Goal: Communication & Community: Ask a question

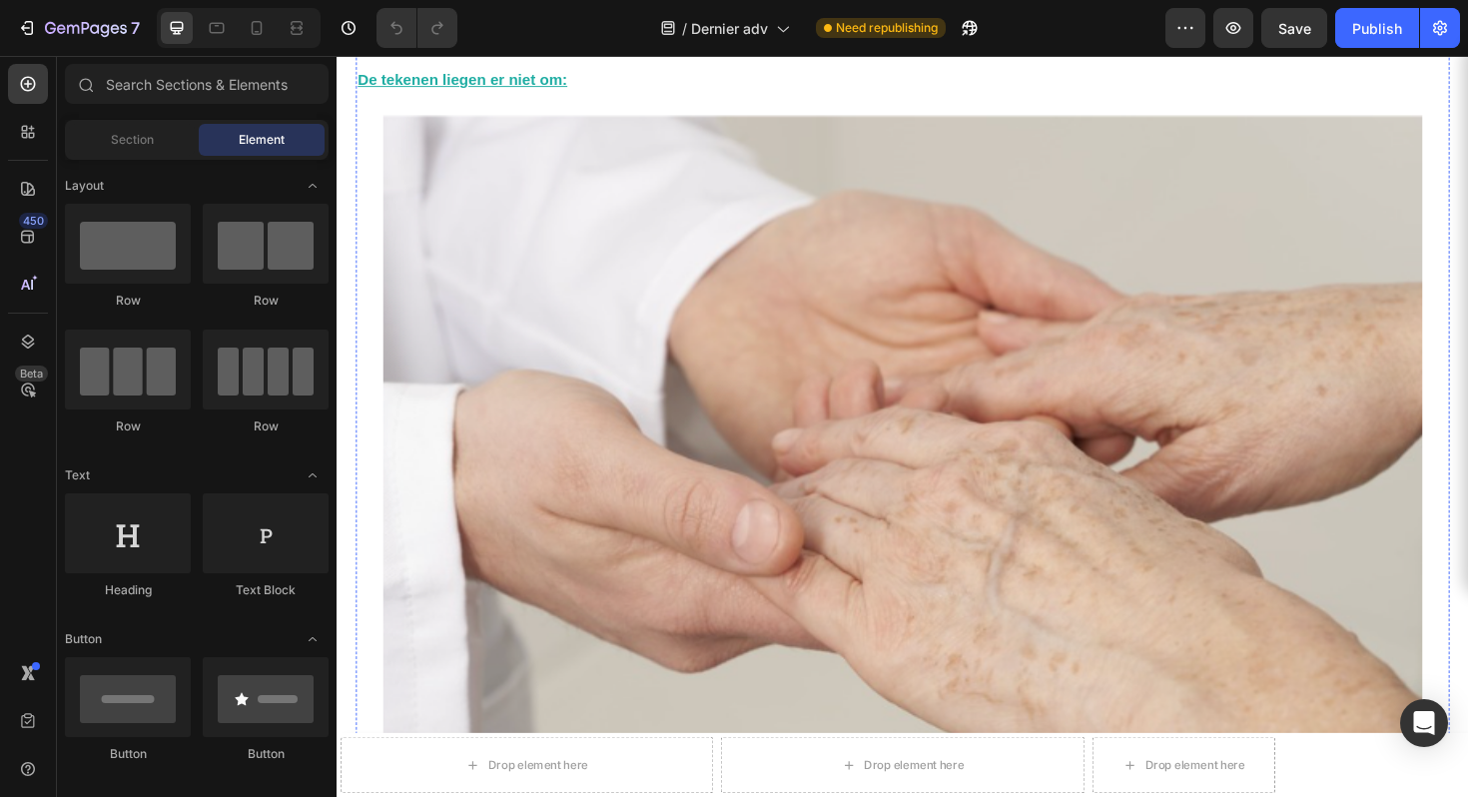
scroll to position [2087, 0]
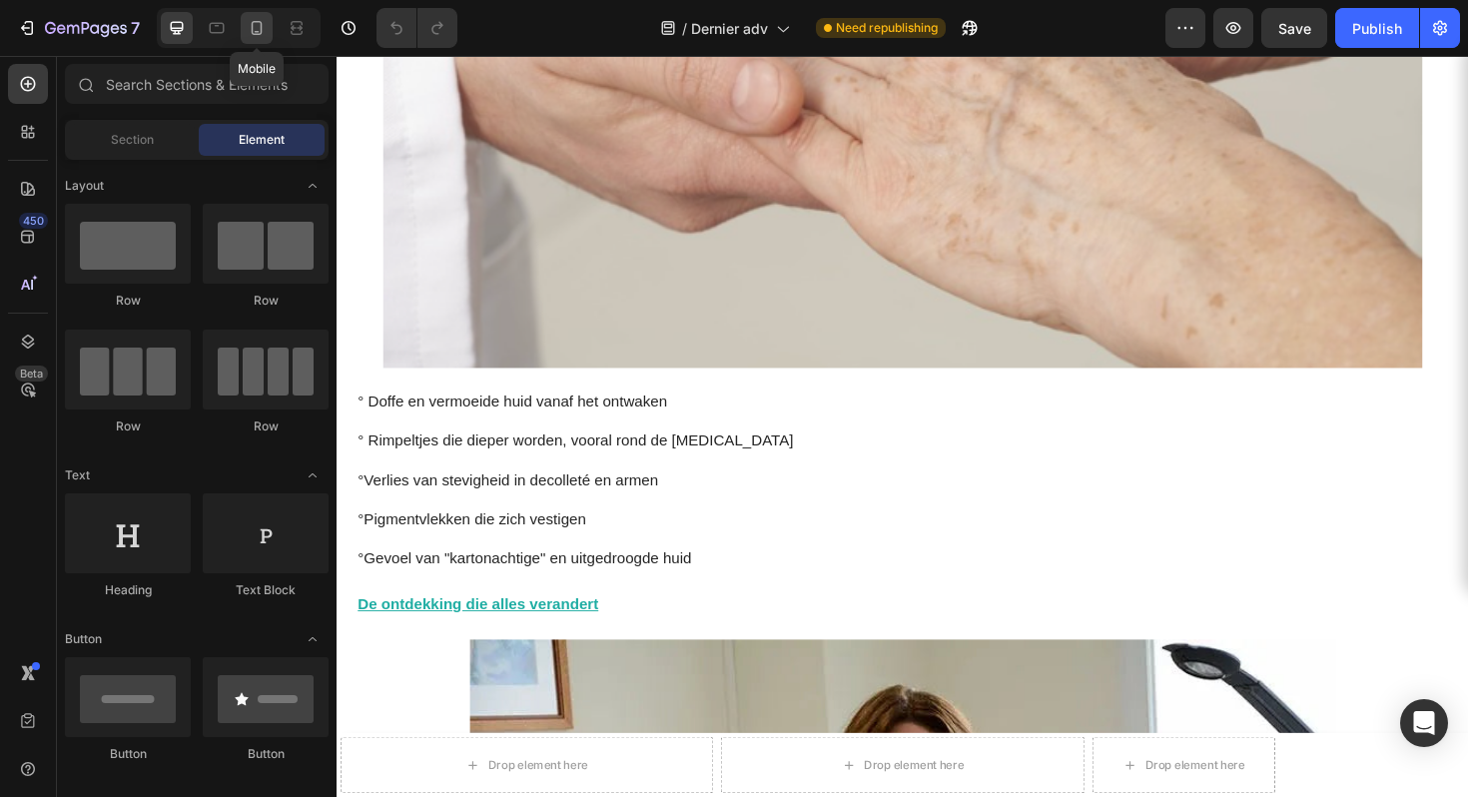
click at [242, 31] on div at bounding box center [257, 28] width 32 height 32
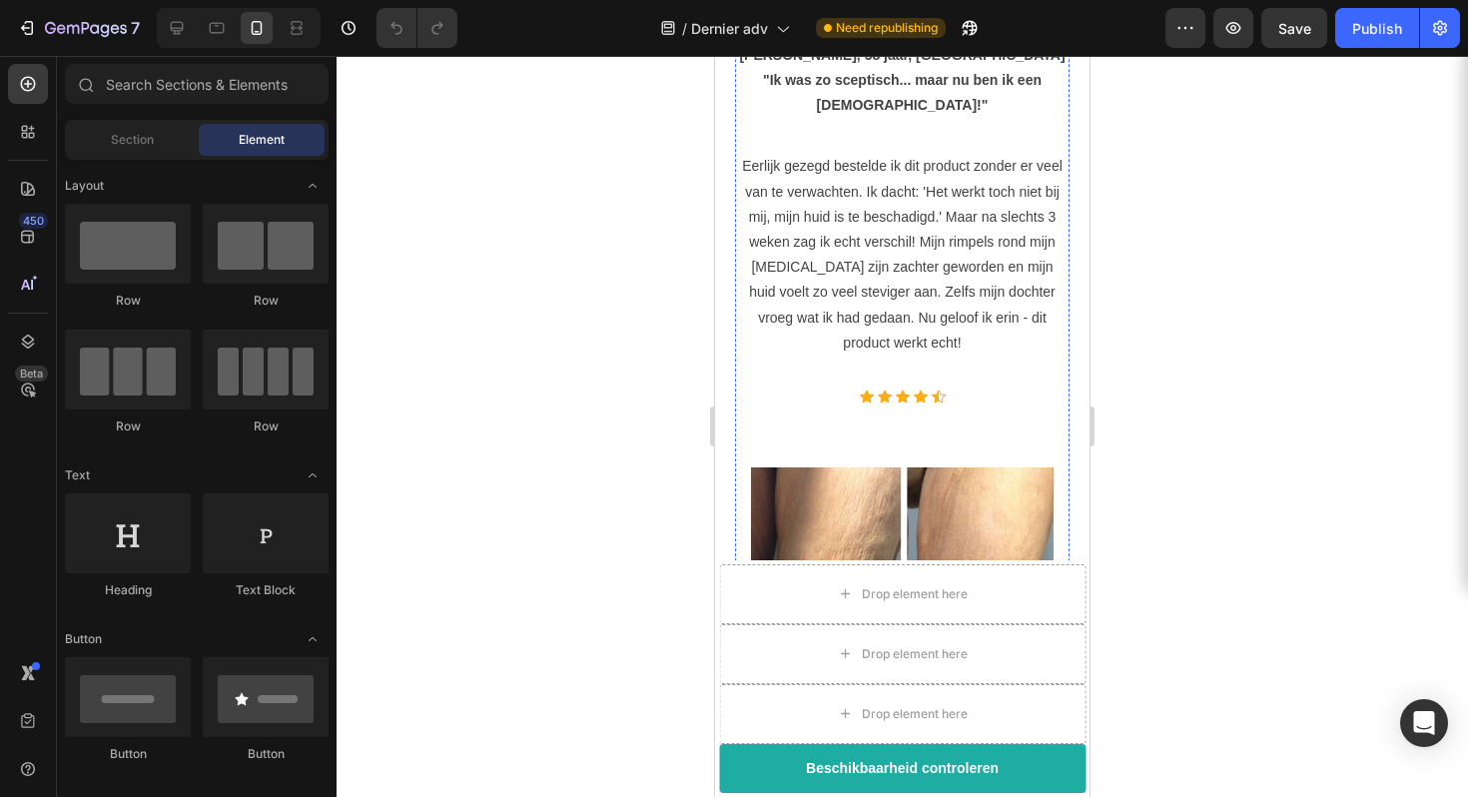
scroll to position [7430, 0]
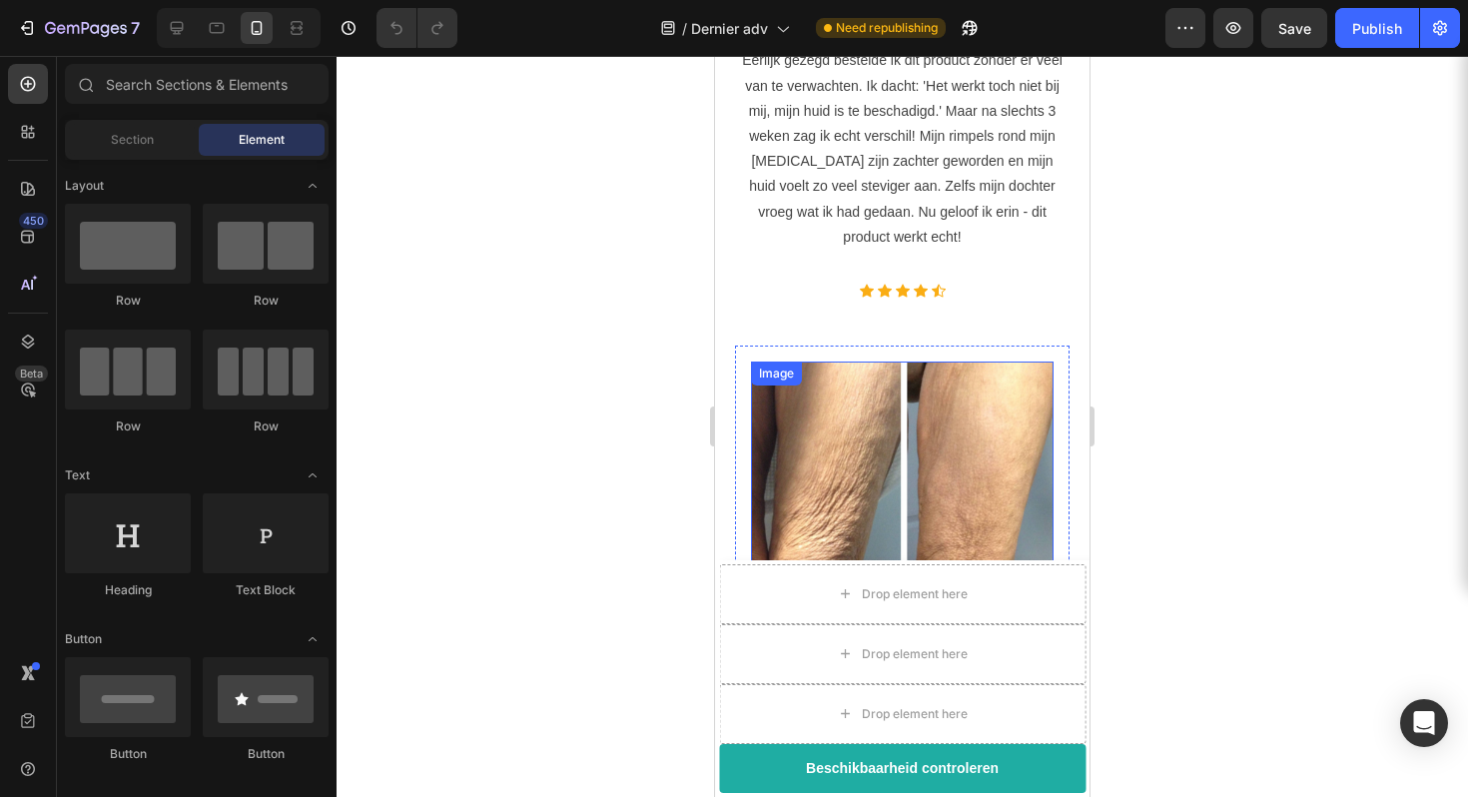
click at [966, 361] on img at bounding box center [902, 512] width 303 height 303
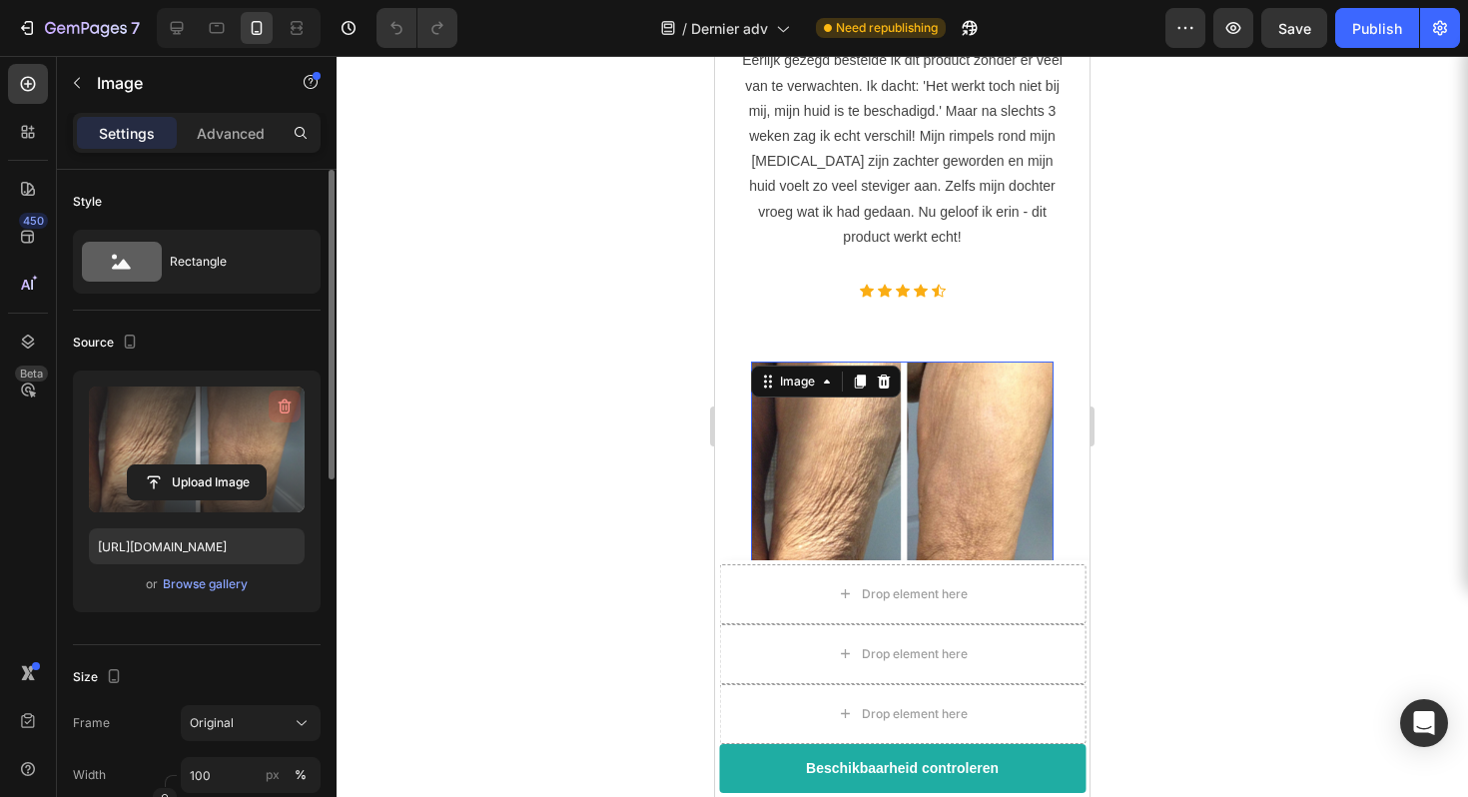
click at [277, 408] on icon "button" at bounding box center [285, 406] width 20 height 20
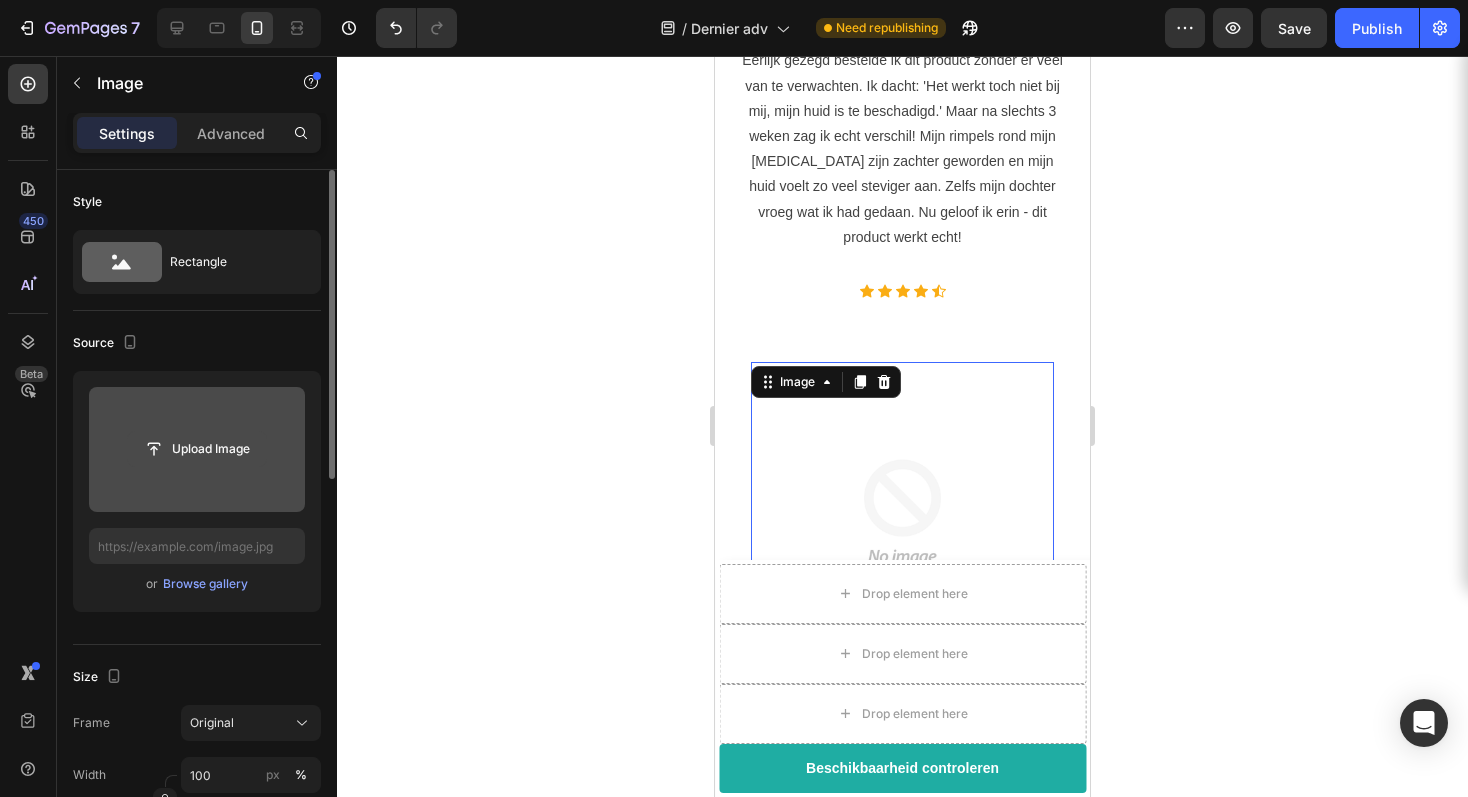
click at [223, 453] on input "file" at bounding box center [197, 449] width 138 height 34
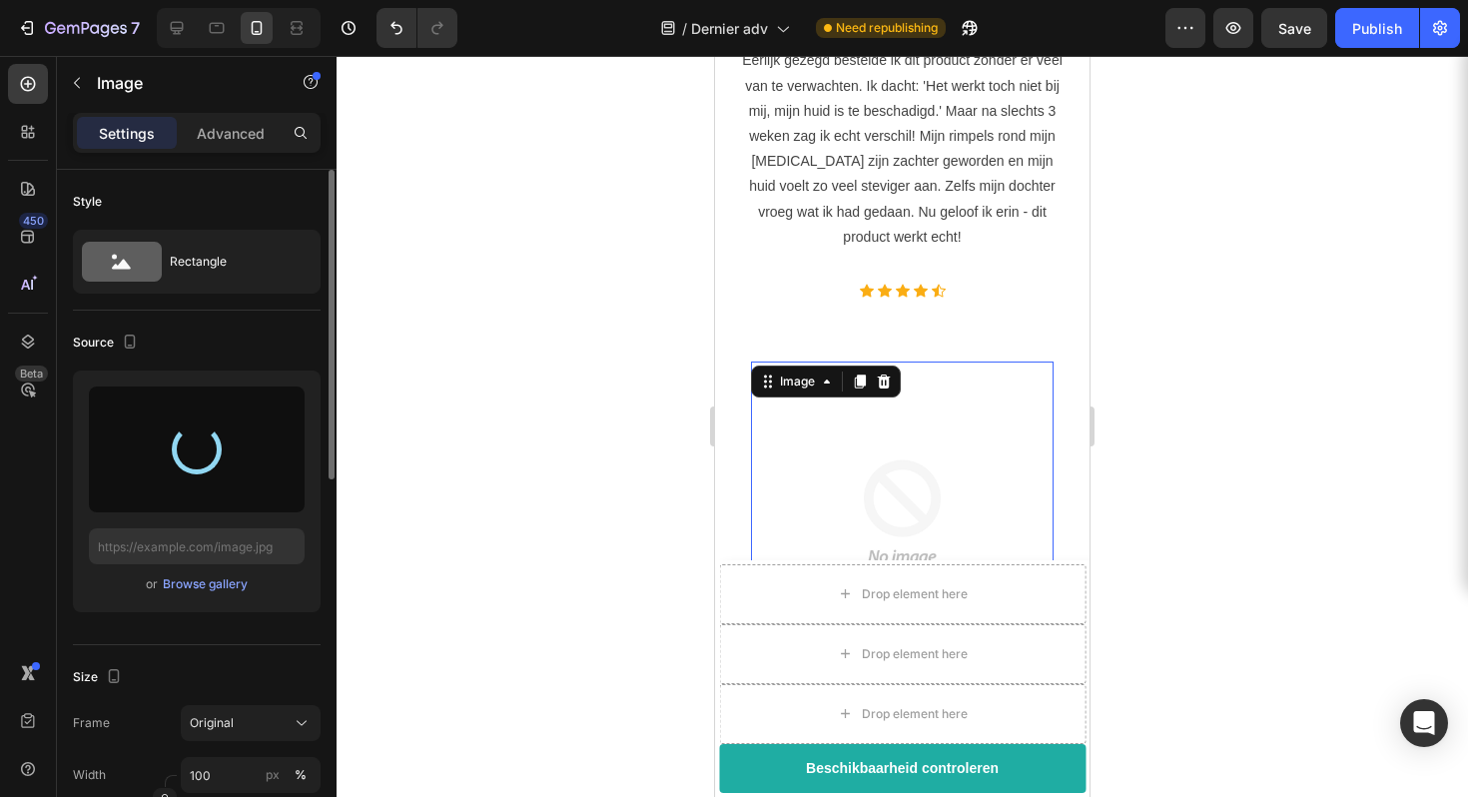
type input "[URL][DOMAIN_NAME]"
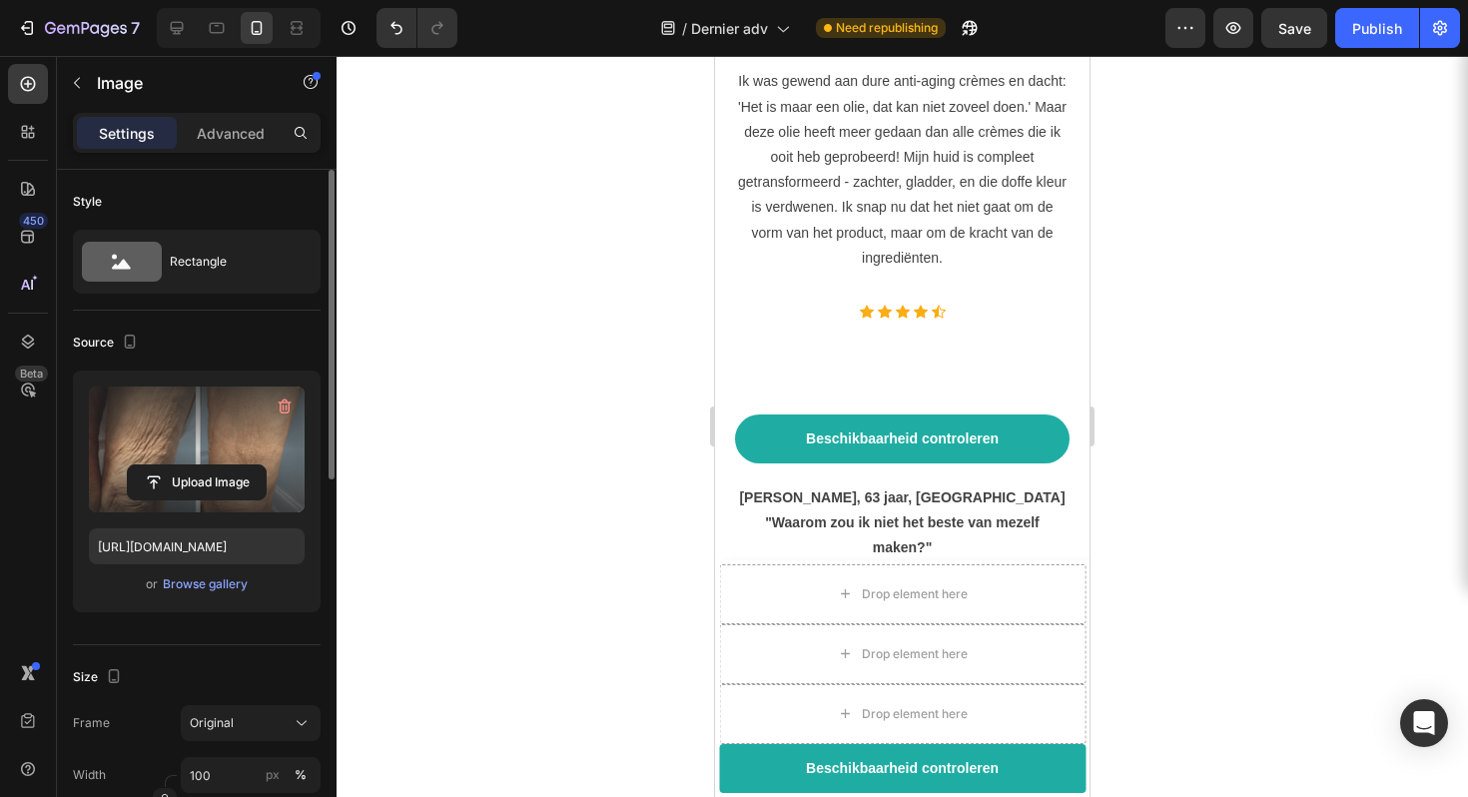
scroll to position [8213, 0]
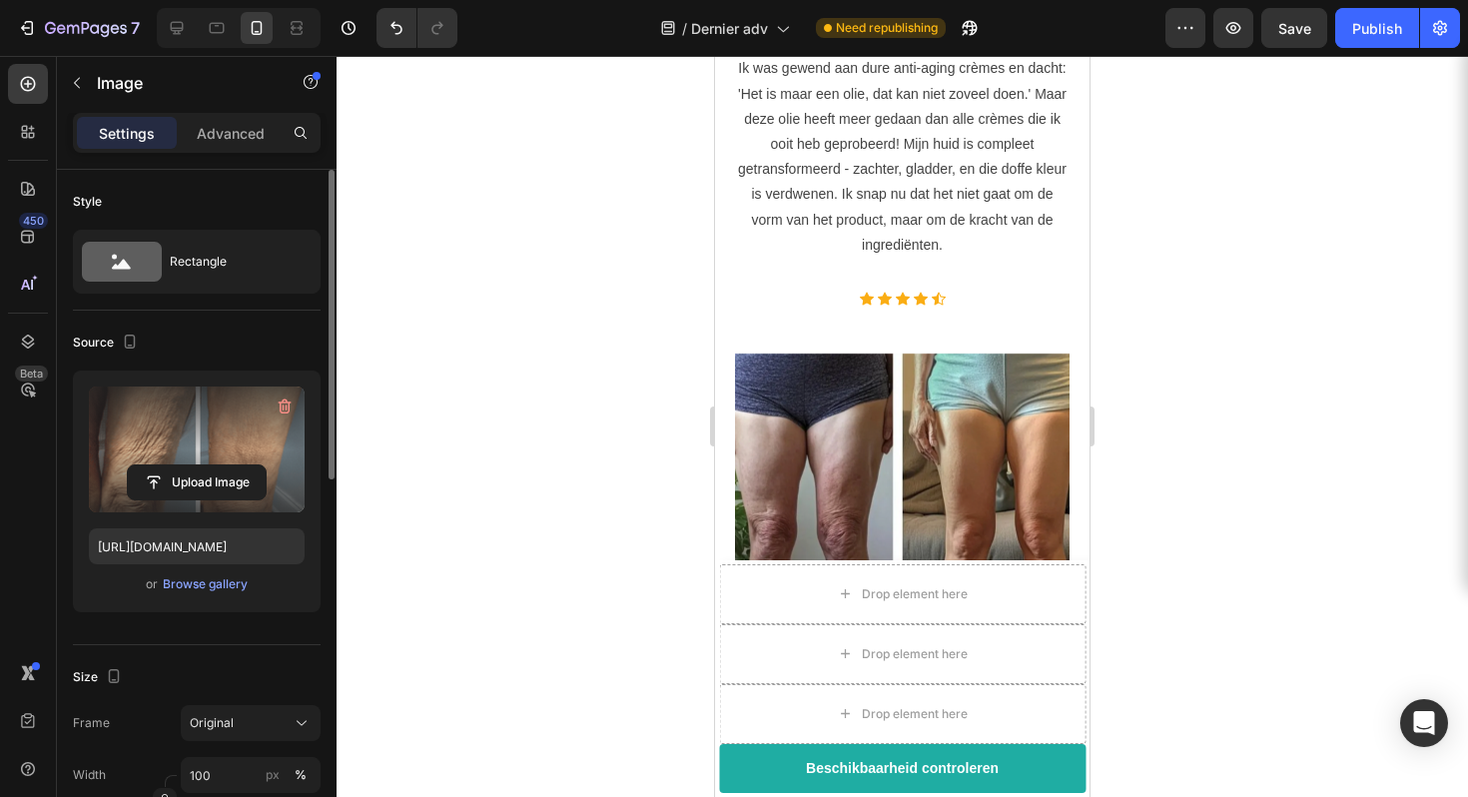
click at [860, 422] on img at bounding box center [902, 520] width 334 height 334
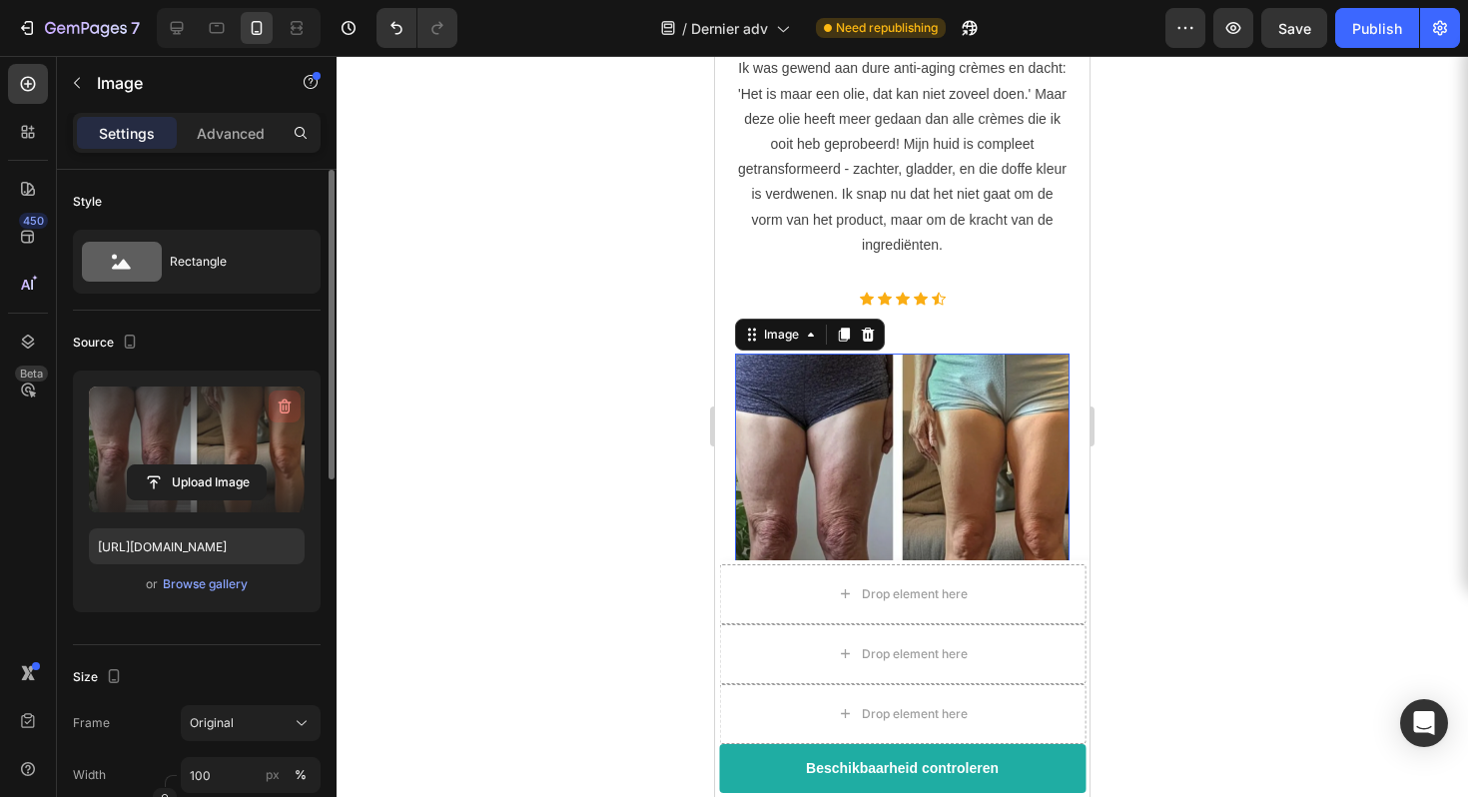
click at [280, 414] on icon "button" at bounding box center [285, 406] width 20 height 20
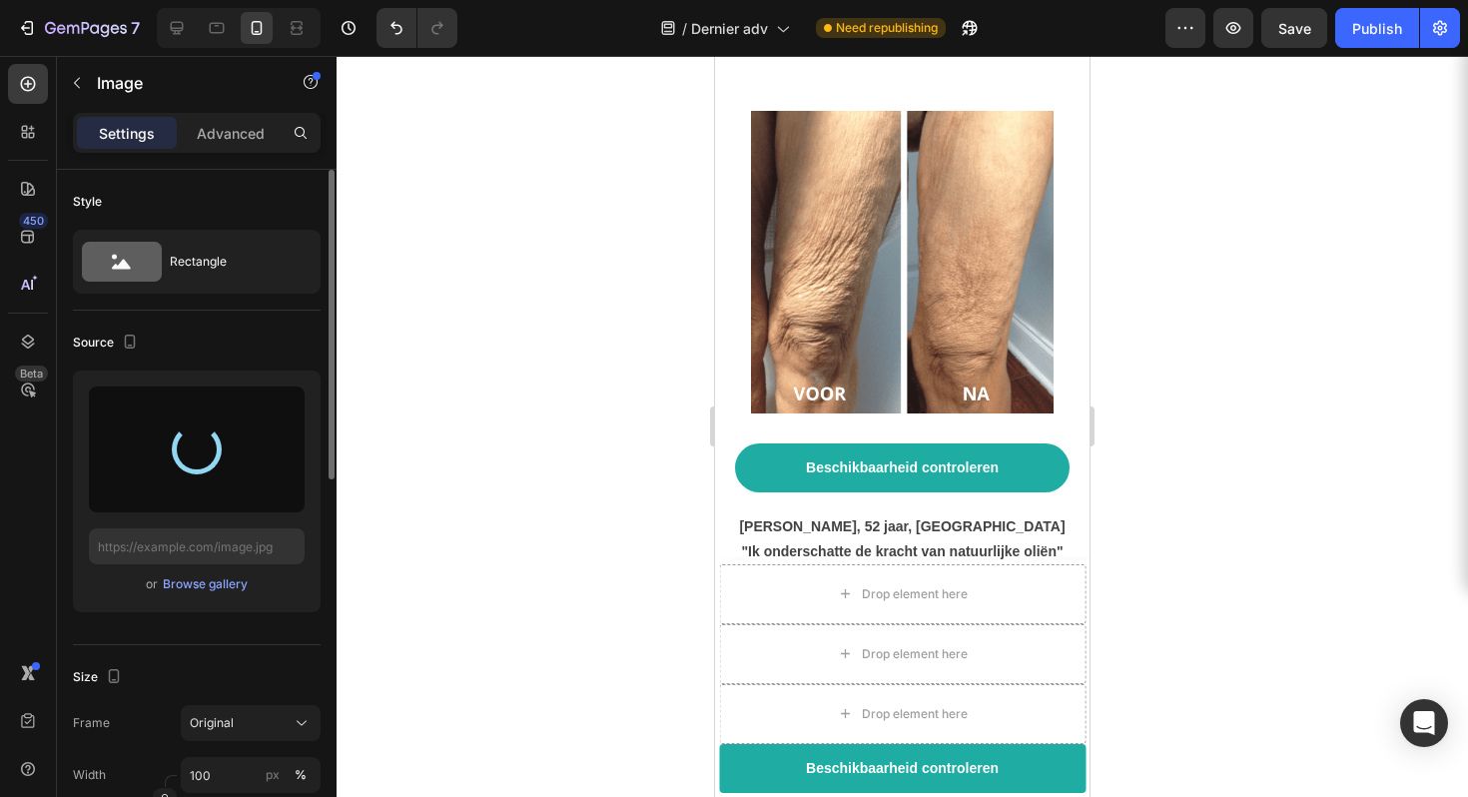
scroll to position [7630, 0]
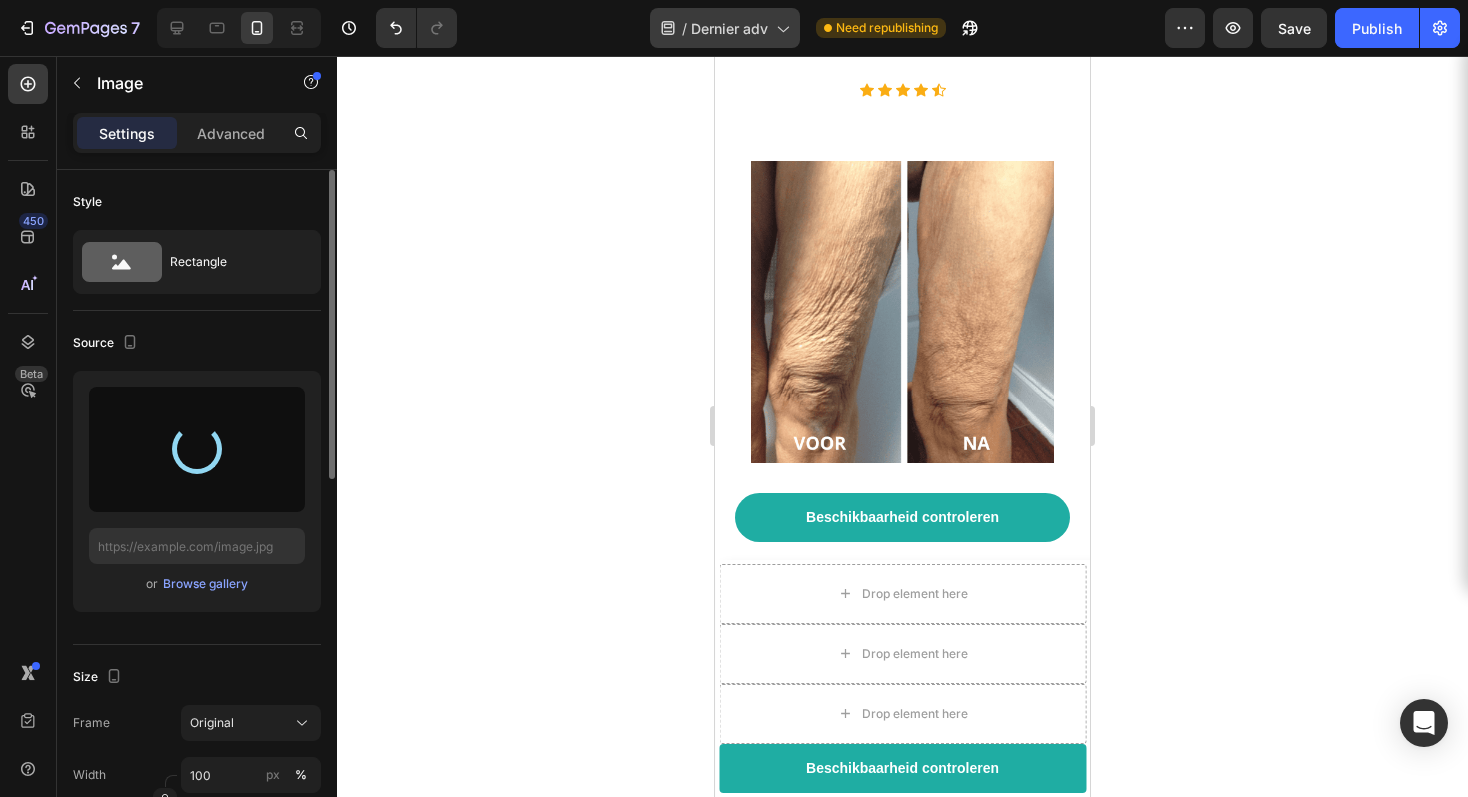
type input "[URL][DOMAIN_NAME]"
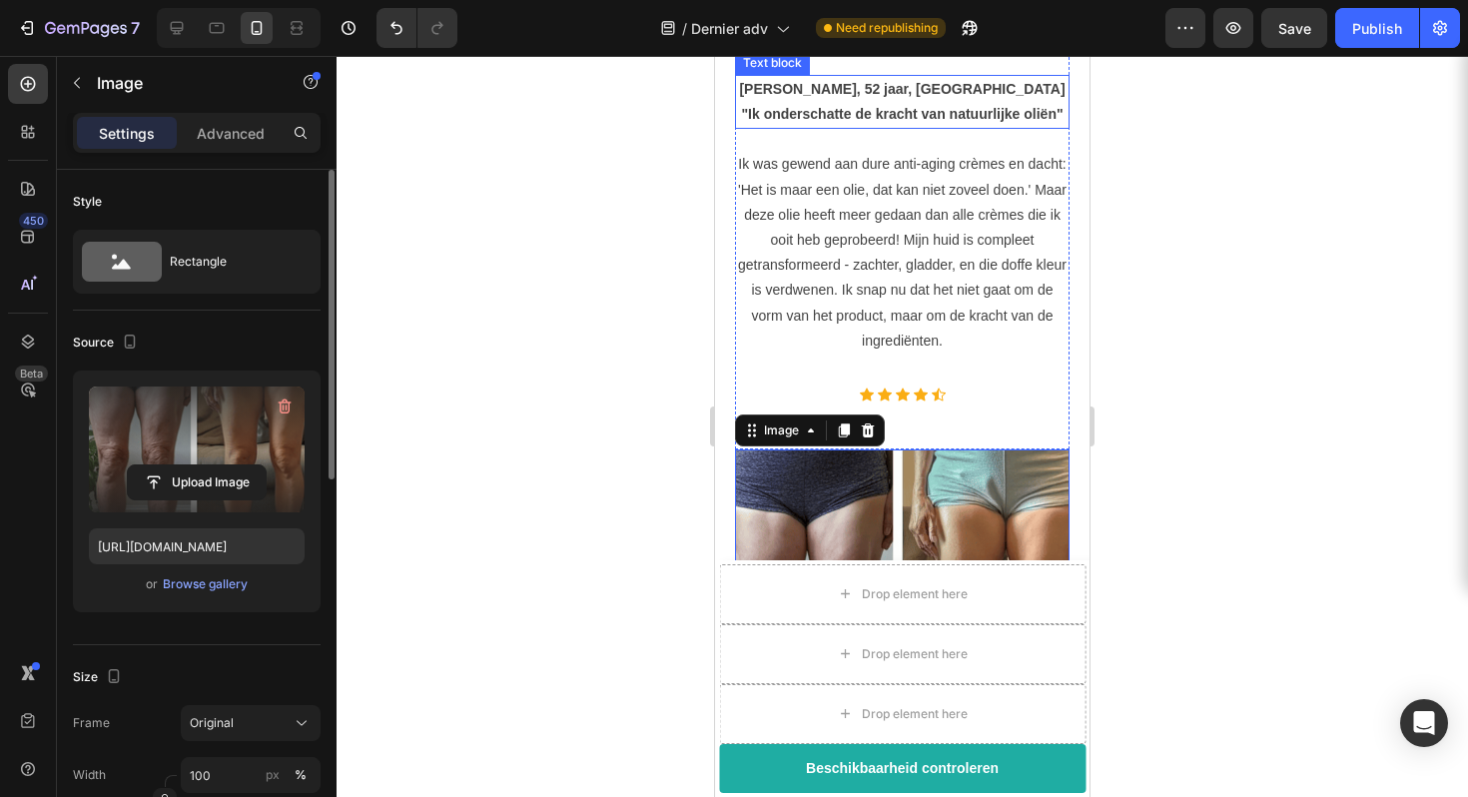
scroll to position [8139, 0]
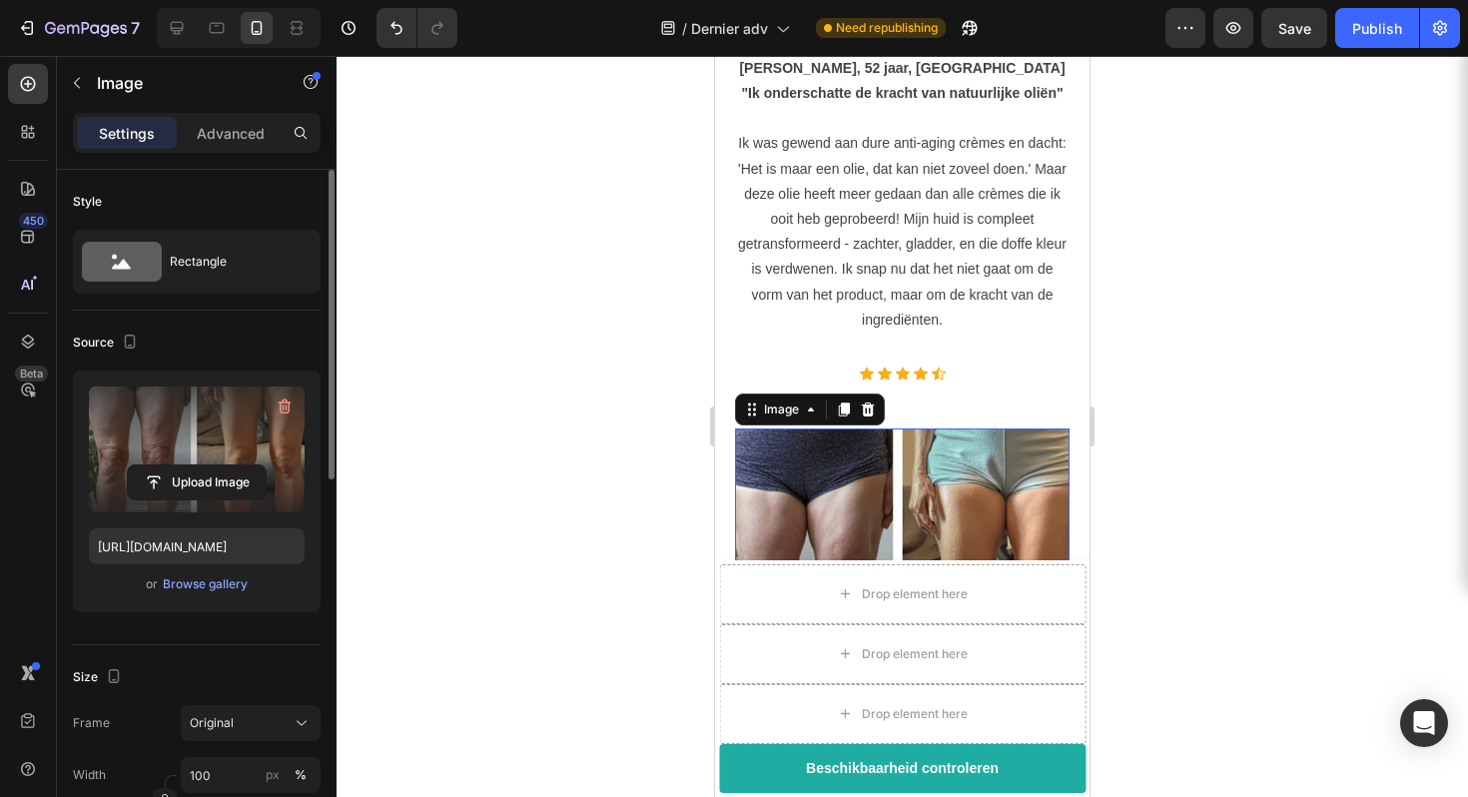
click at [805, 428] on img at bounding box center [902, 595] width 334 height 334
click at [280, 408] on icon "button" at bounding box center [285, 406] width 13 height 15
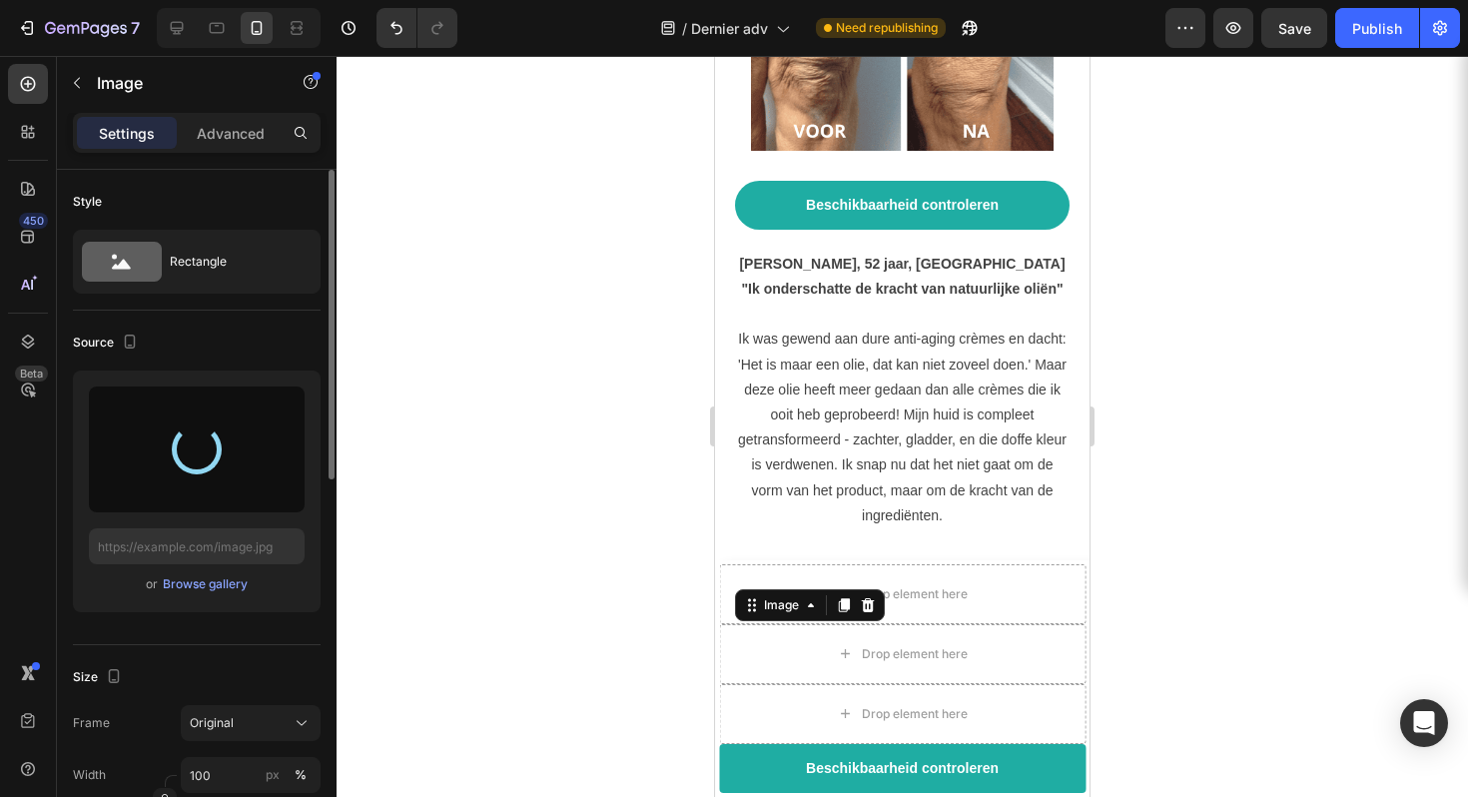
scroll to position [8264, 0]
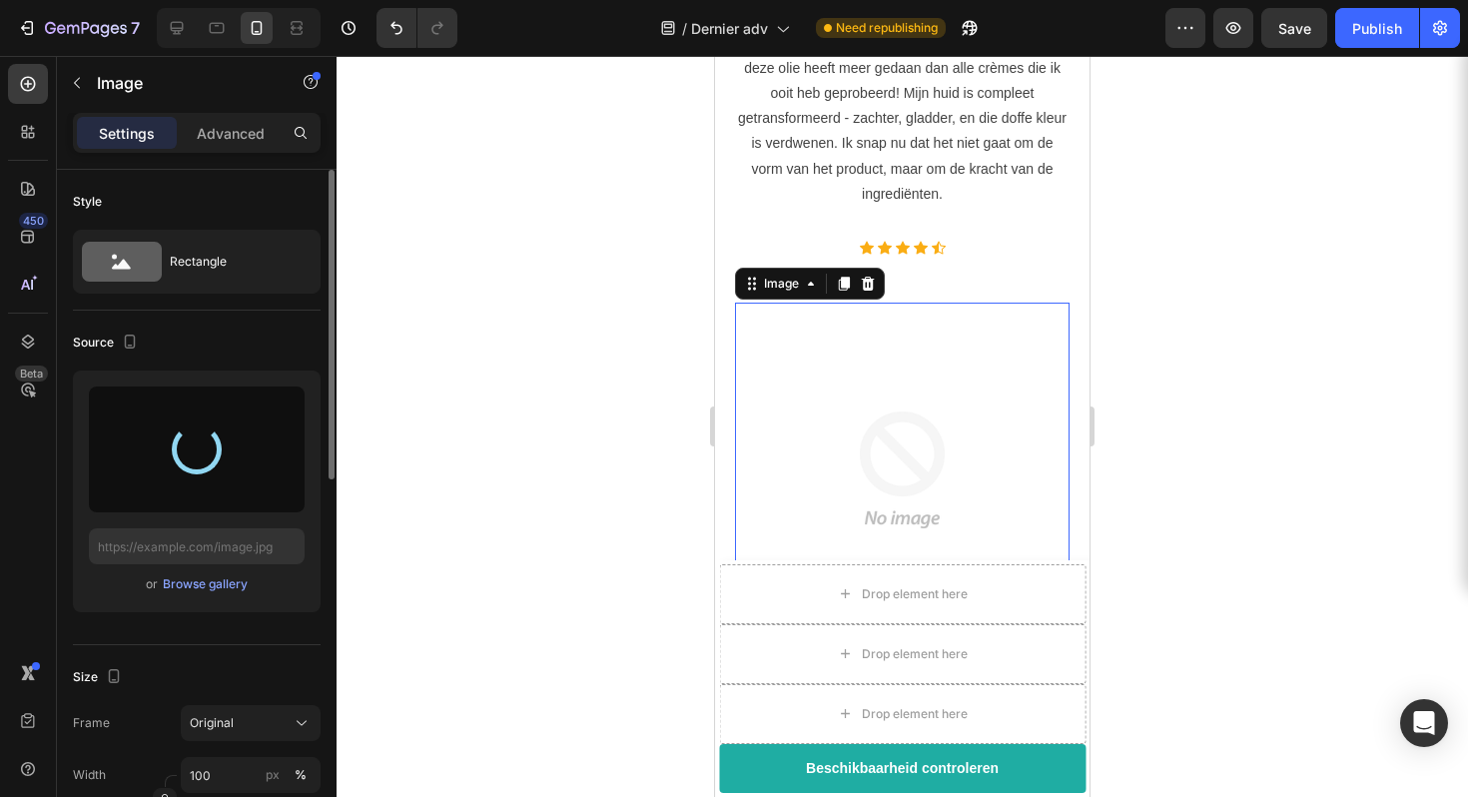
type input "[URL][DOMAIN_NAME]"
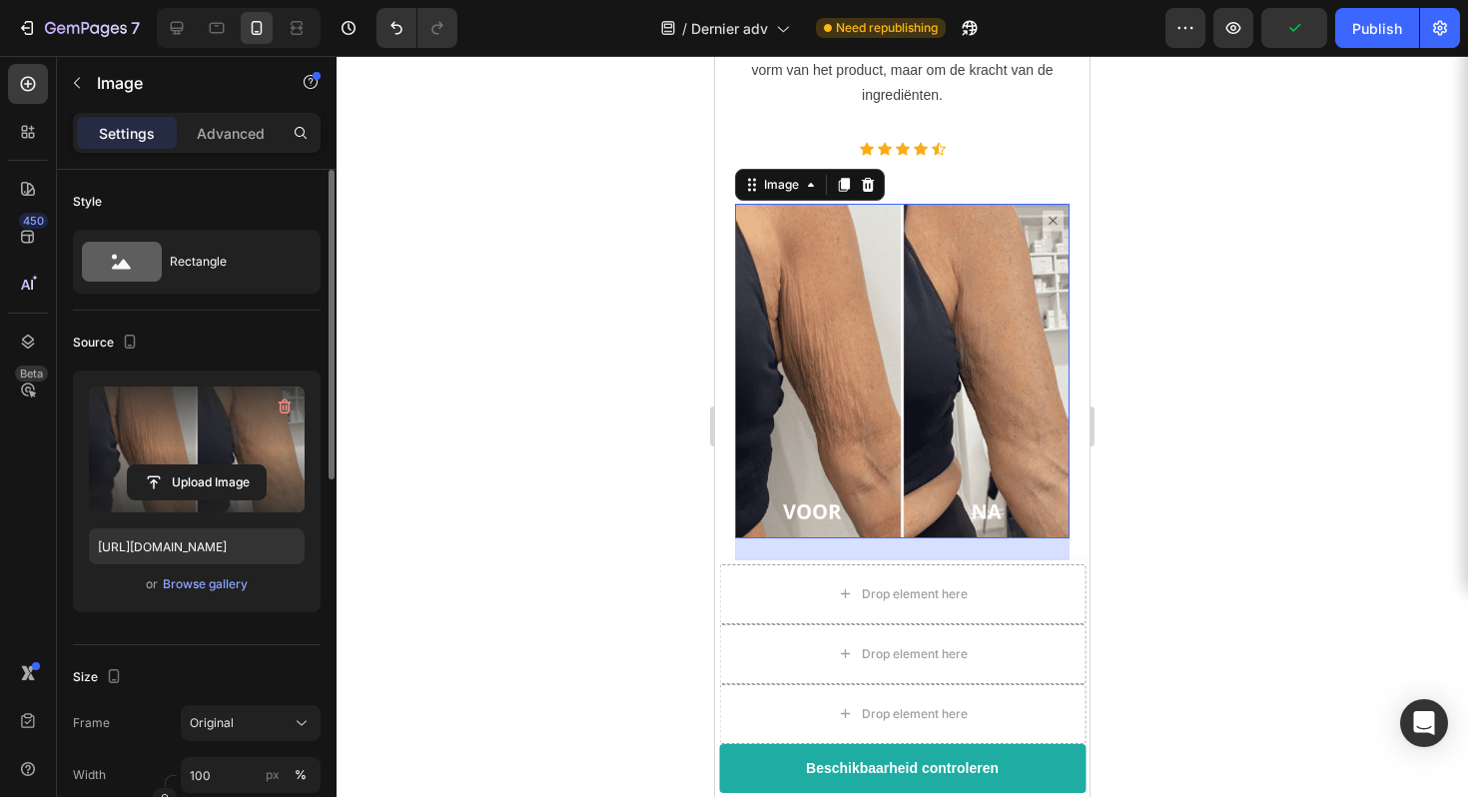
scroll to position [8277, 0]
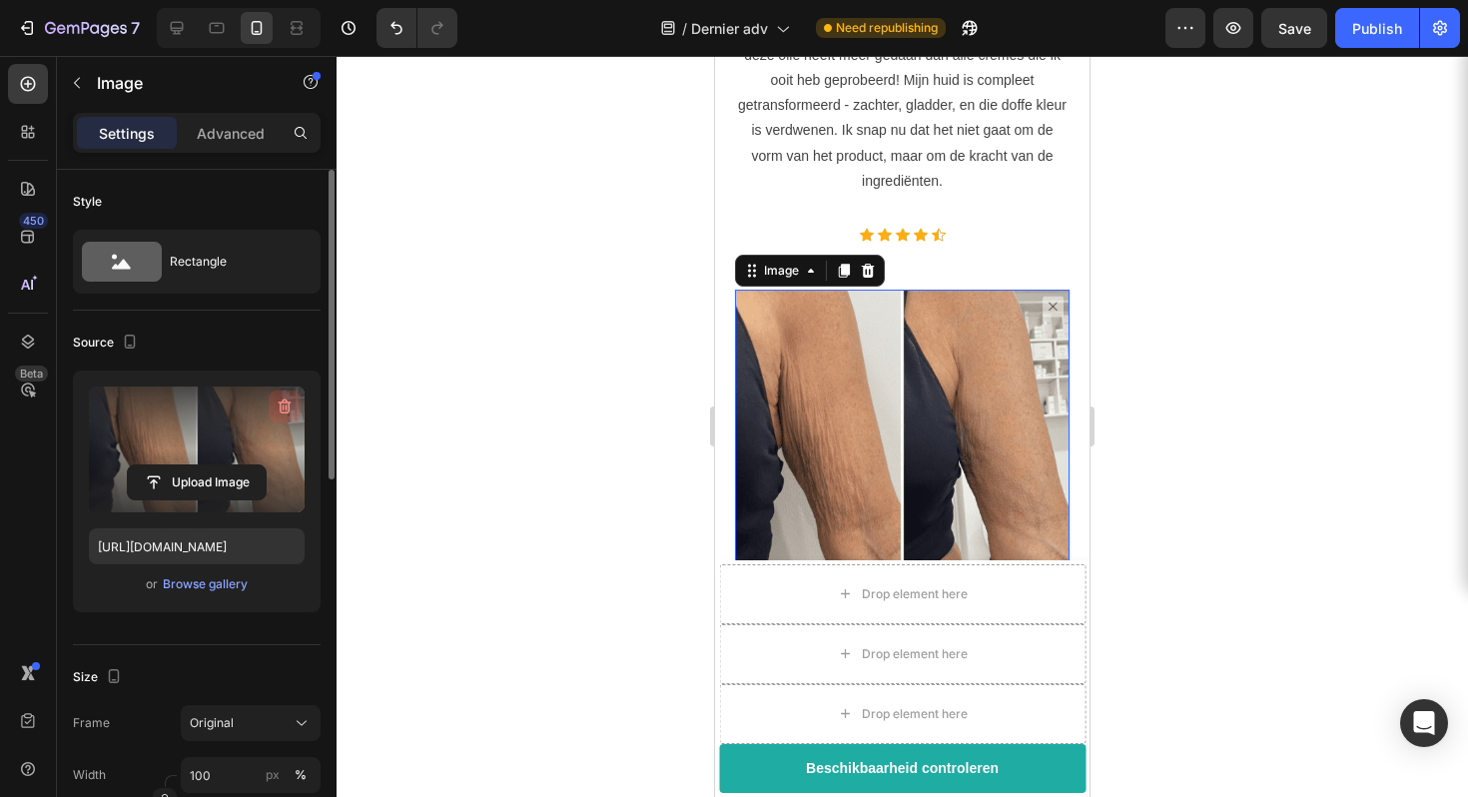
click at [275, 409] on icon "button" at bounding box center [285, 406] width 20 height 20
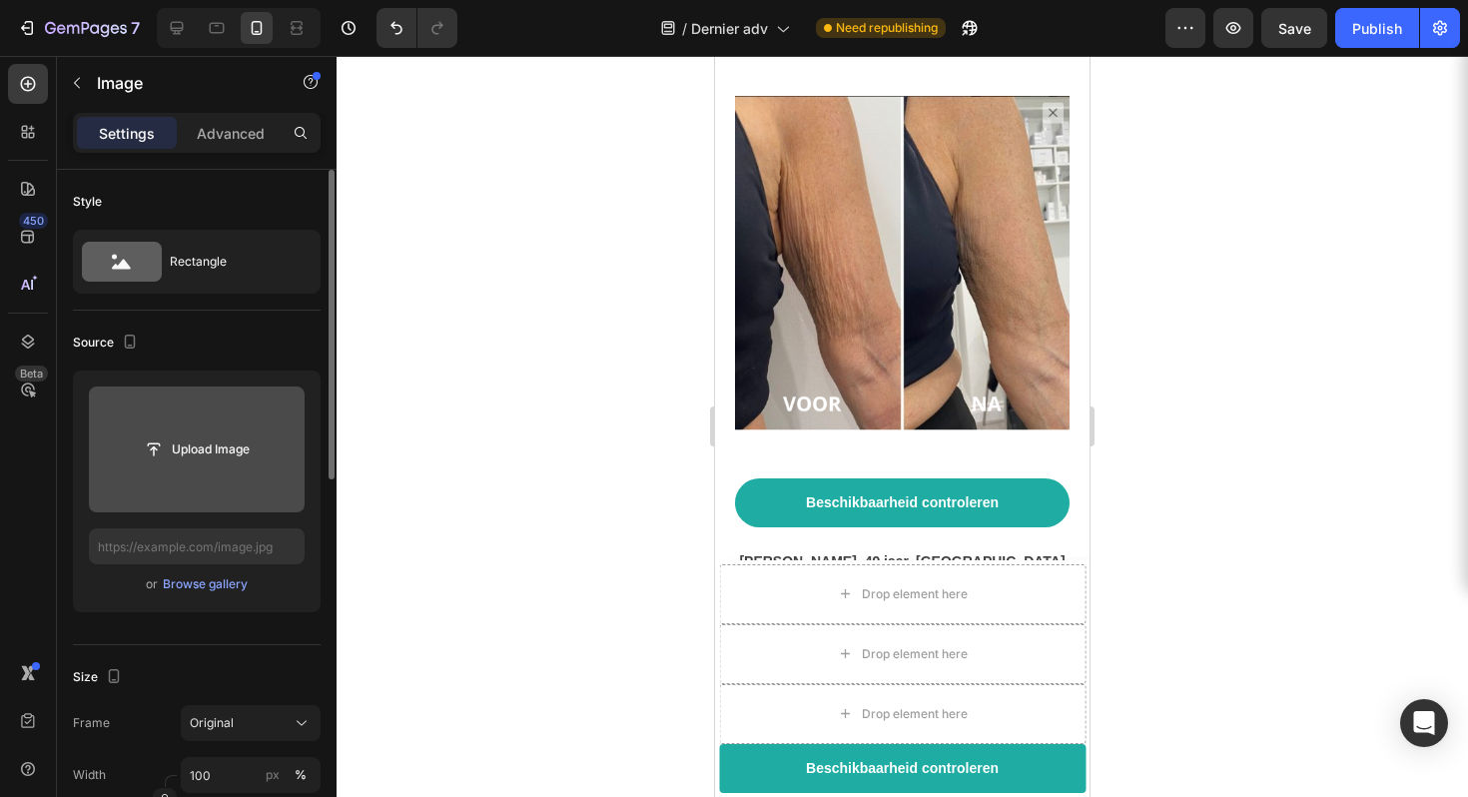
scroll to position [9356, 0]
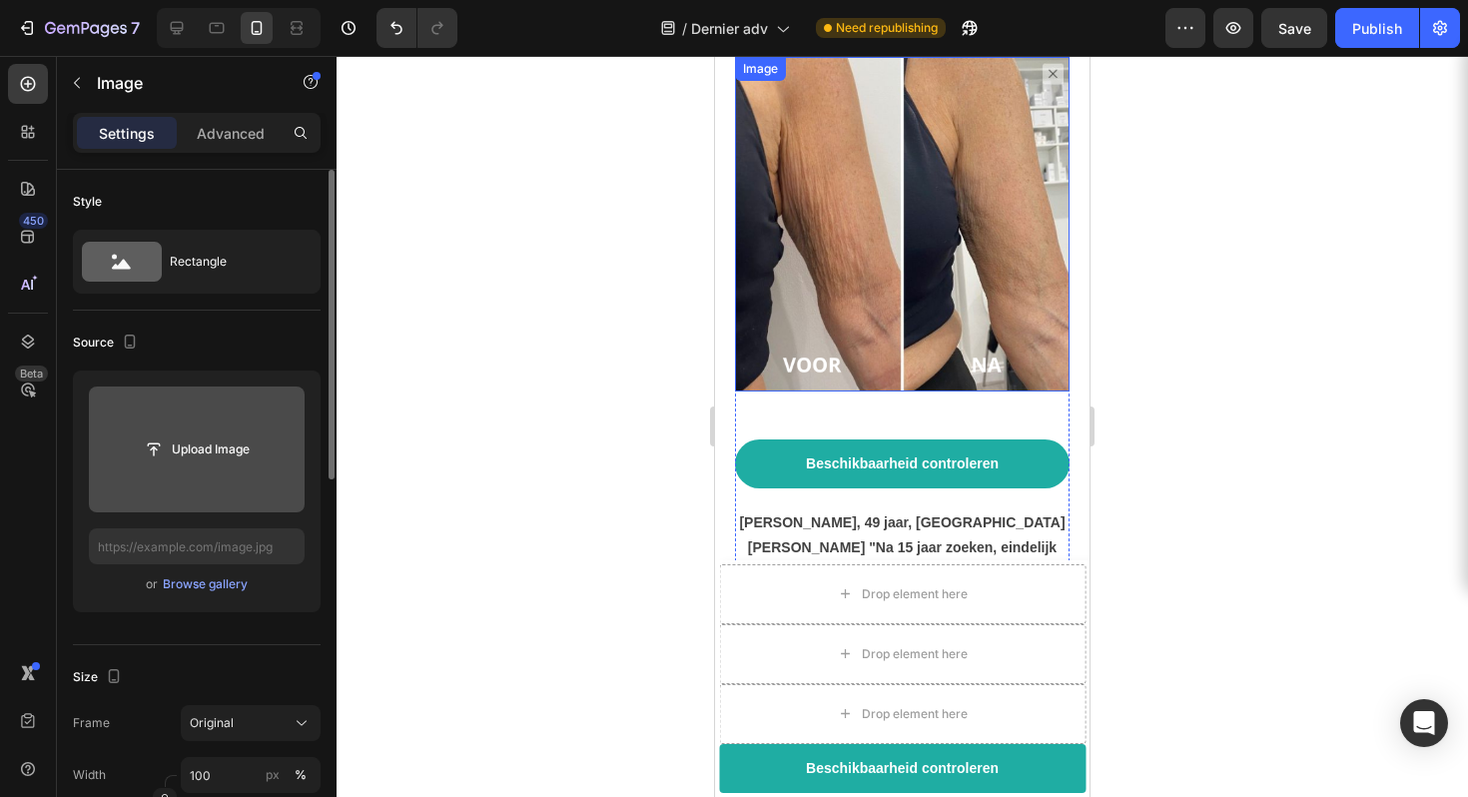
click at [928, 200] on img at bounding box center [902, 224] width 334 height 334
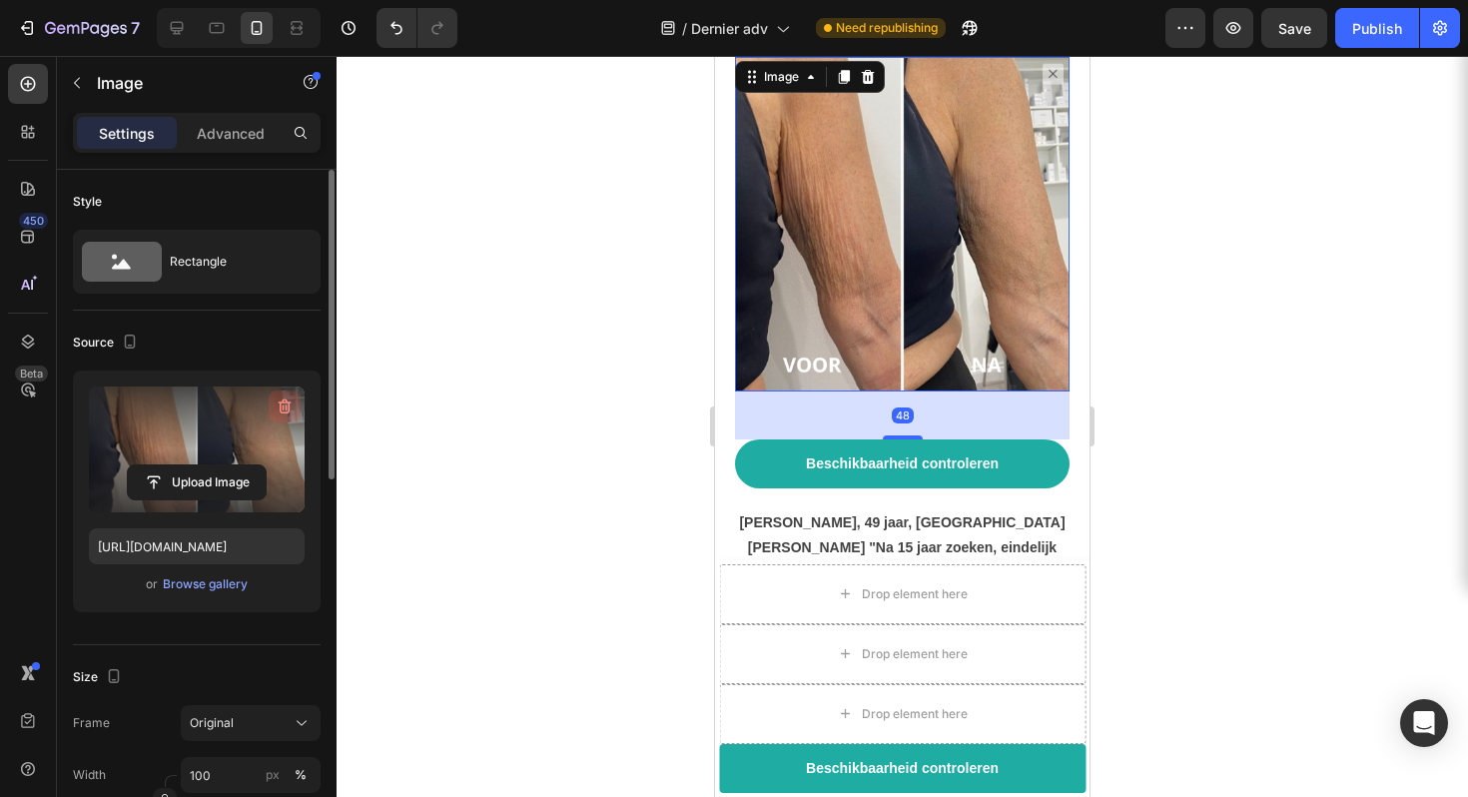
click at [291, 405] on icon "button" at bounding box center [285, 406] width 20 height 20
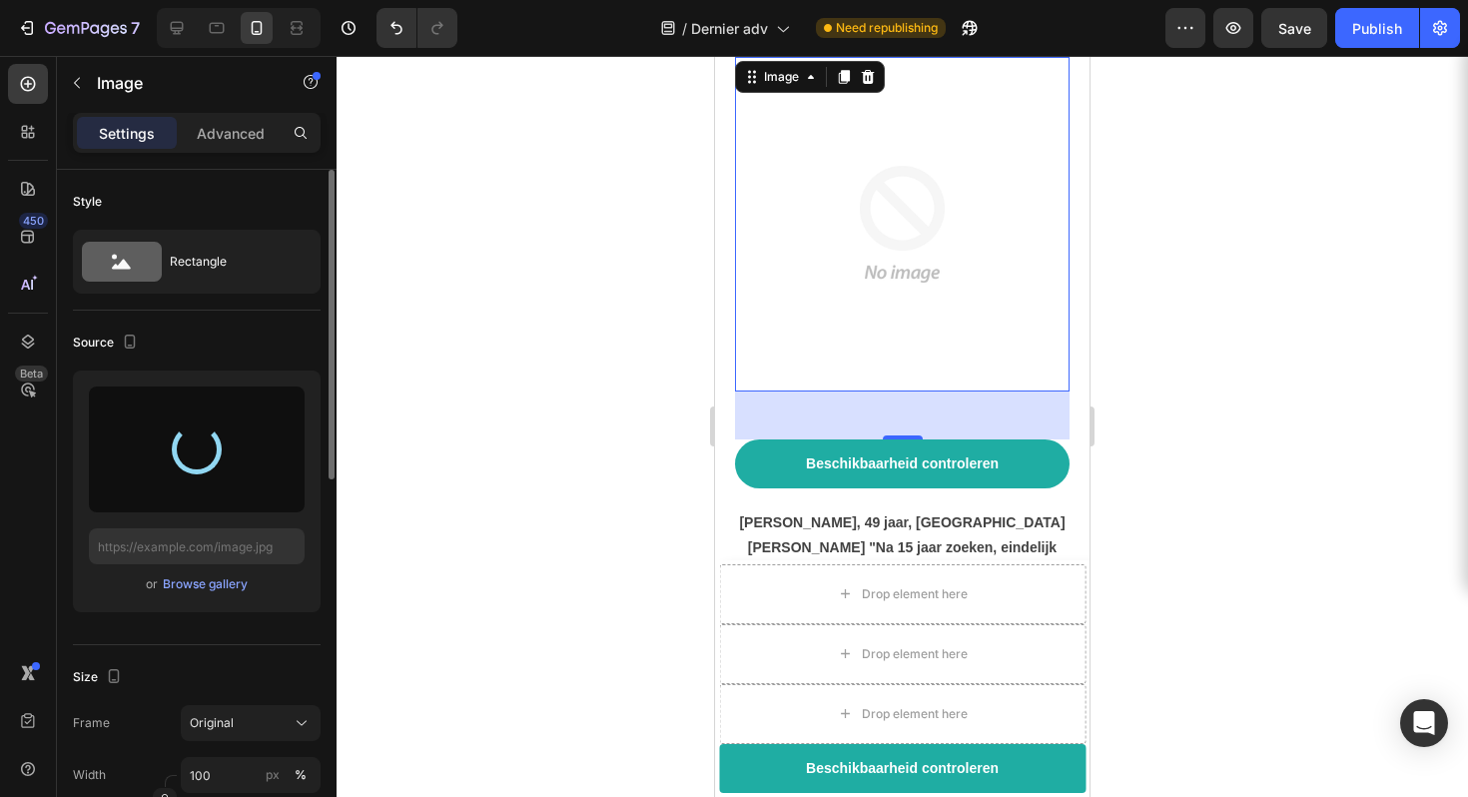
type input "[URL][DOMAIN_NAME]"
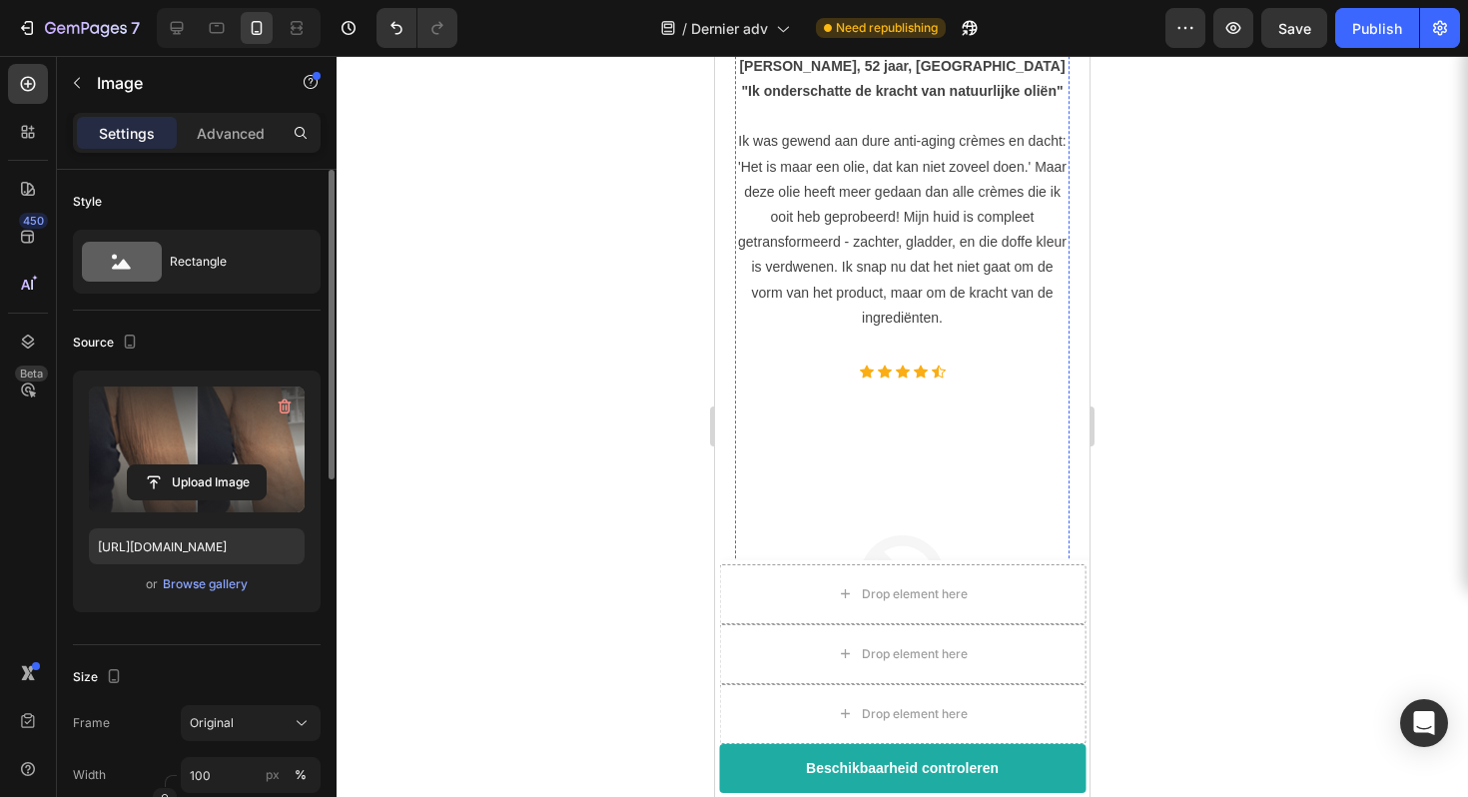
scroll to position [8182, 0]
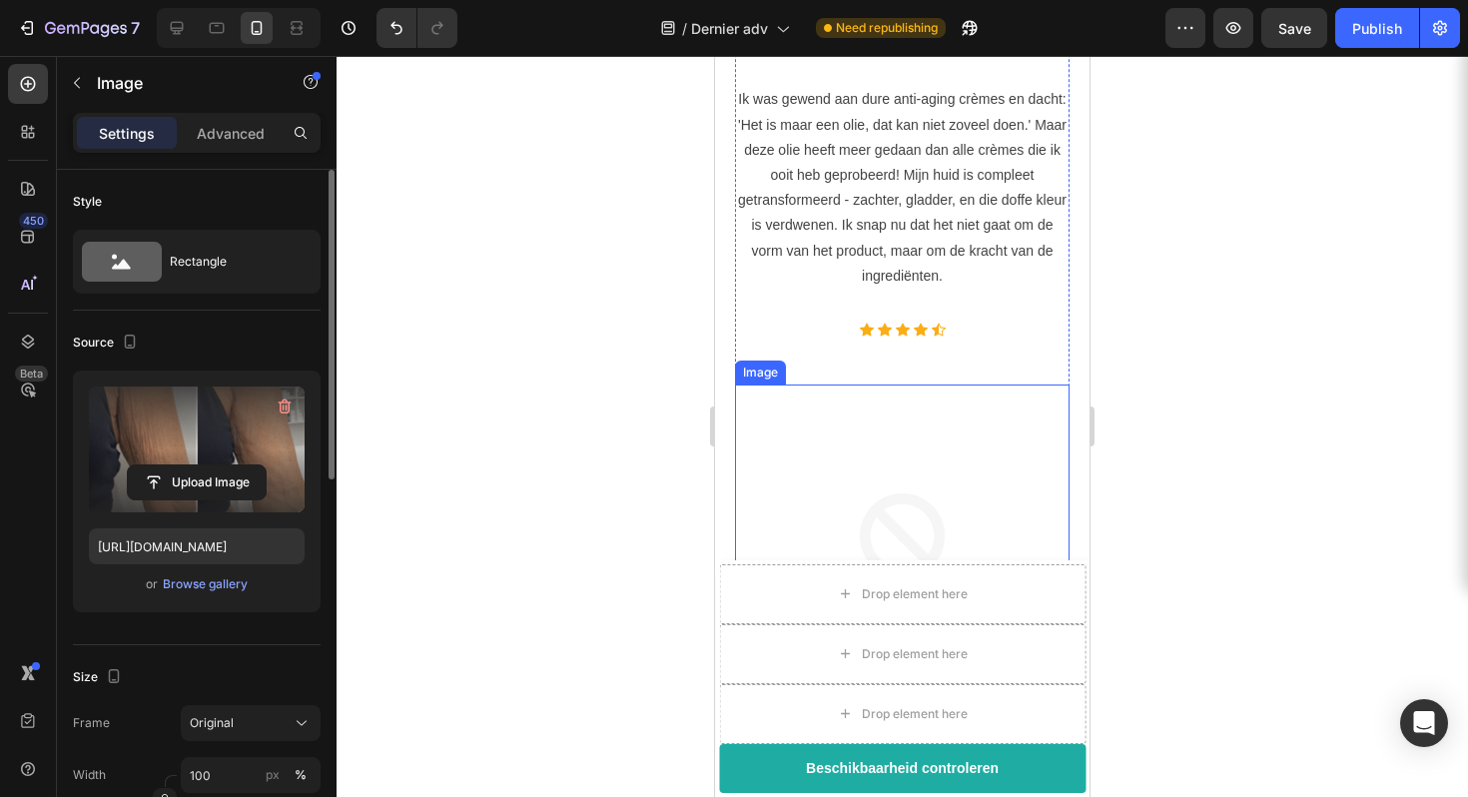
click at [855, 392] on img at bounding box center [902, 551] width 334 height 334
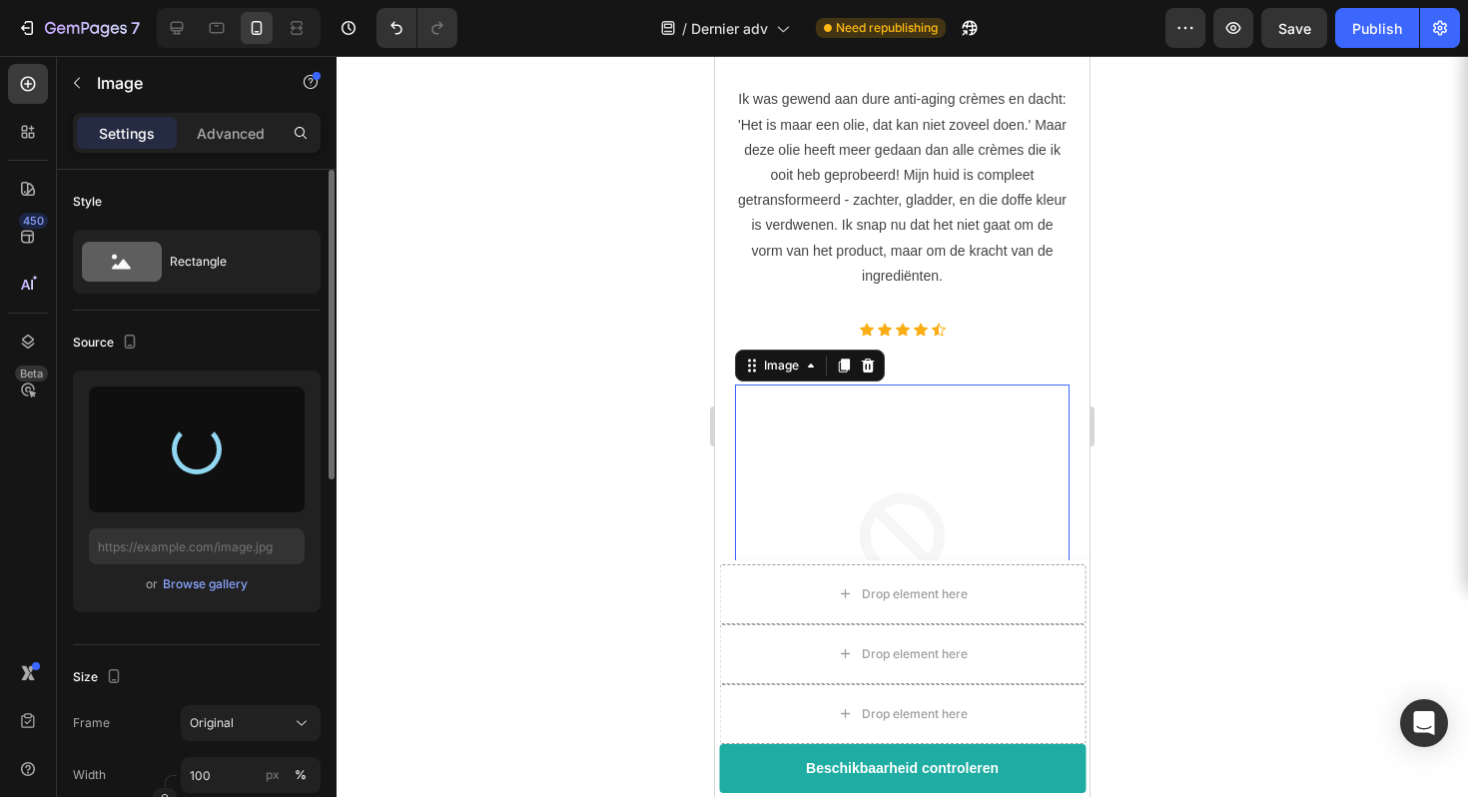
type input "[URL][DOMAIN_NAME]"
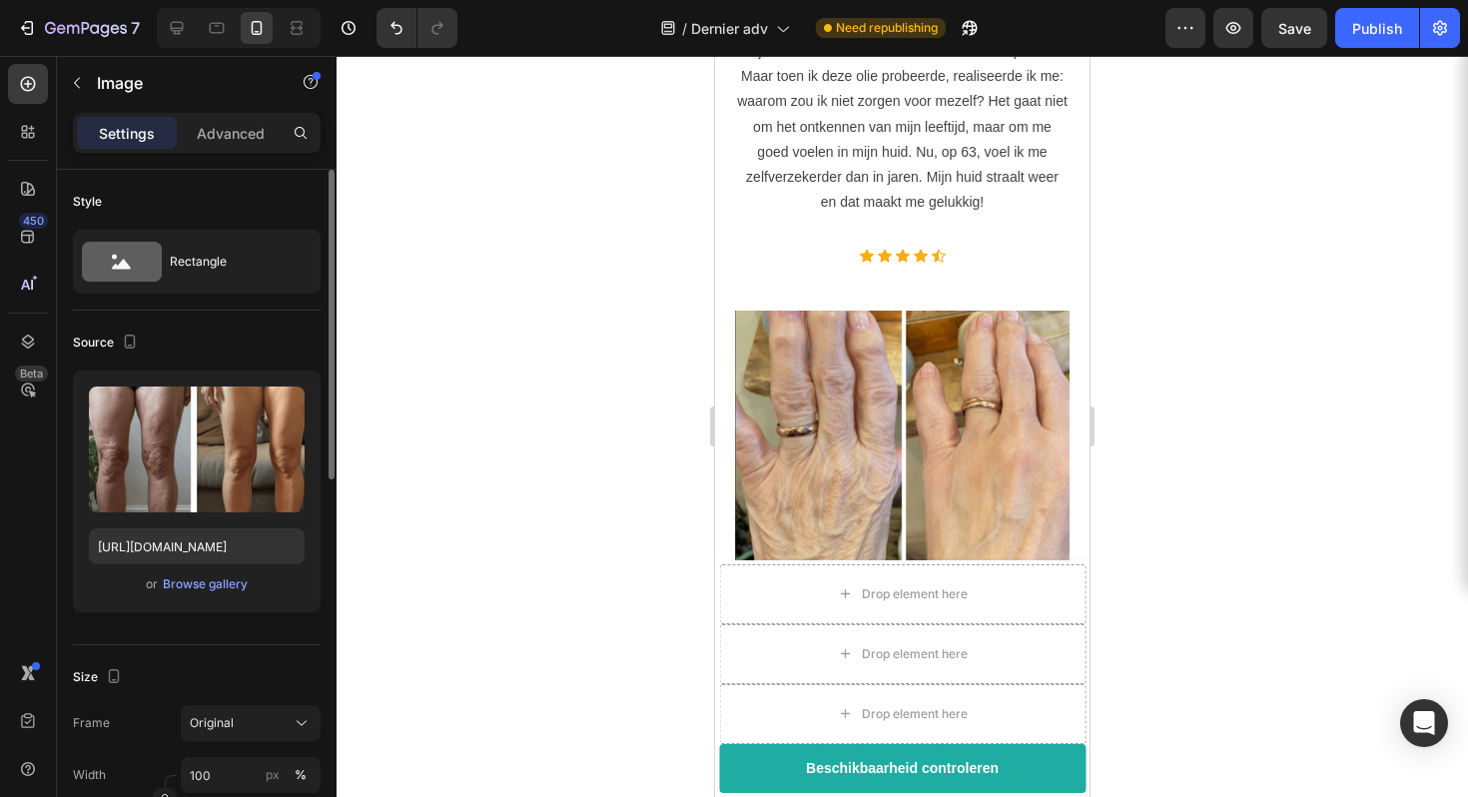
scroll to position [9979, 0]
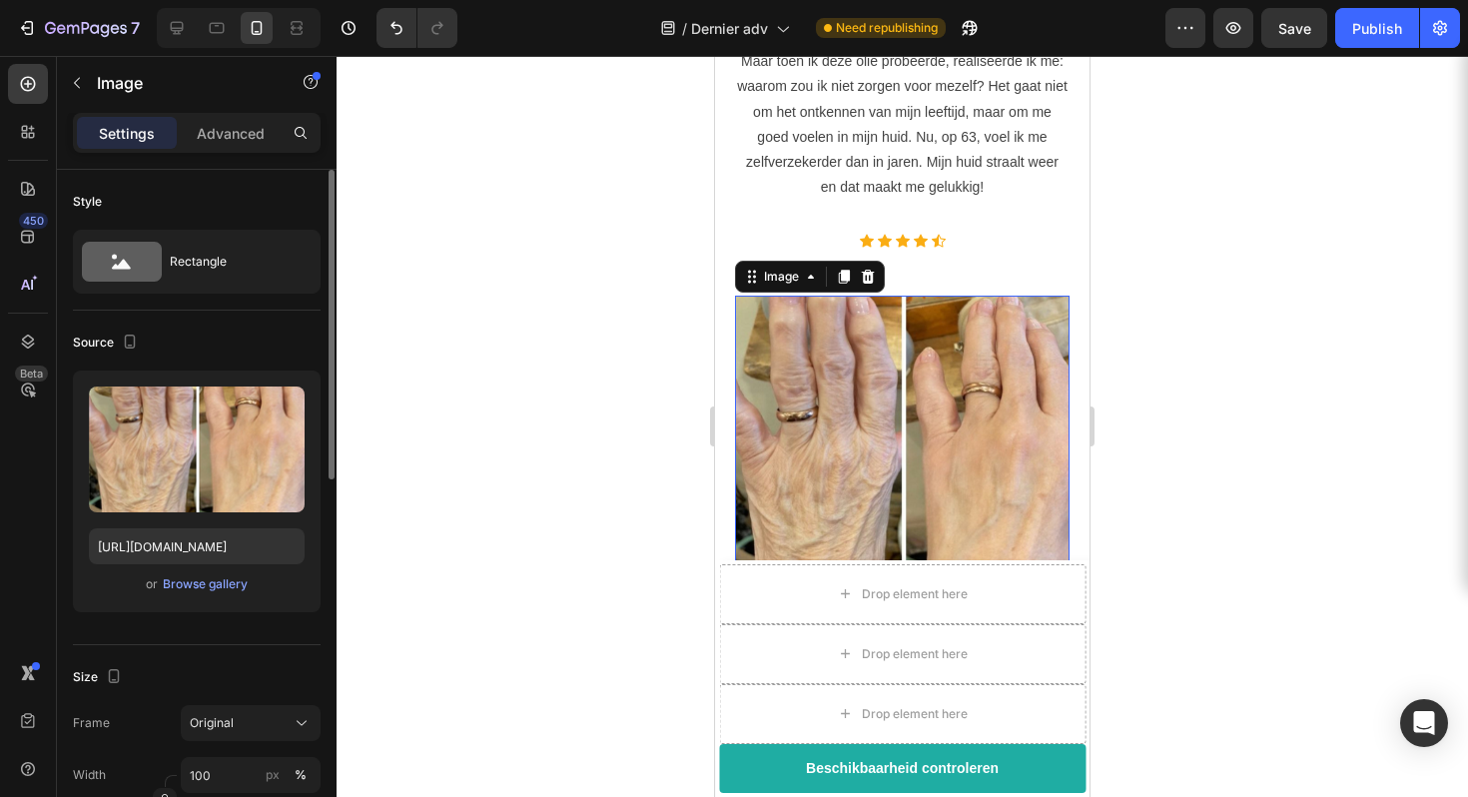
click at [928, 296] on img at bounding box center [902, 463] width 334 height 334
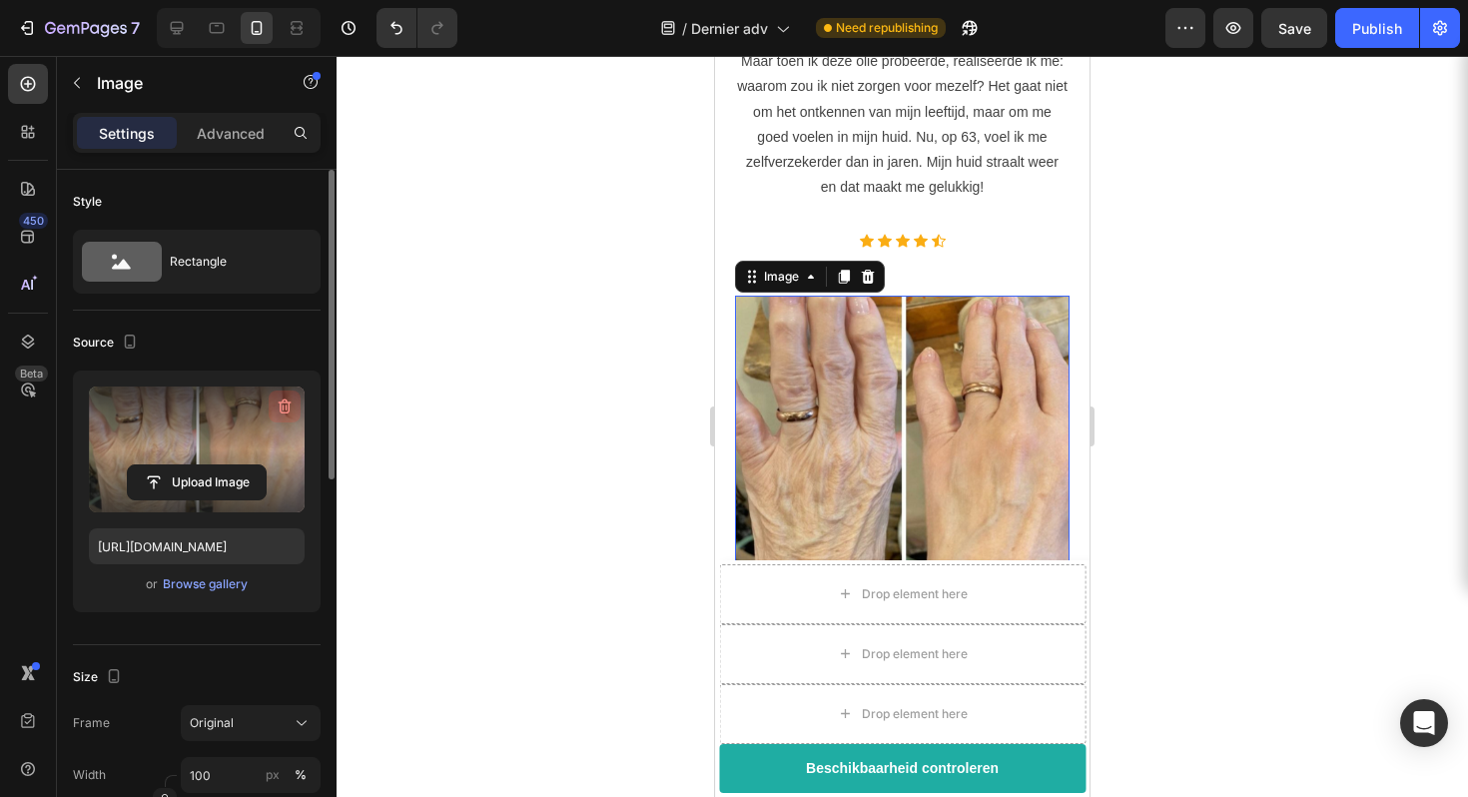
click at [286, 406] on icon "button" at bounding box center [287, 407] width 2 height 6
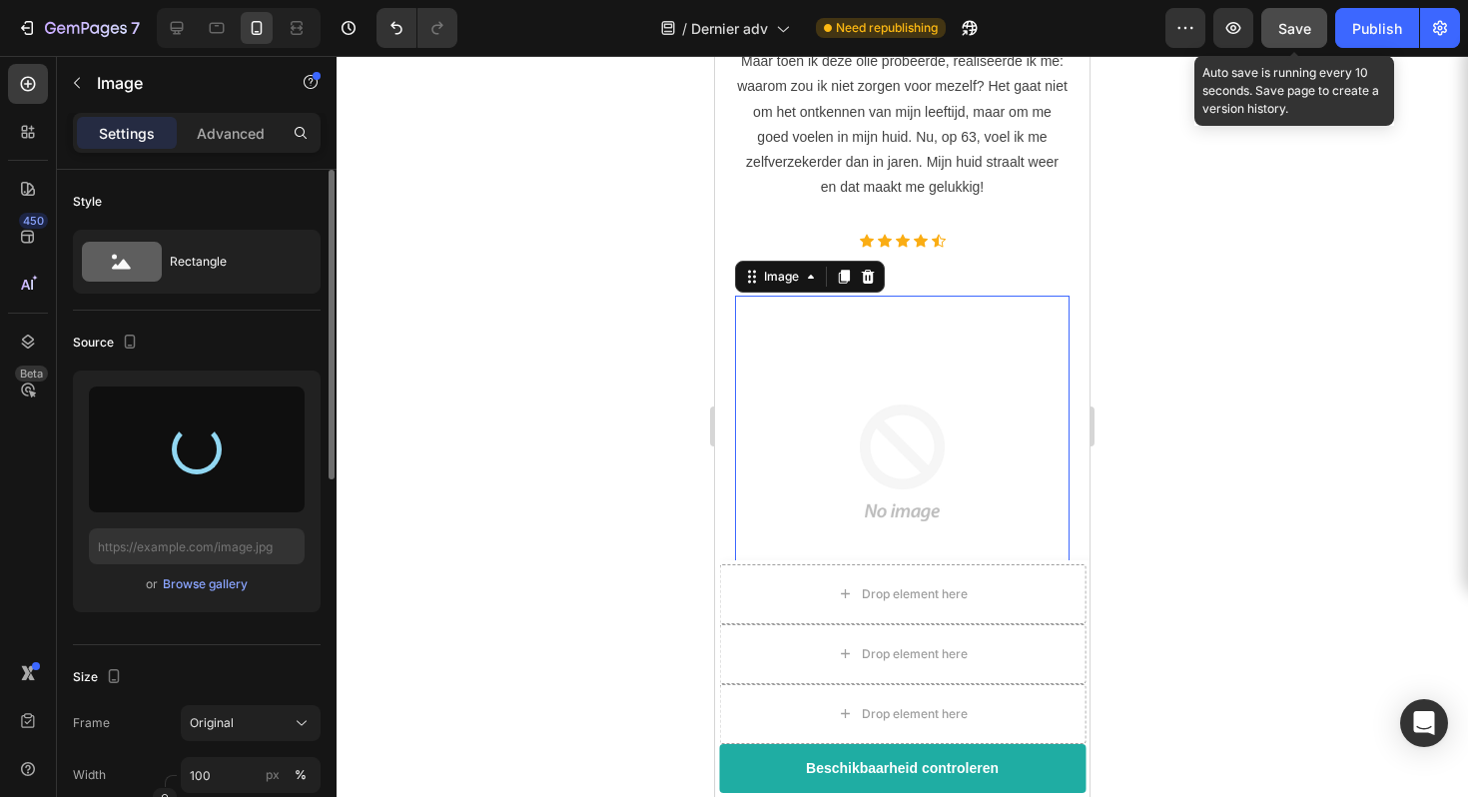
type input "[URL][DOMAIN_NAME]"
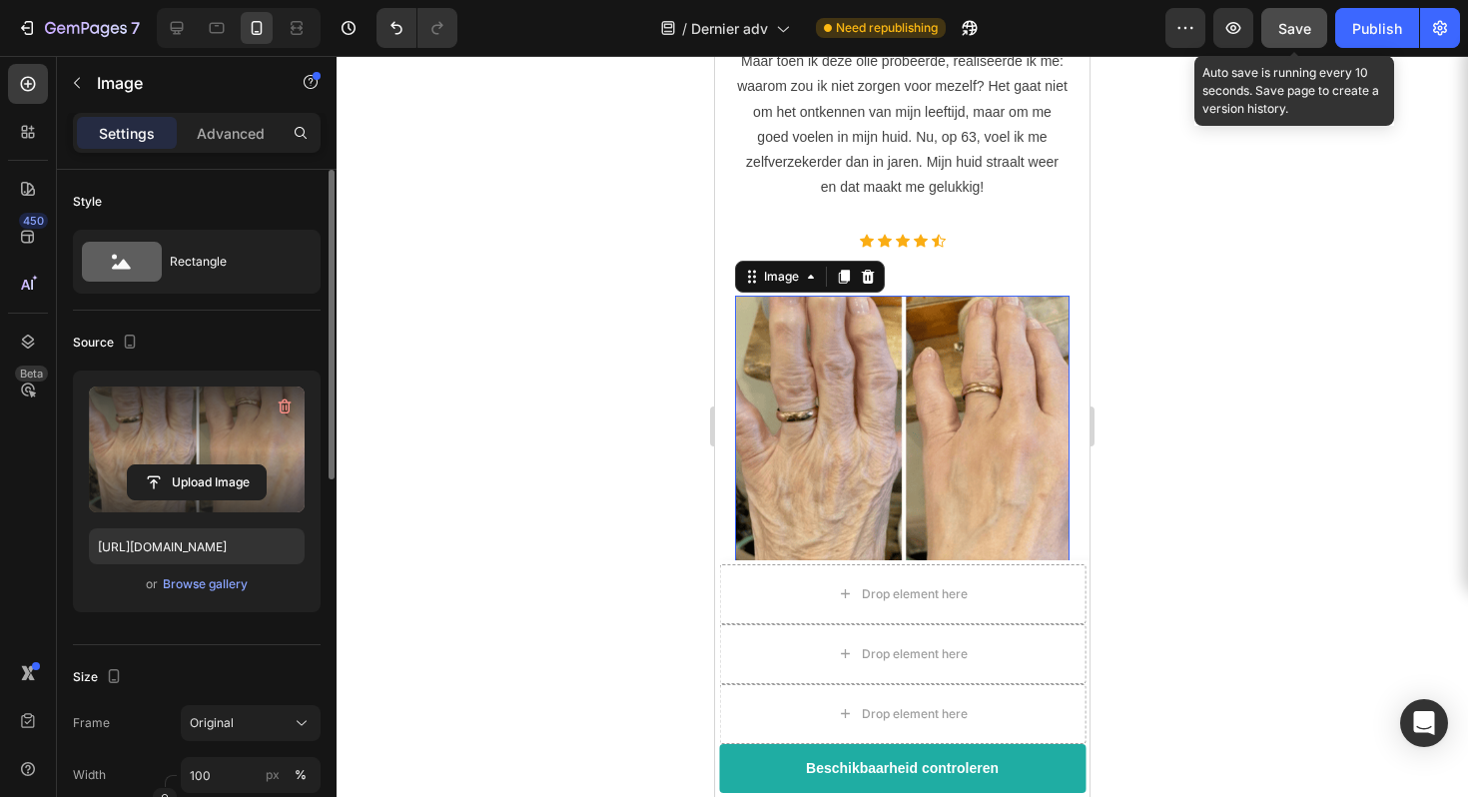
click at [1304, 21] on span "Save" at bounding box center [1294, 28] width 33 height 17
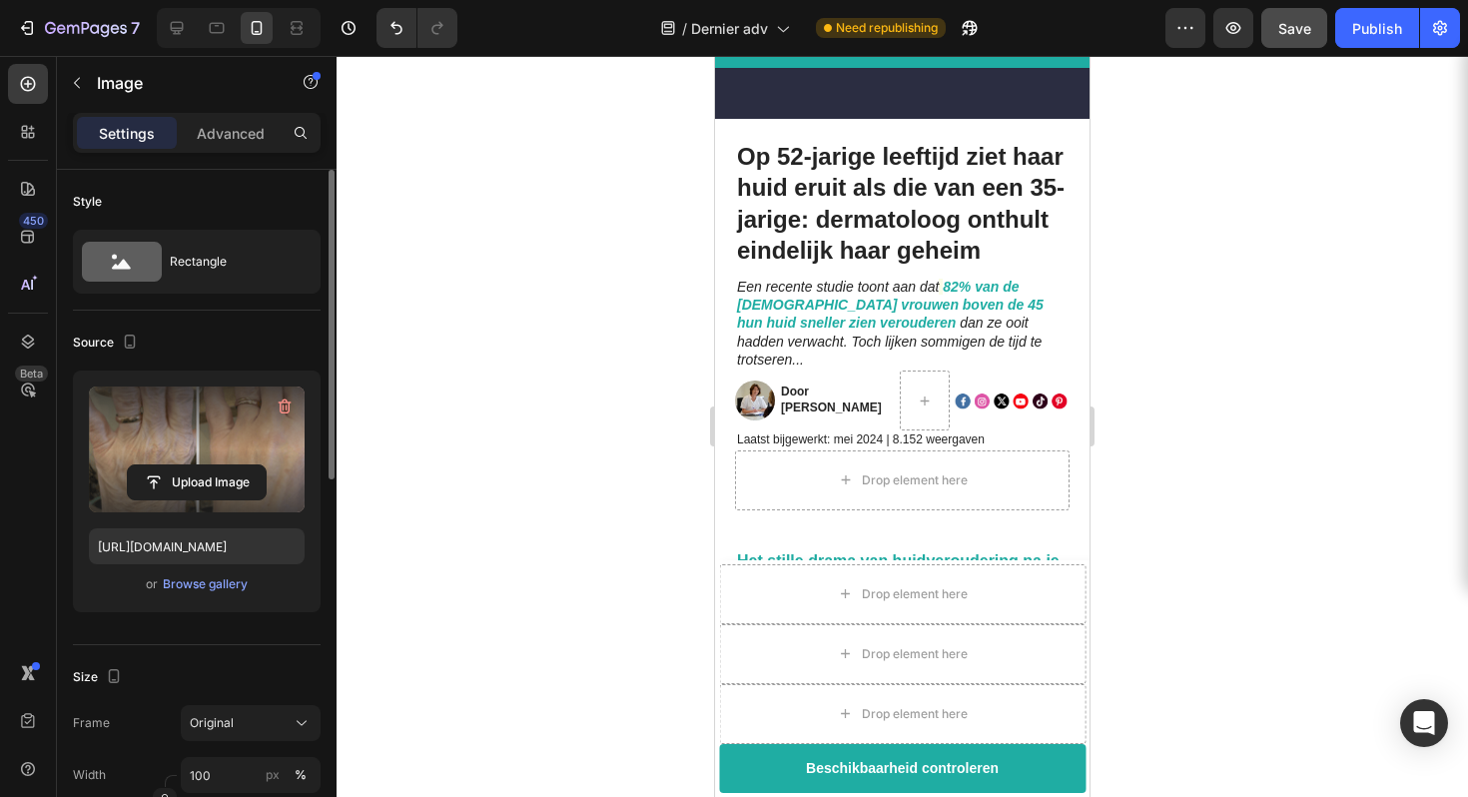
scroll to position [0, 0]
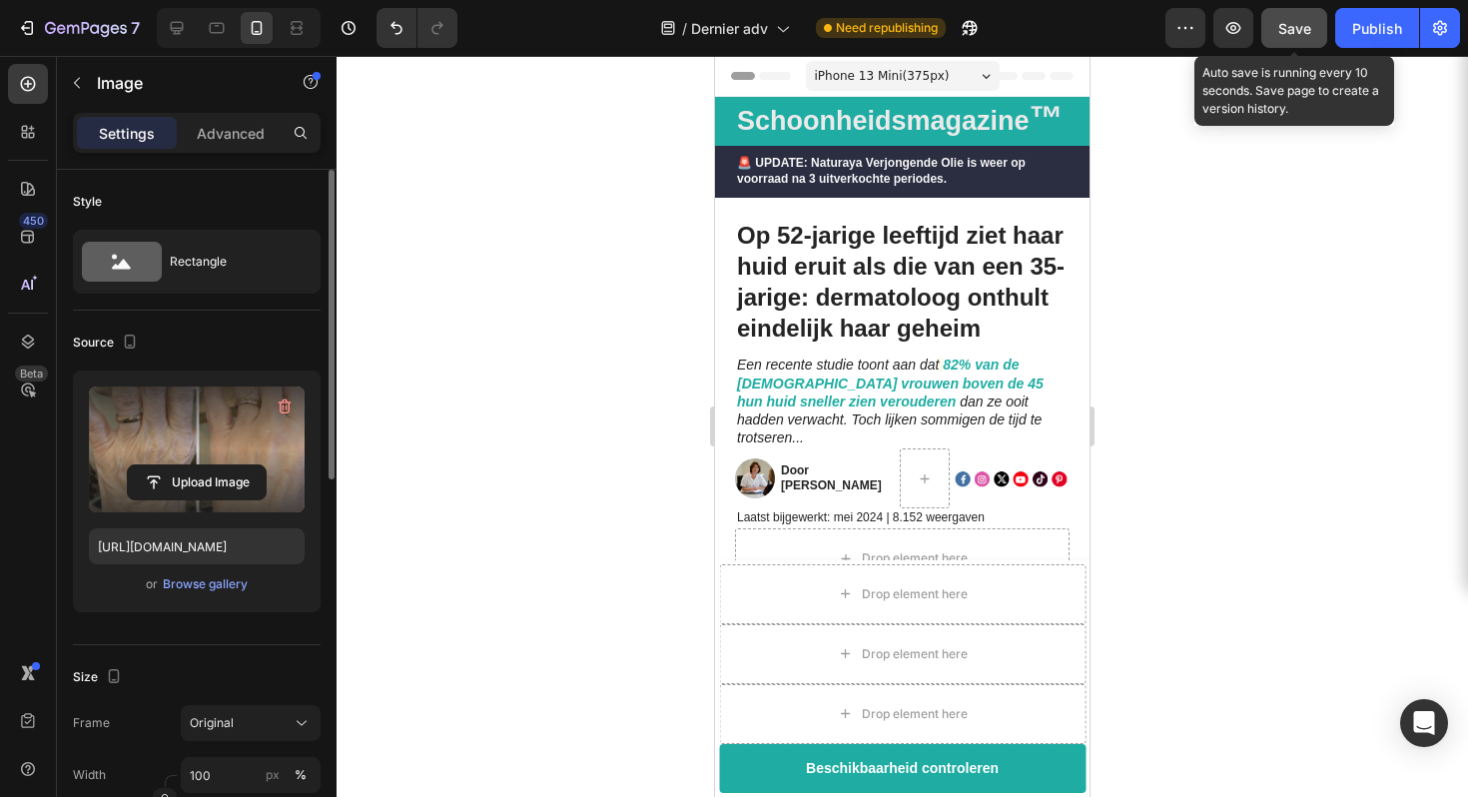
click at [1297, 29] on span "Save" at bounding box center [1294, 28] width 33 height 17
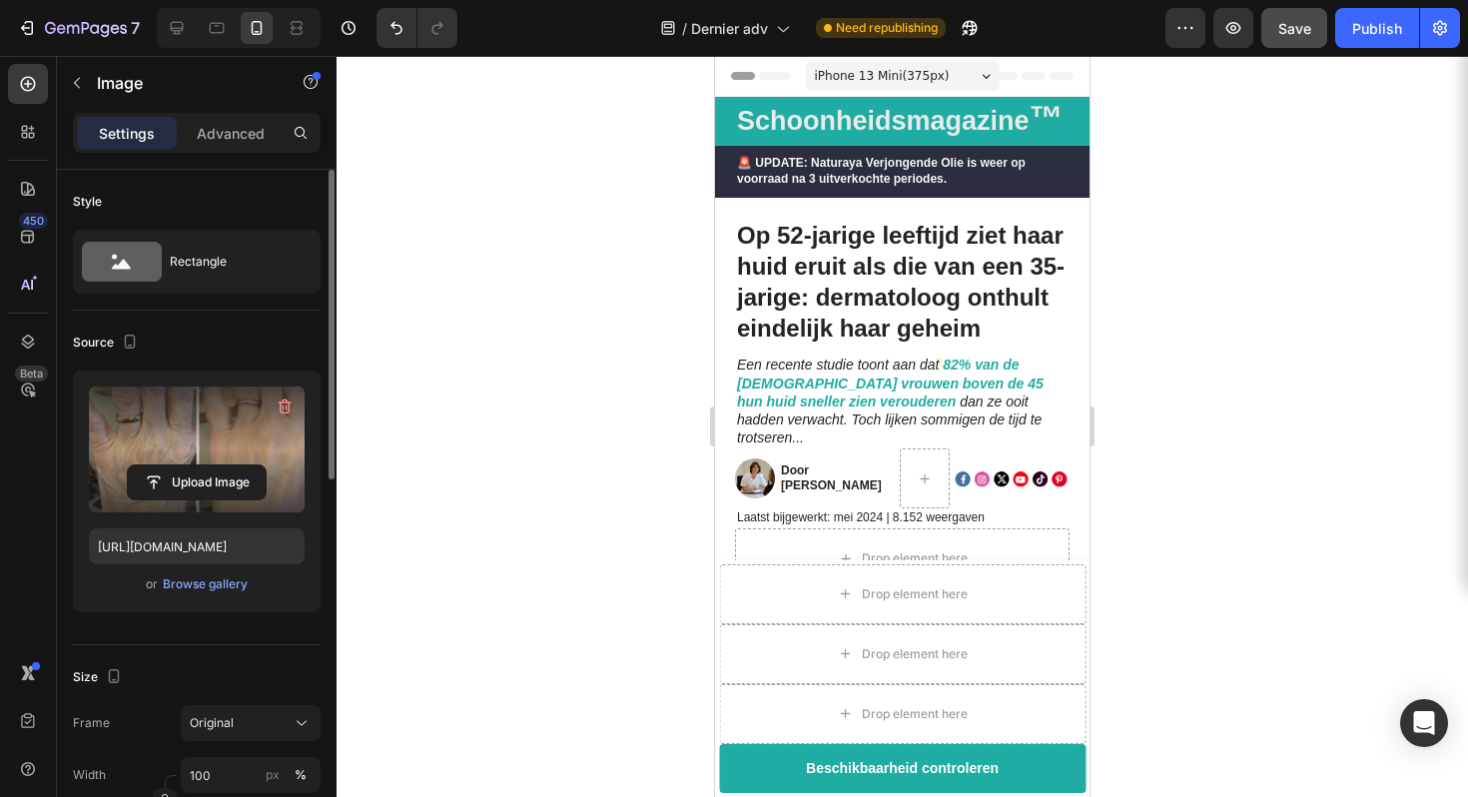
click at [558, 312] on div at bounding box center [901, 426] width 1131 height 741
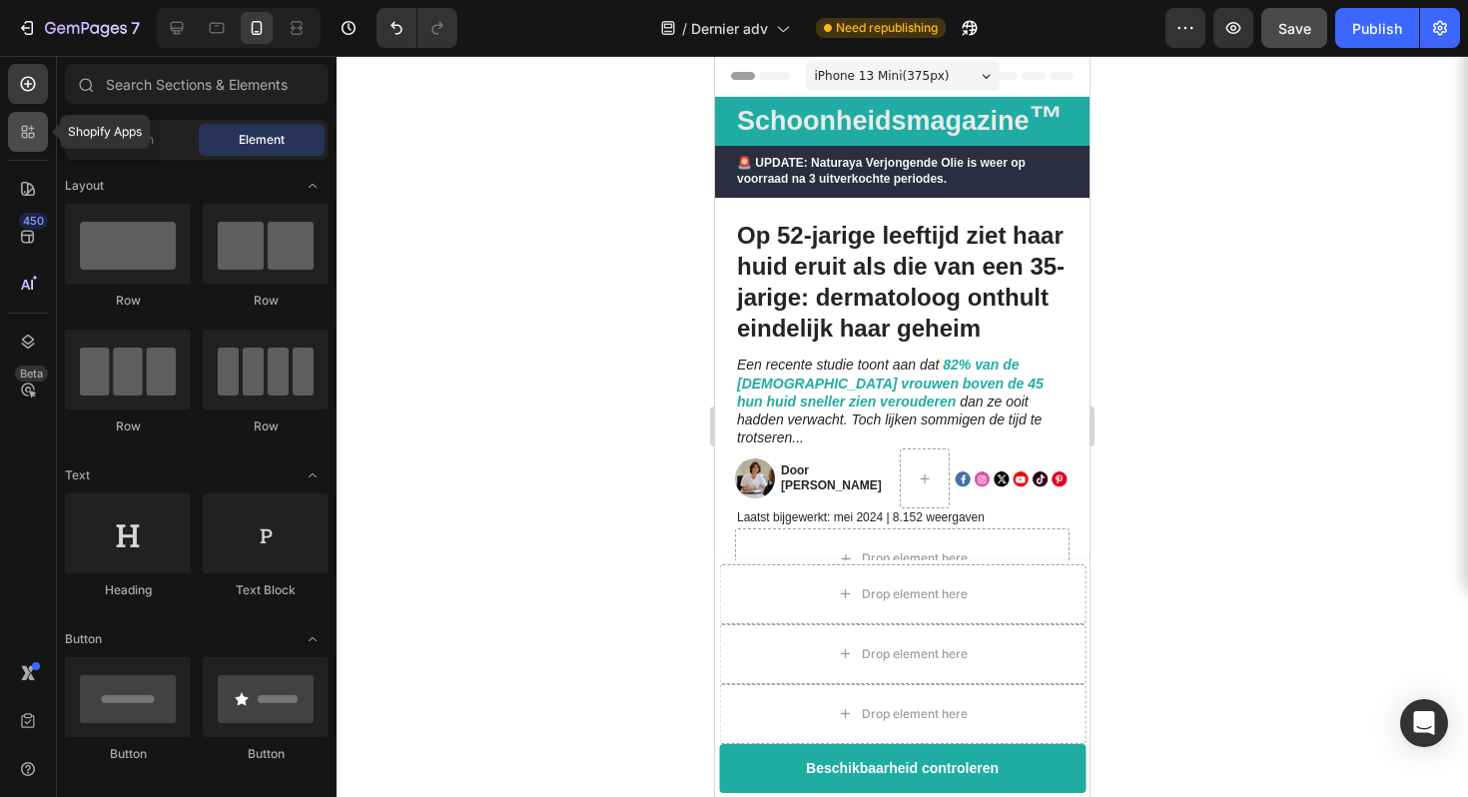
click at [20, 148] on div at bounding box center [28, 132] width 40 height 40
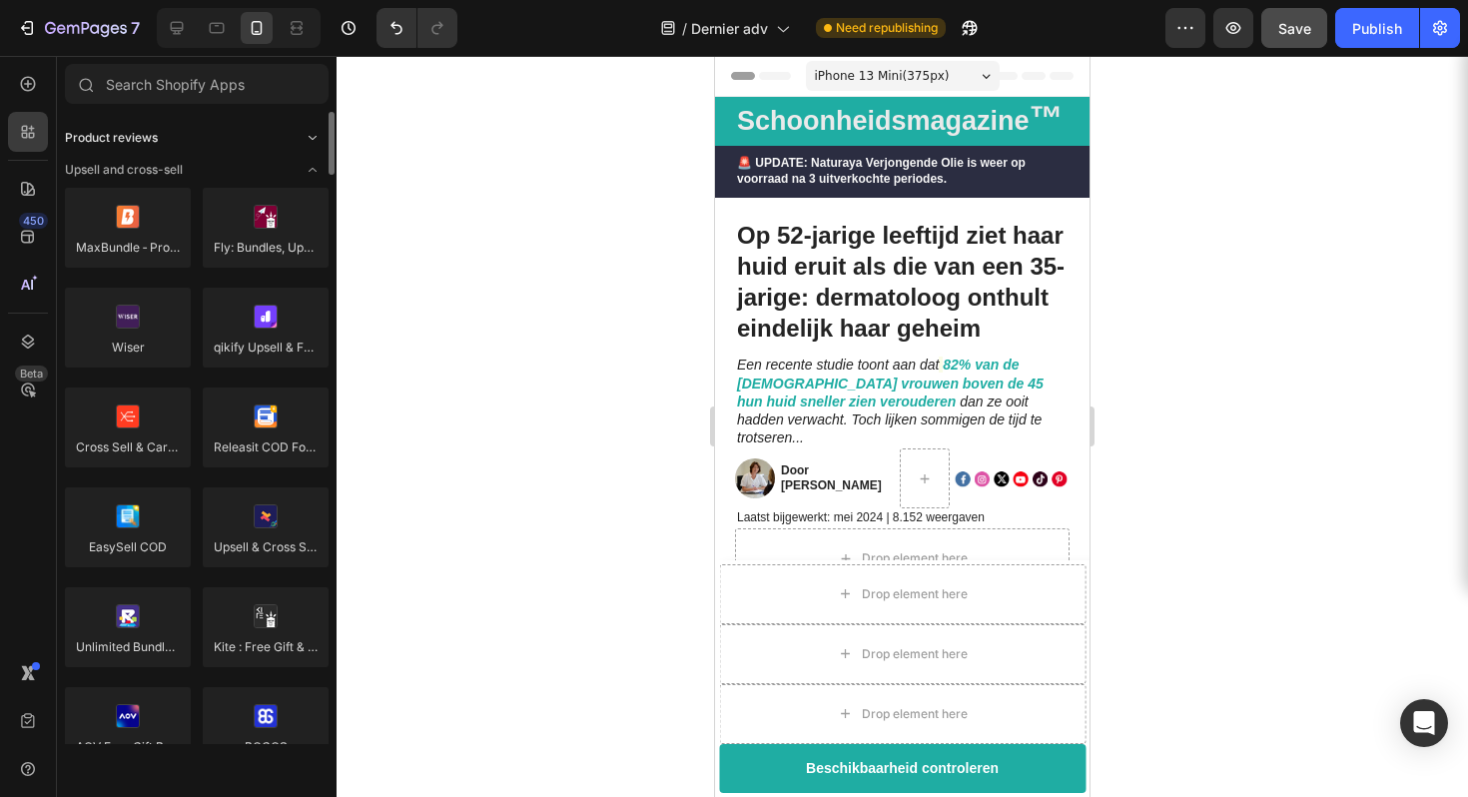
click at [302, 140] on span "Toggle open" at bounding box center [313, 138] width 32 height 32
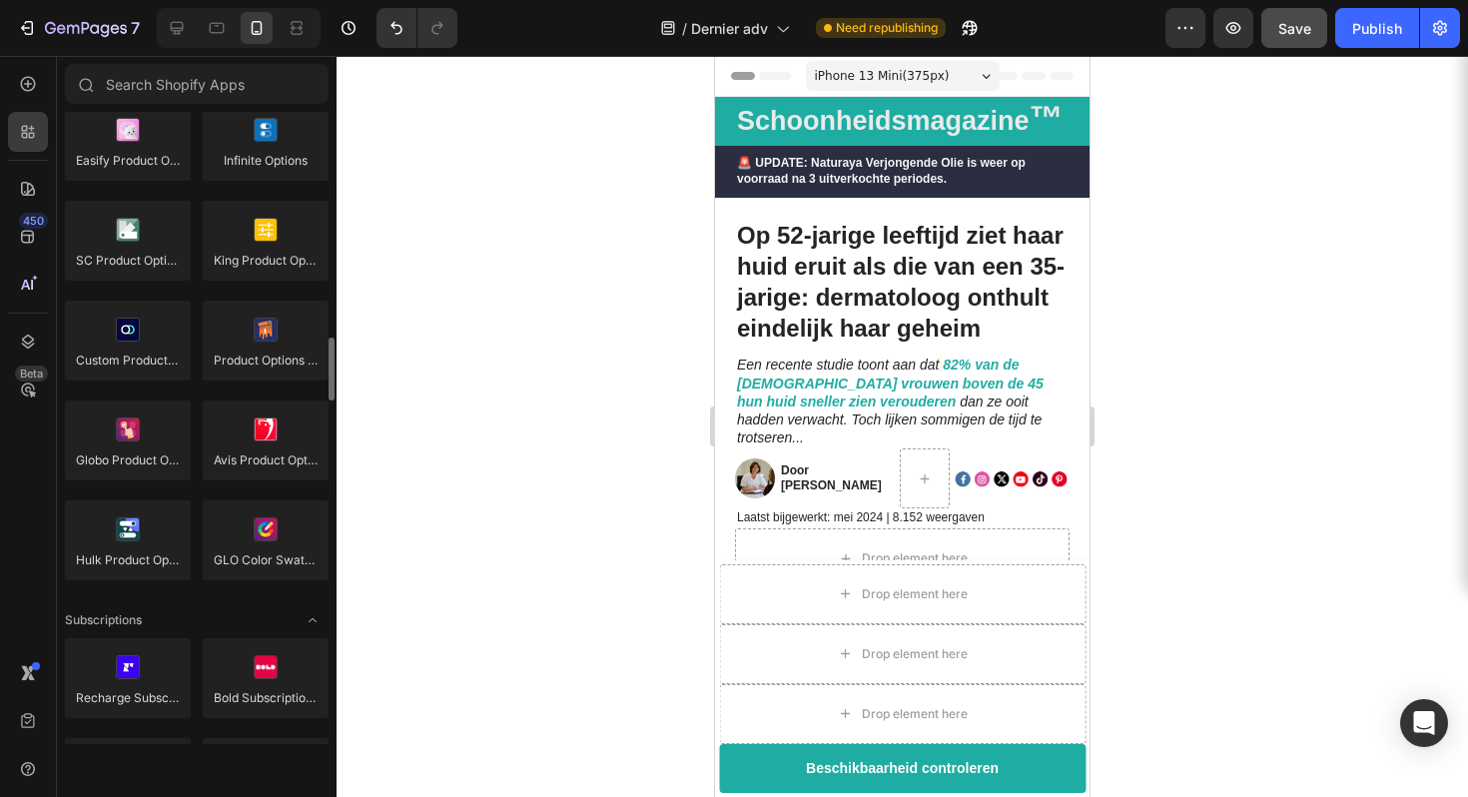
scroll to position [2264, 0]
click at [1164, 35] on div "/ [PERSON_NAME] adv Need republishing" at bounding box center [819, 28] width 692 height 40
click at [1174, 35] on button "button" at bounding box center [1185, 28] width 40 height 40
click at [1208, 378] on div at bounding box center [901, 426] width 1131 height 741
click at [1434, 34] on icon "button" at bounding box center [1440, 28] width 20 height 20
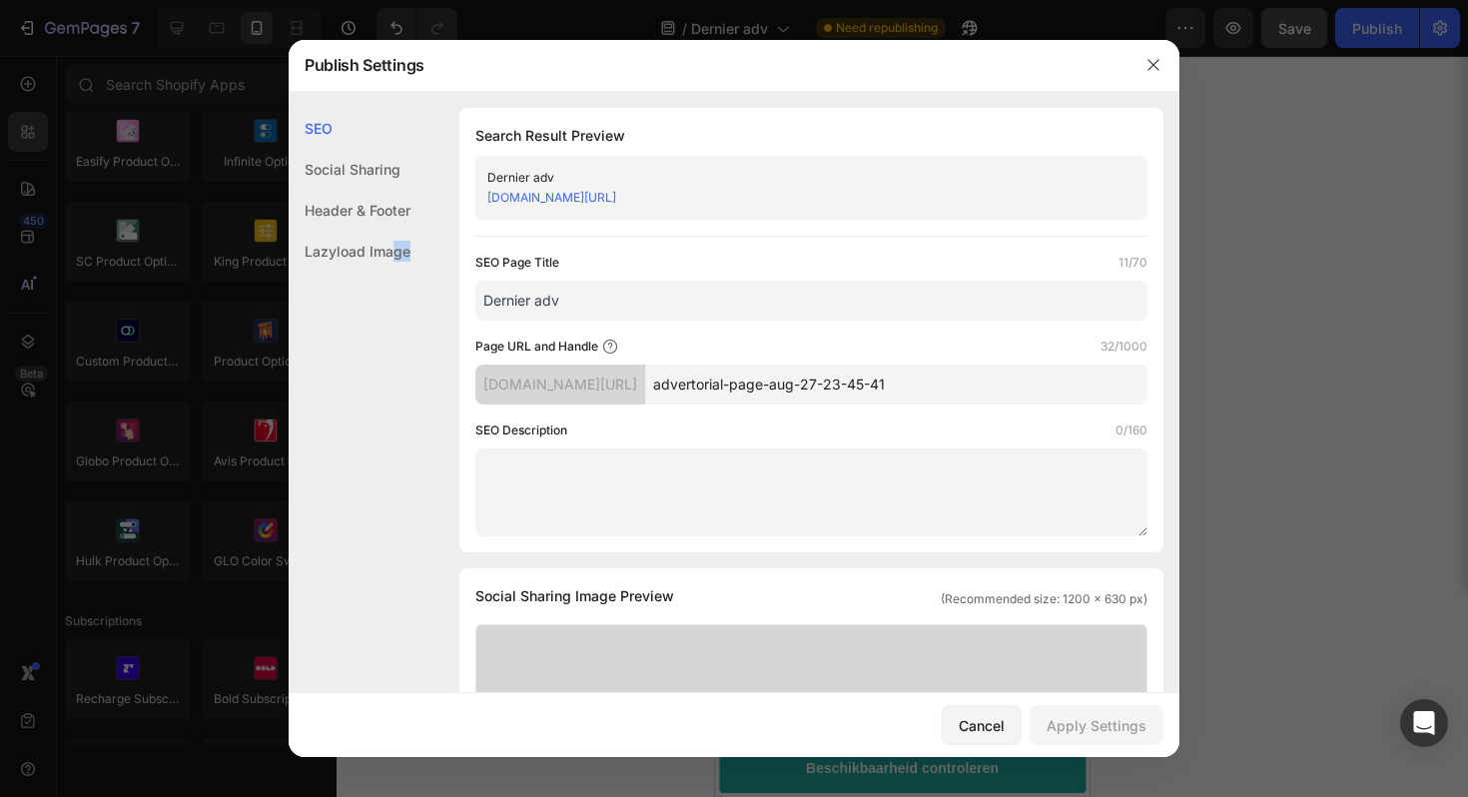
click at [390, 261] on div "Lazyload Image" at bounding box center [350, 251] width 122 height 41
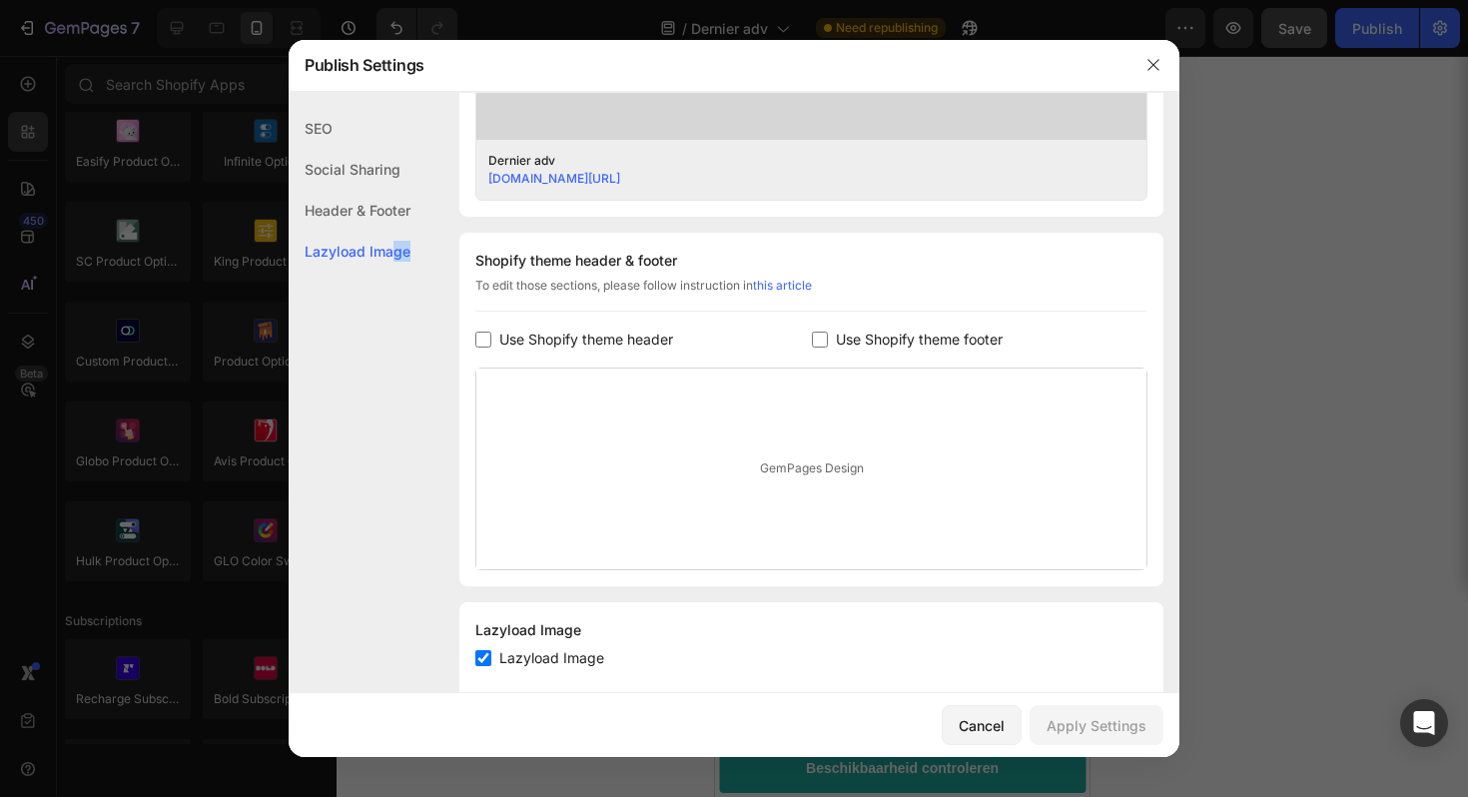
scroll to position [856, 0]
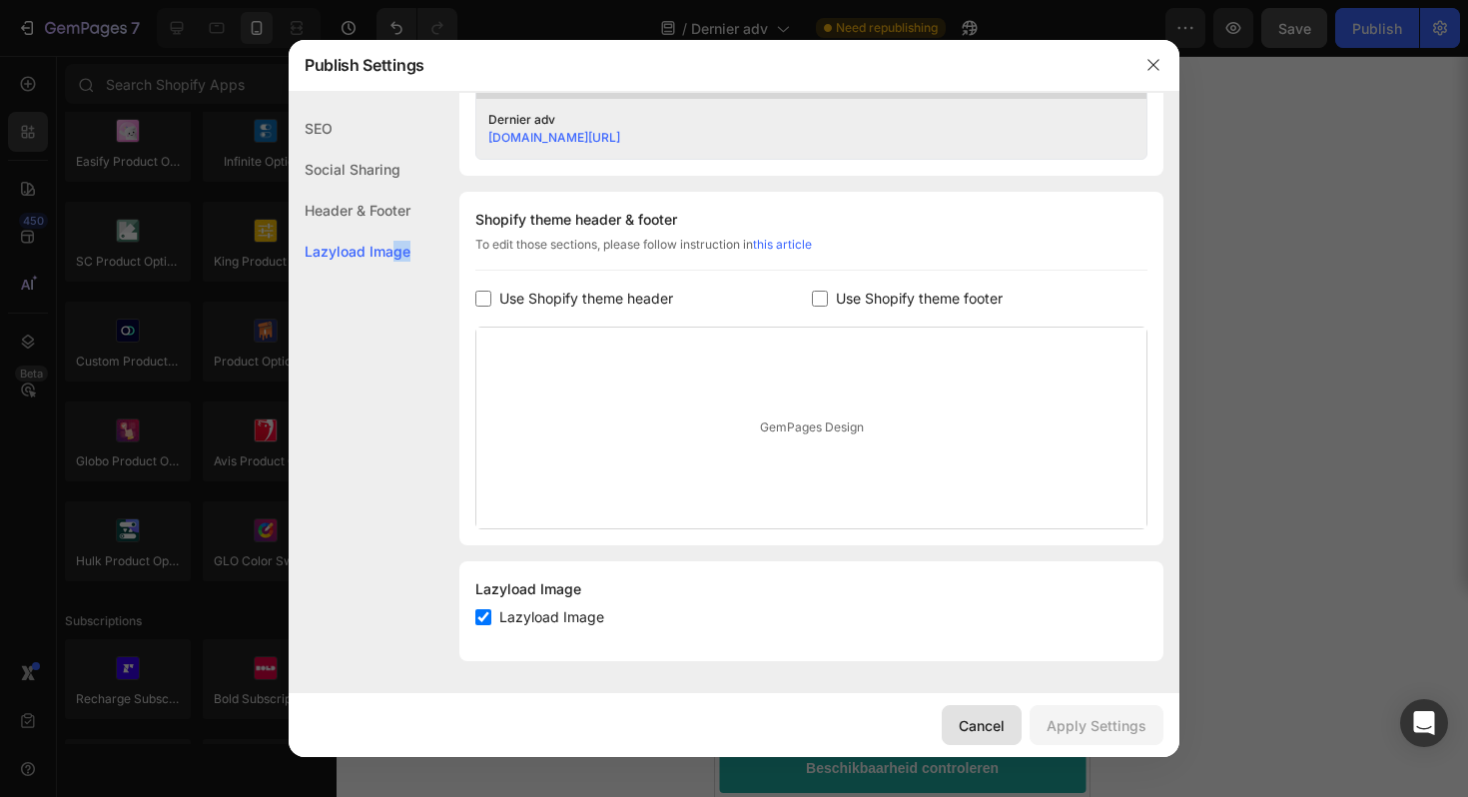
click at [975, 728] on div "Cancel" at bounding box center [981, 725] width 46 height 21
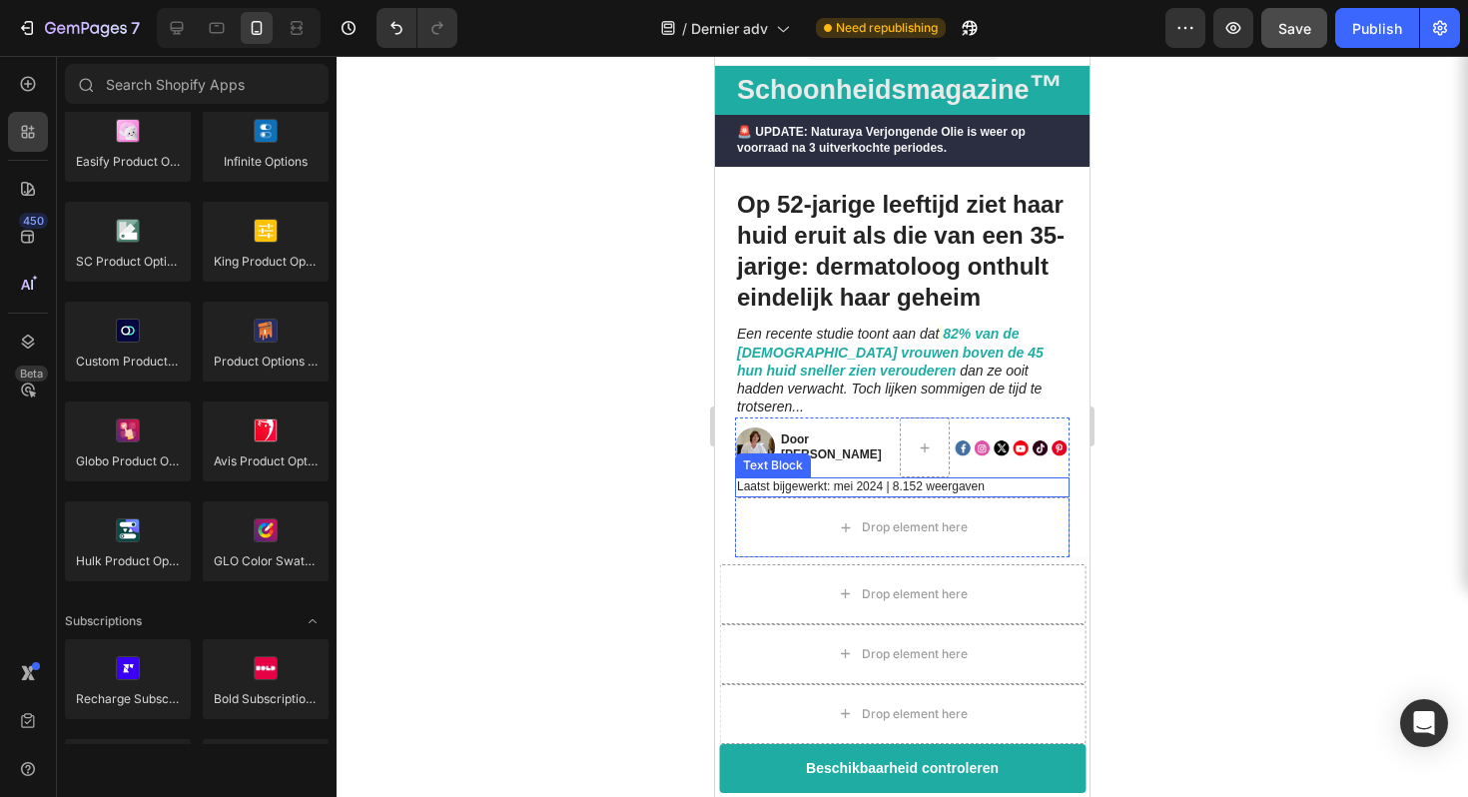
scroll to position [0, 0]
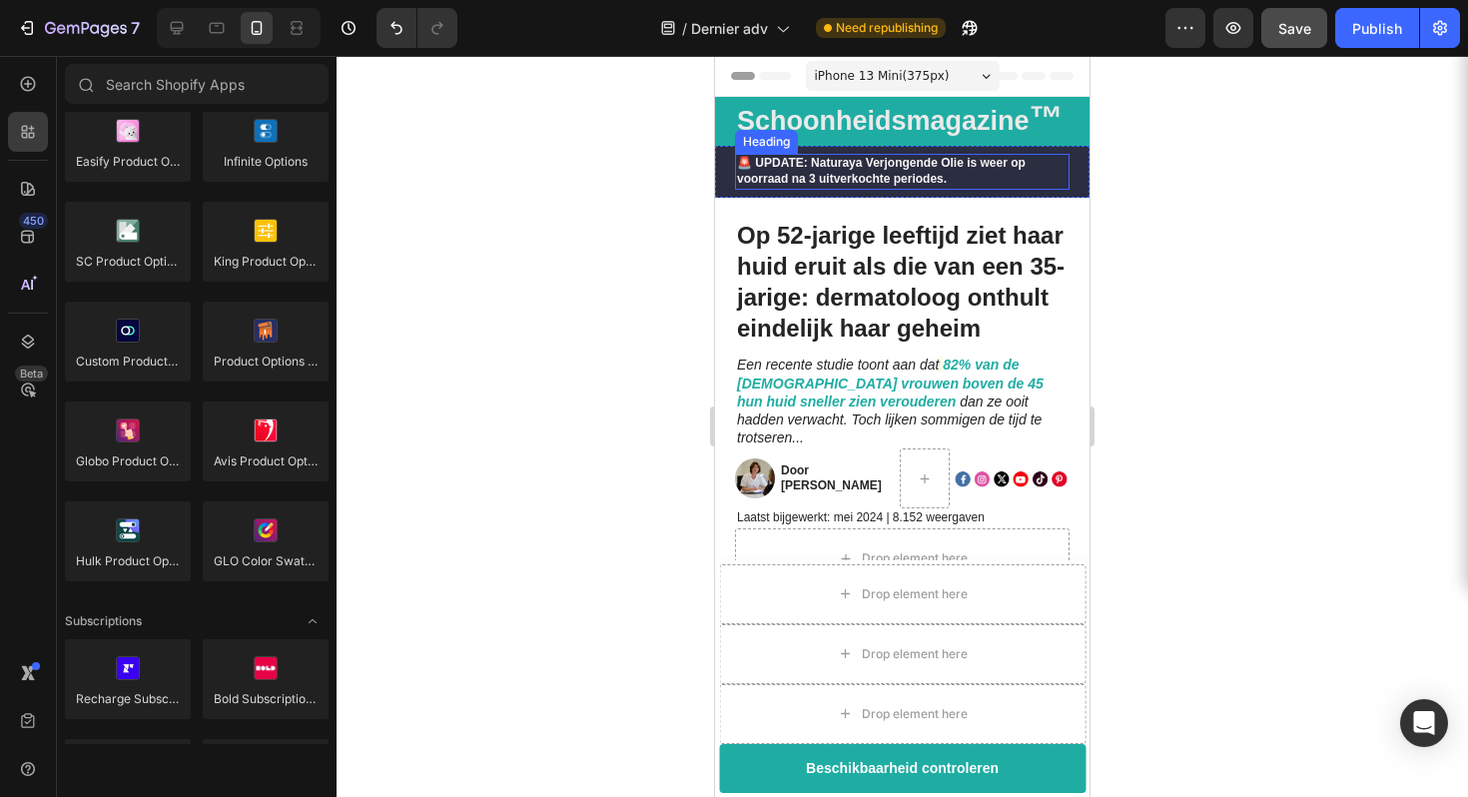
click at [1041, 173] on h2 "🚨 UPDATE: Naturaya Verjongende Olie is weer op voorraad na 3 uitverkochte perio…" at bounding box center [902, 171] width 334 height 35
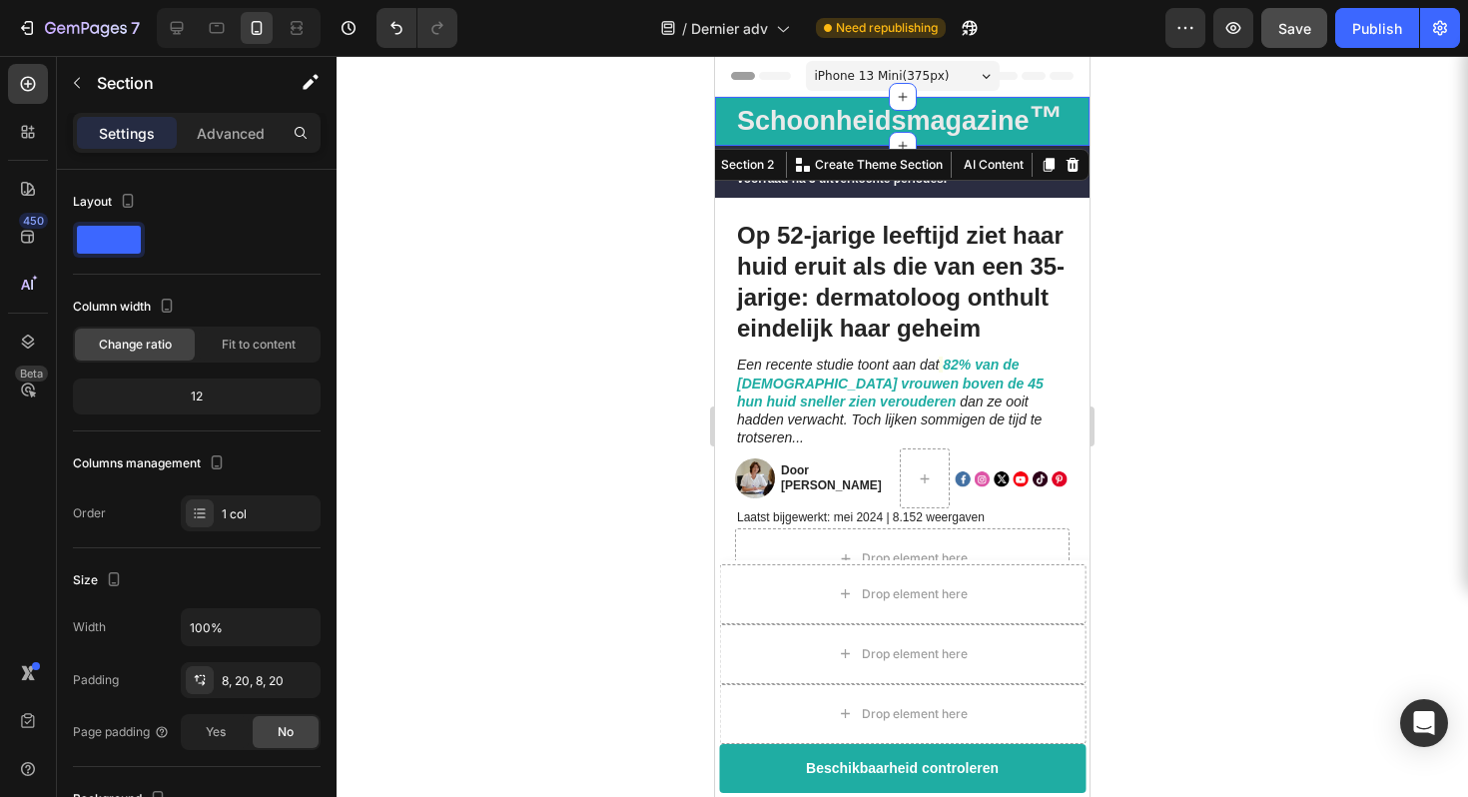
click at [1076, 131] on div "Schoonheidsmagazine ™ Heading Section 2 You can create reusable sections Create…" at bounding box center [902, 121] width 374 height 49
click at [263, 135] on p "Advanced" at bounding box center [231, 133] width 68 height 21
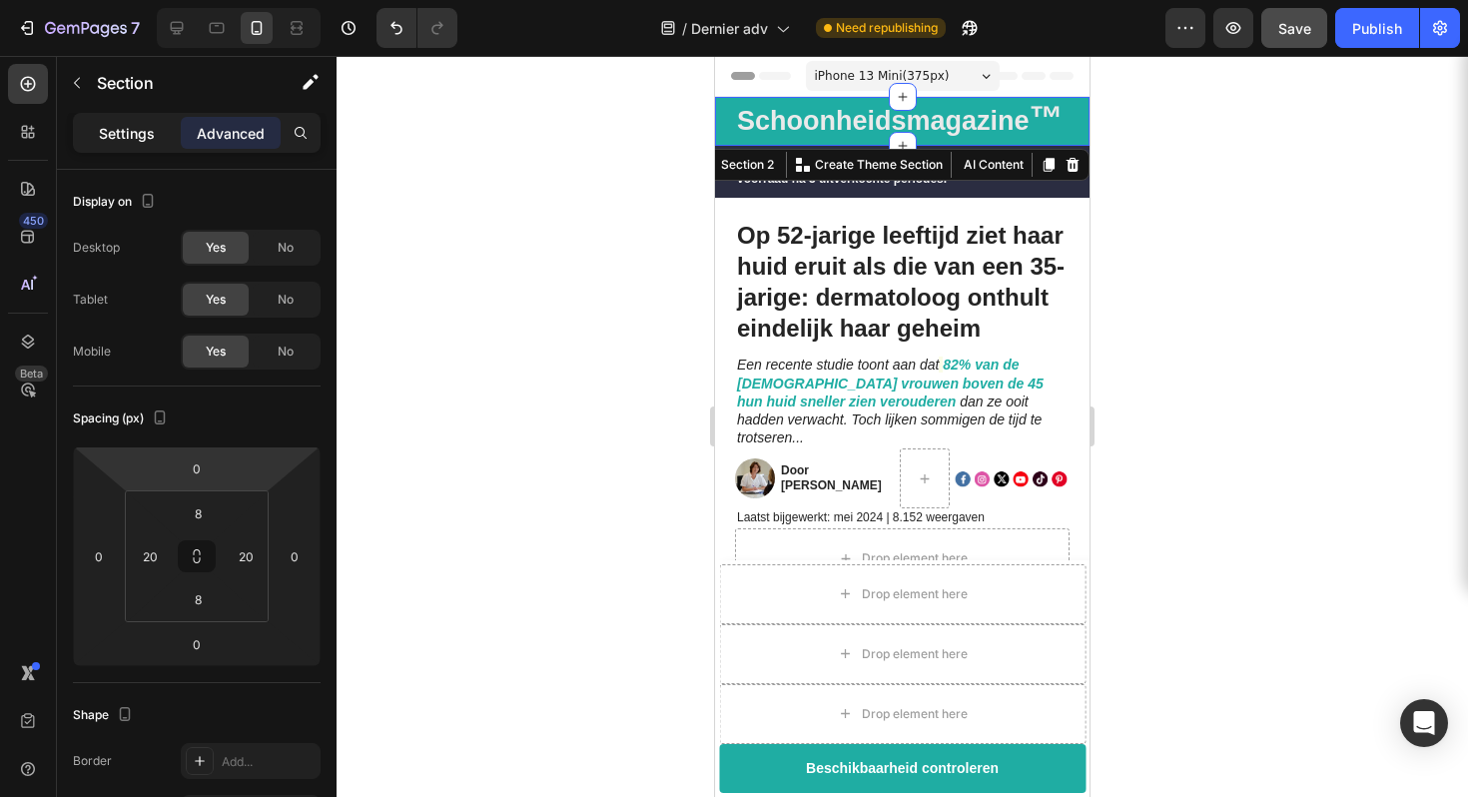
click at [145, 121] on div "Settings" at bounding box center [127, 133] width 100 height 32
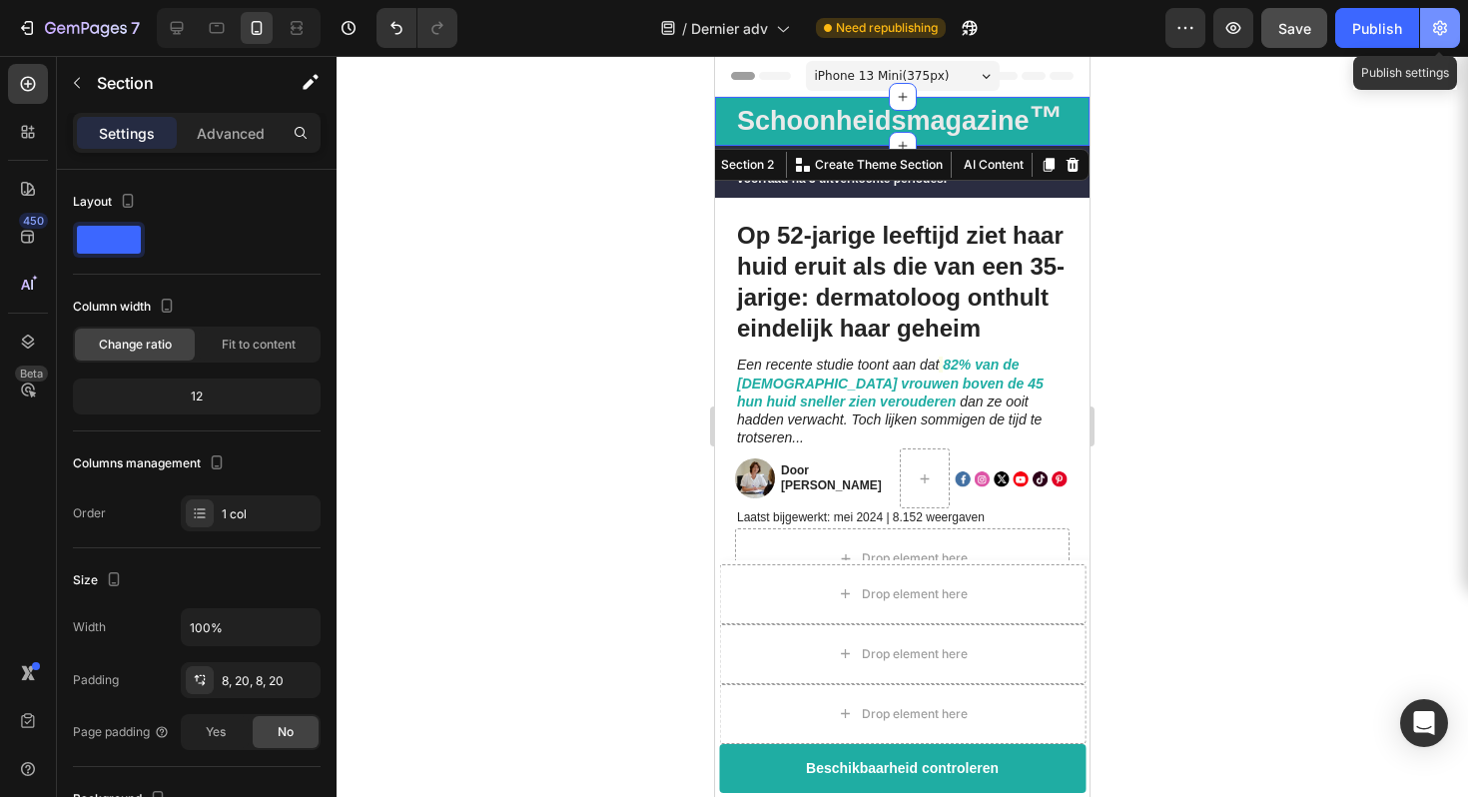
click at [1449, 19] on icon "button" at bounding box center [1440, 28] width 20 height 20
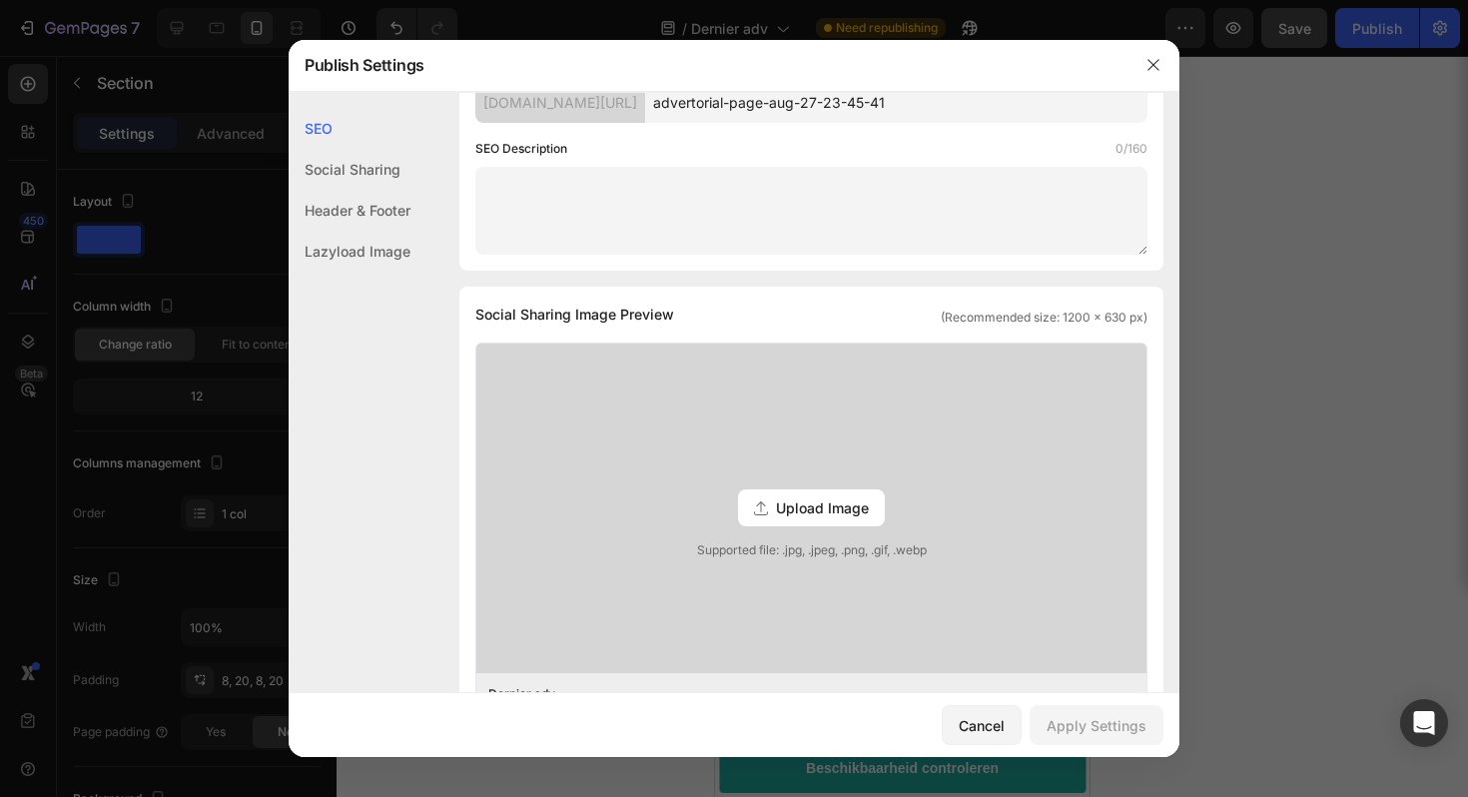
scroll to position [131, 0]
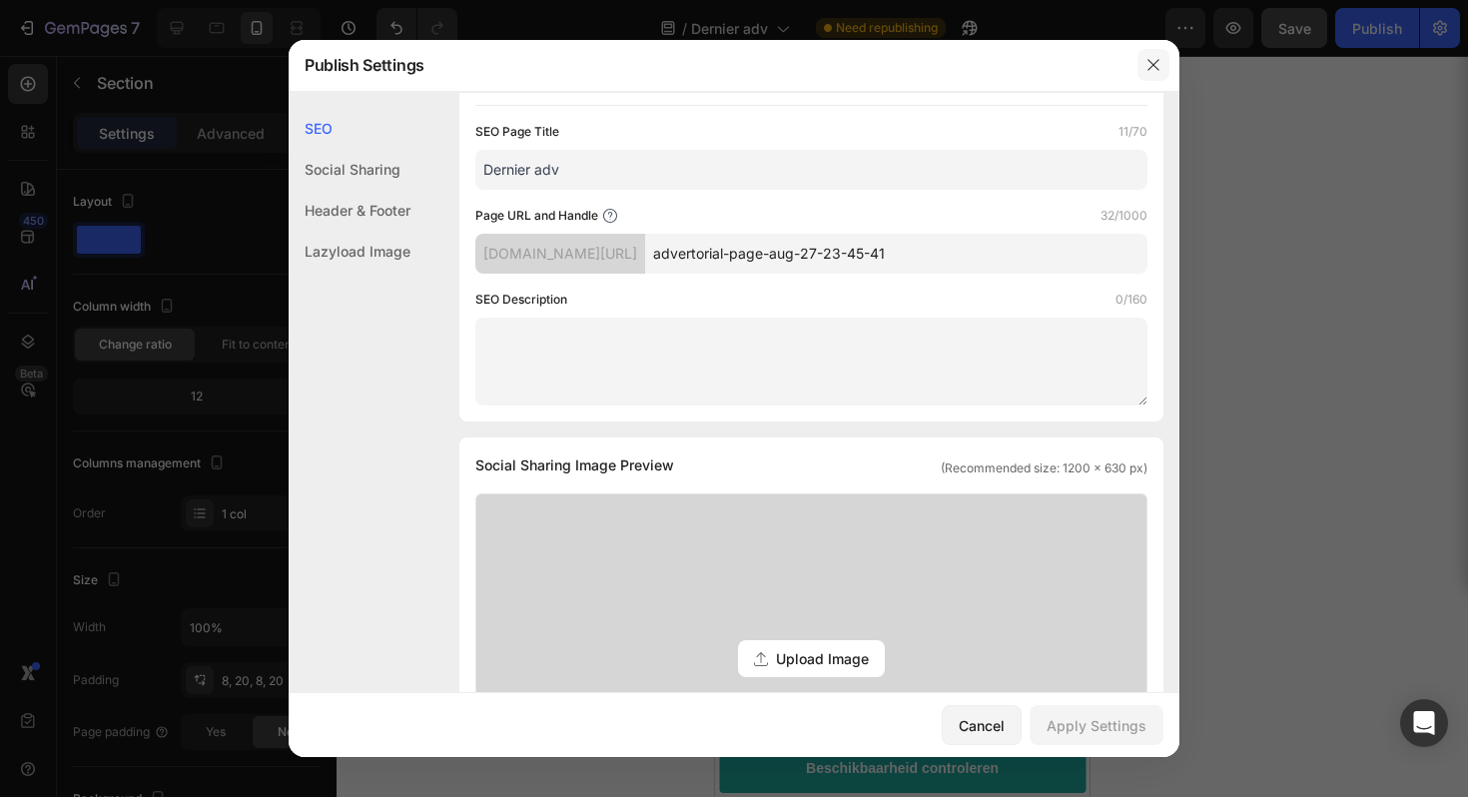
click at [1166, 61] on button "button" at bounding box center [1153, 65] width 32 height 32
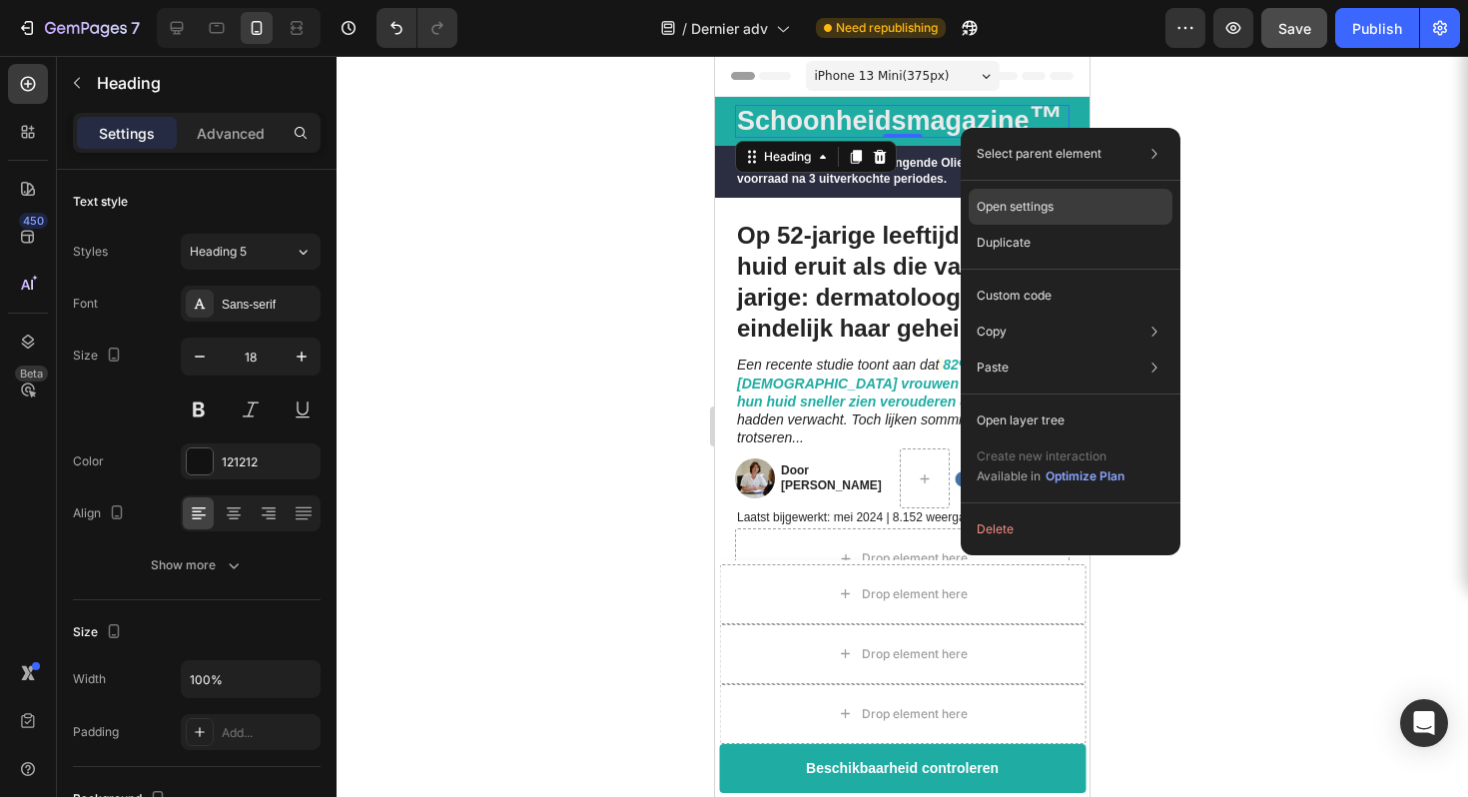
click at [1086, 205] on div "Open settings" at bounding box center [1070, 207] width 204 height 36
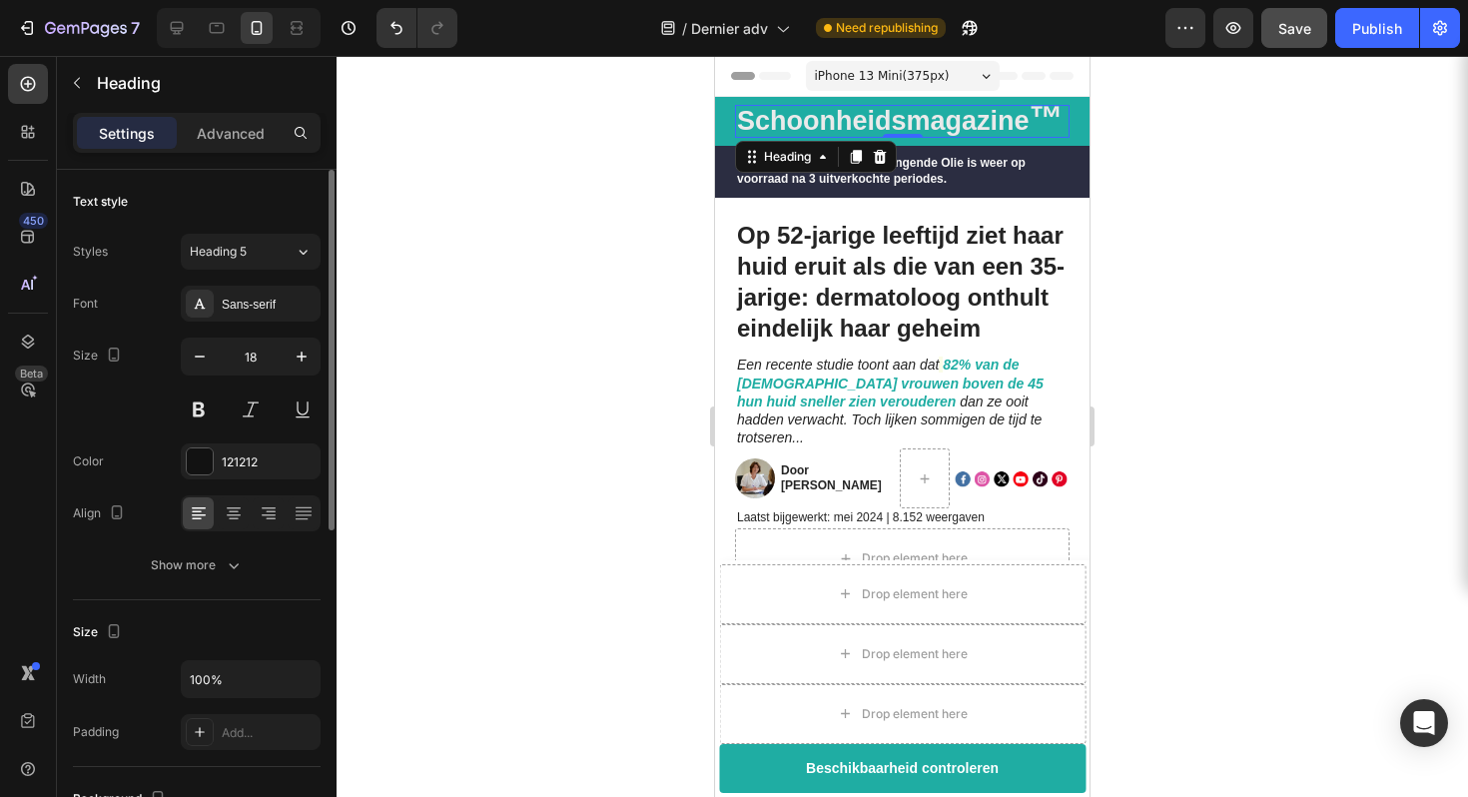
click at [249, 189] on div "Text style" at bounding box center [197, 202] width 248 height 32
click at [182, 574] on div "Show more" at bounding box center [197, 565] width 93 height 20
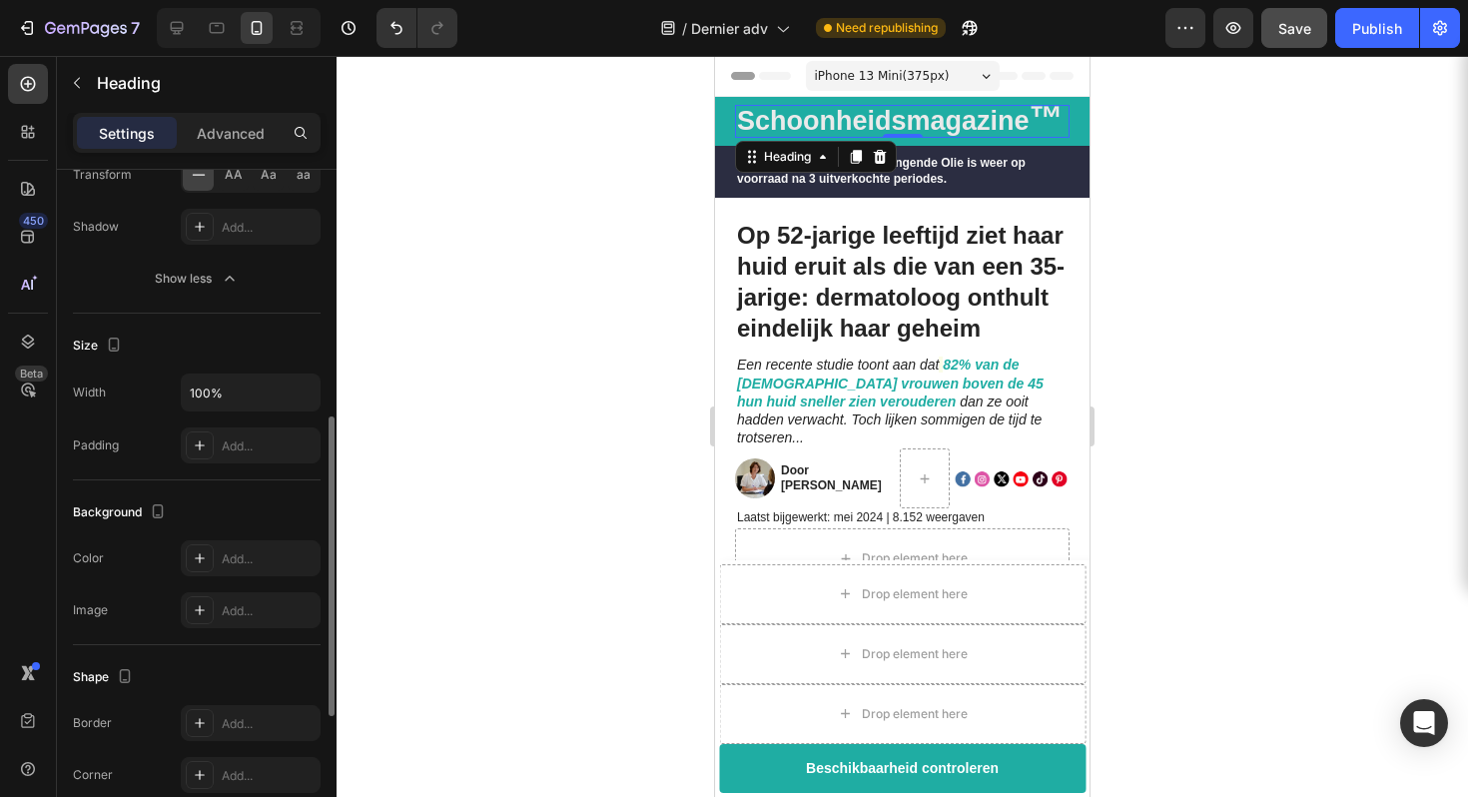
scroll to position [566, 0]
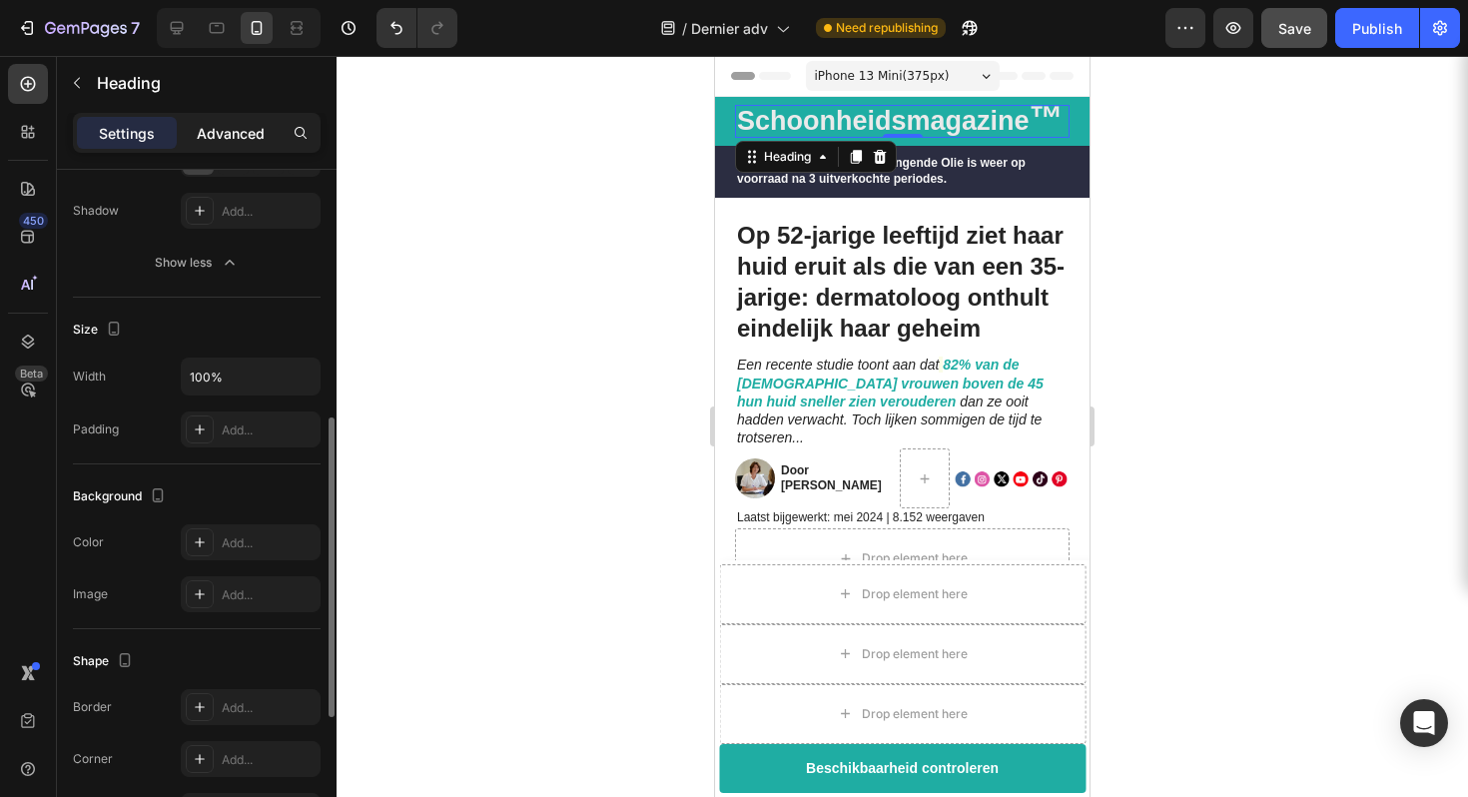
click at [266, 133] on div "Advanced" at bounding box center [231, 133] width 100 height 32
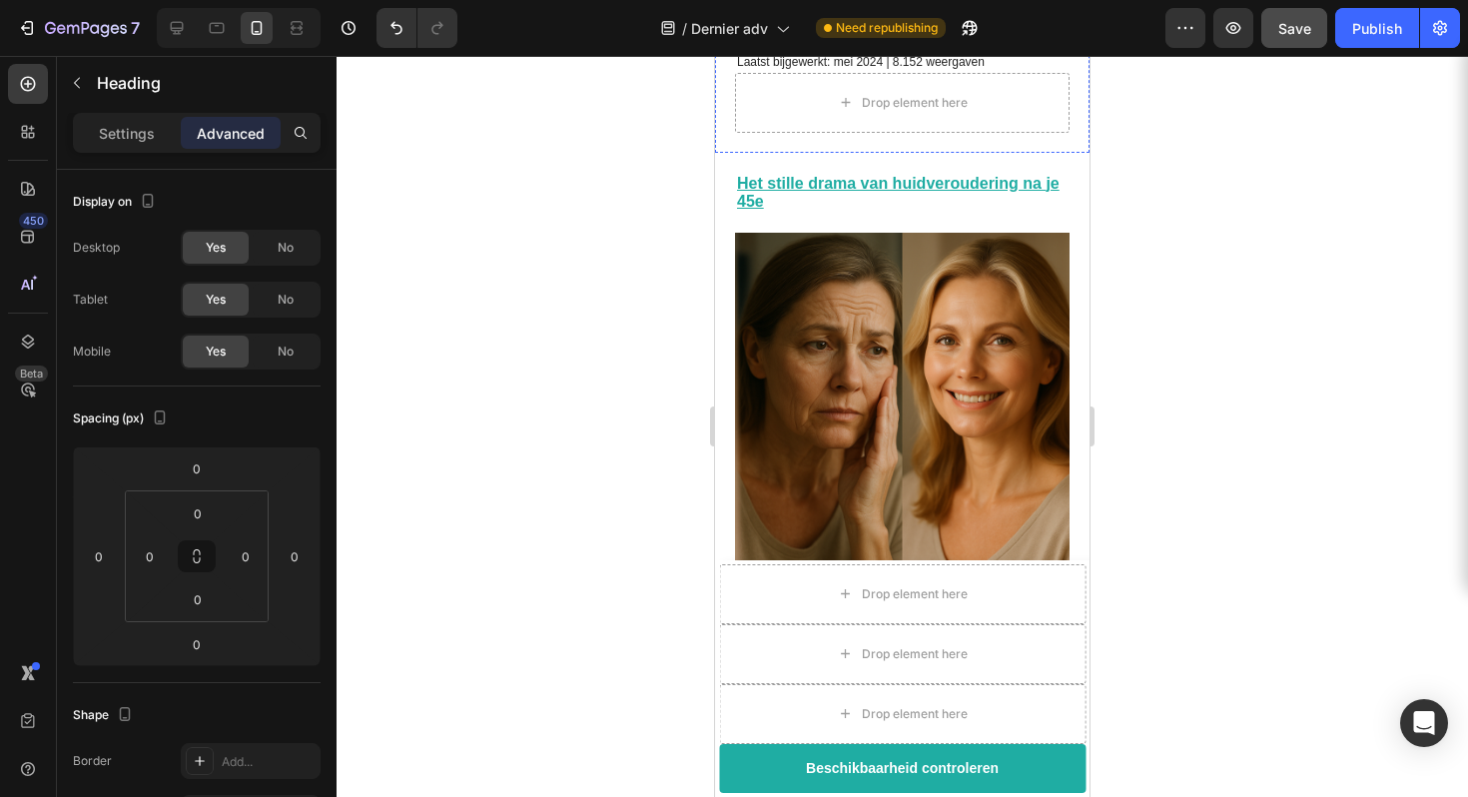
scroll to position [474, 0]
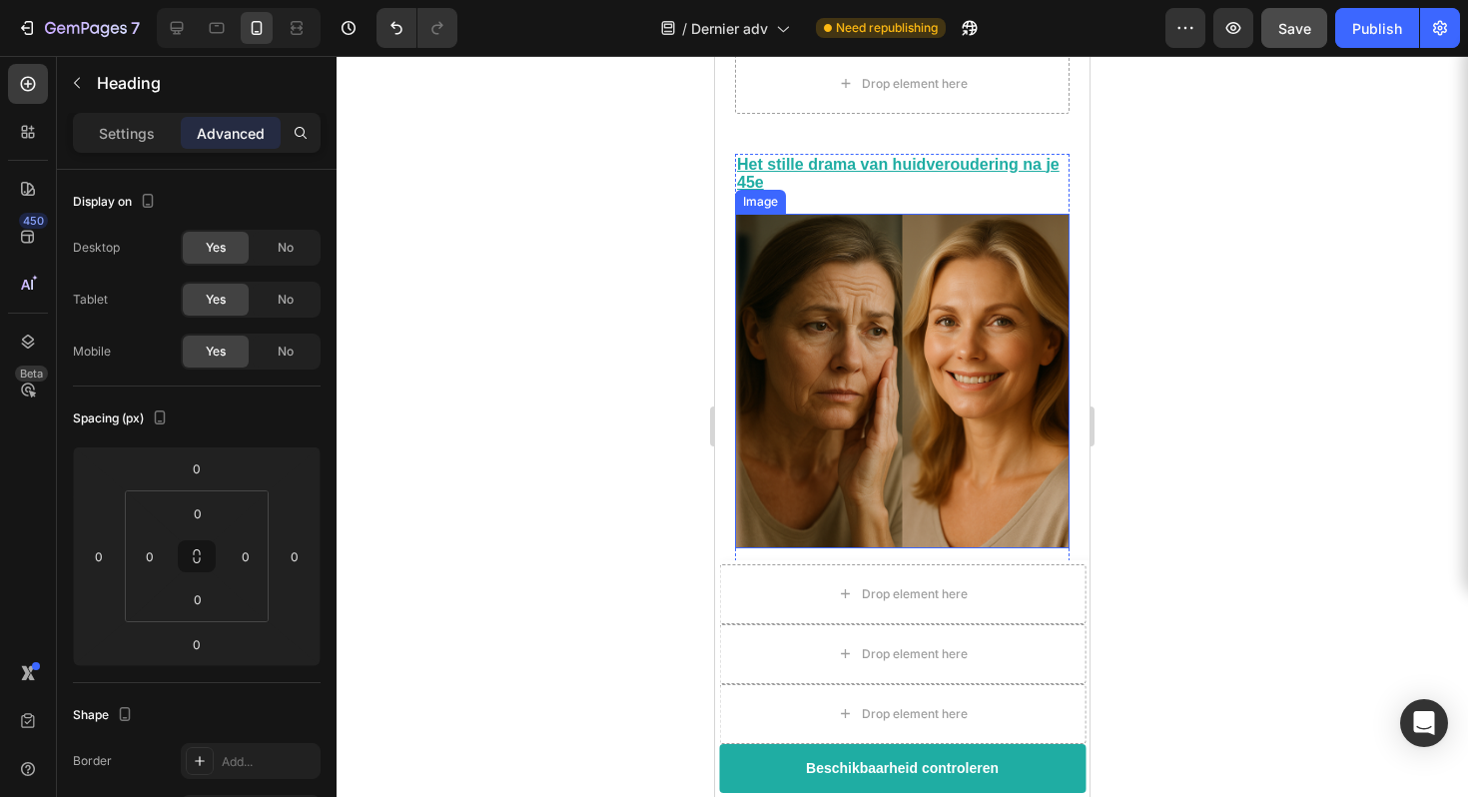
click at [826, 277] on img at bounding box center [902, 381] width 334 height 334
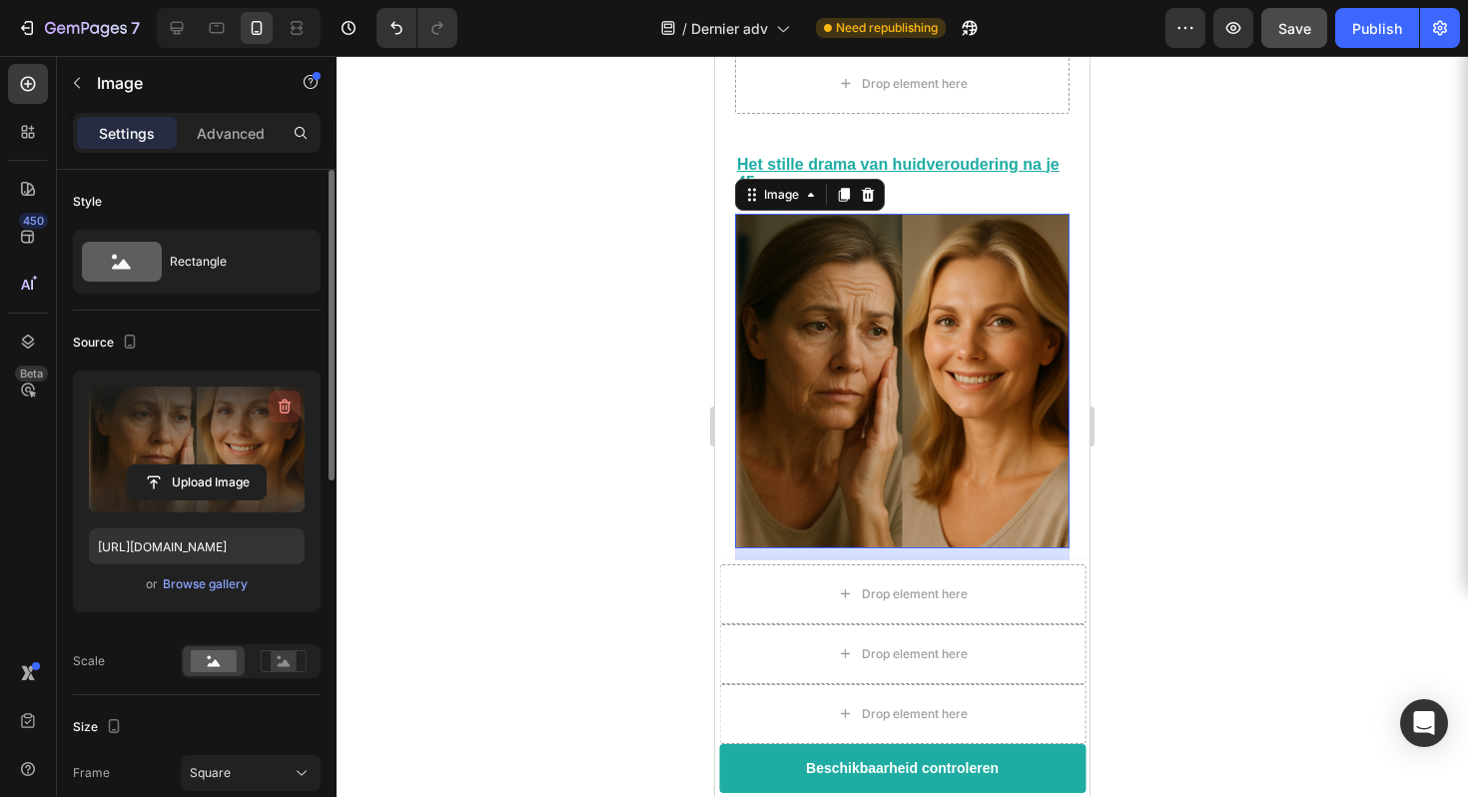
click at [287, 403] on icon "button" at bounding box center [285, 406] width 20 height 20
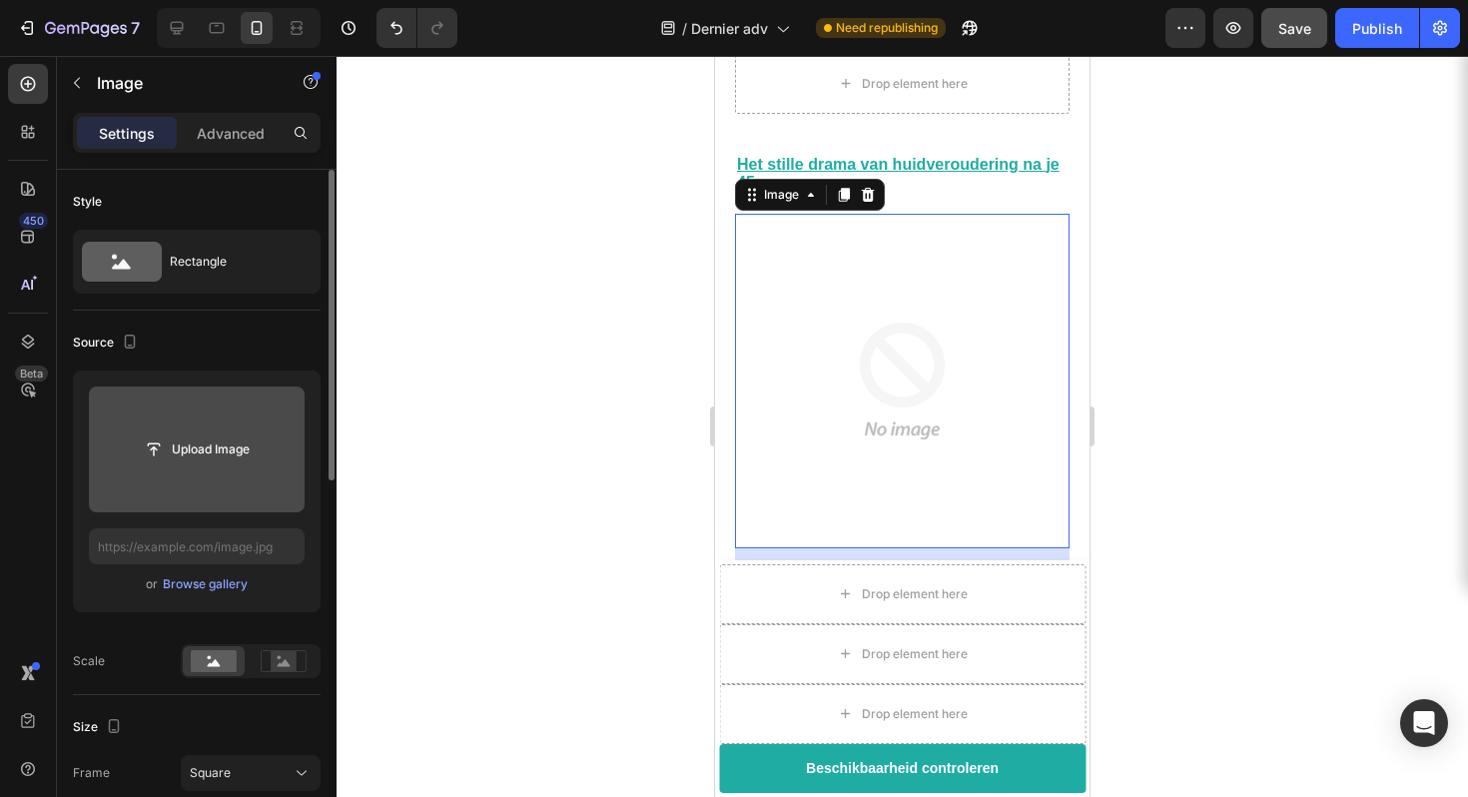
type input "C:\fakepath\tinified.zip"
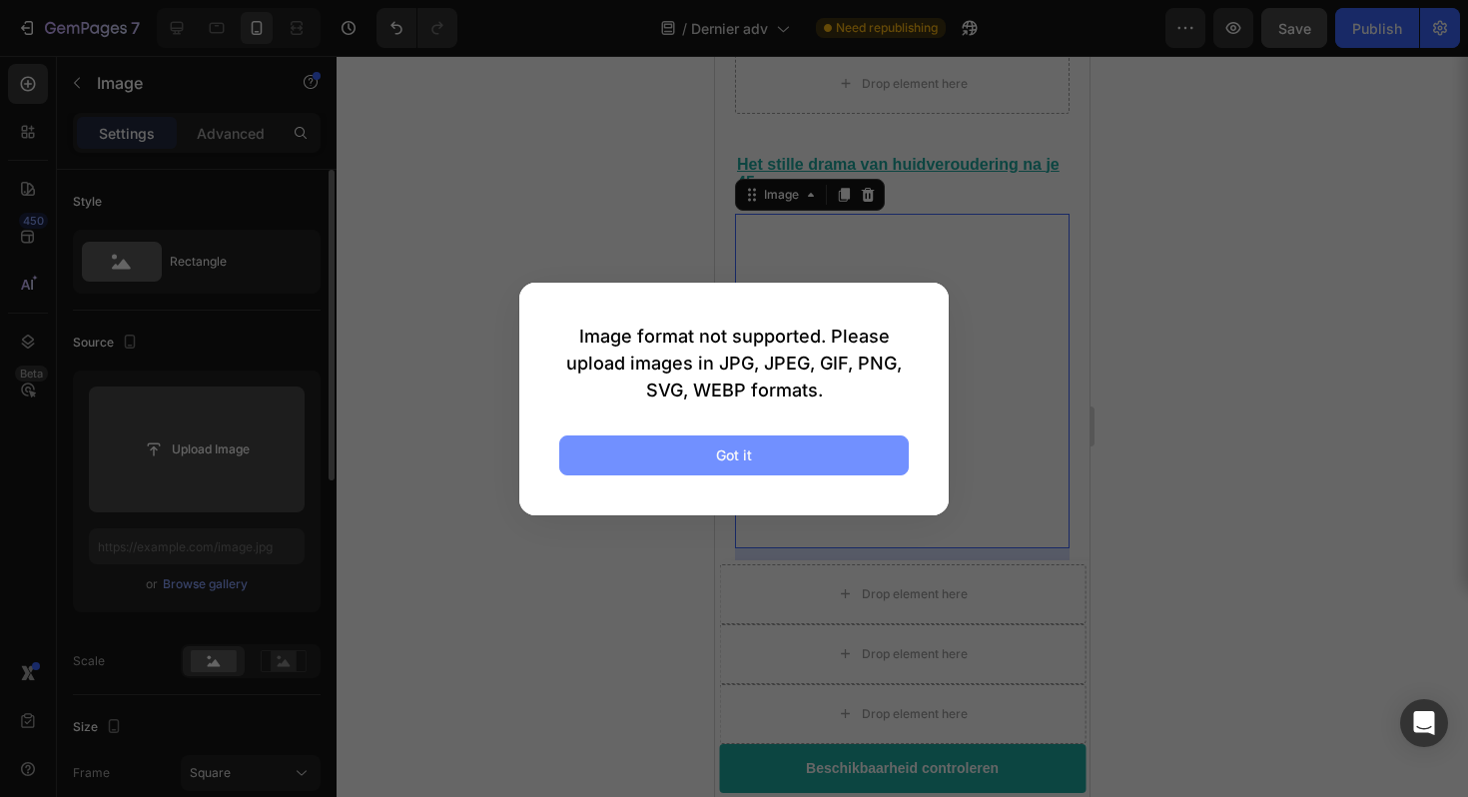
click at [822, 454] on button "Got it" at bounding box center [733, 455] width 349 height 40
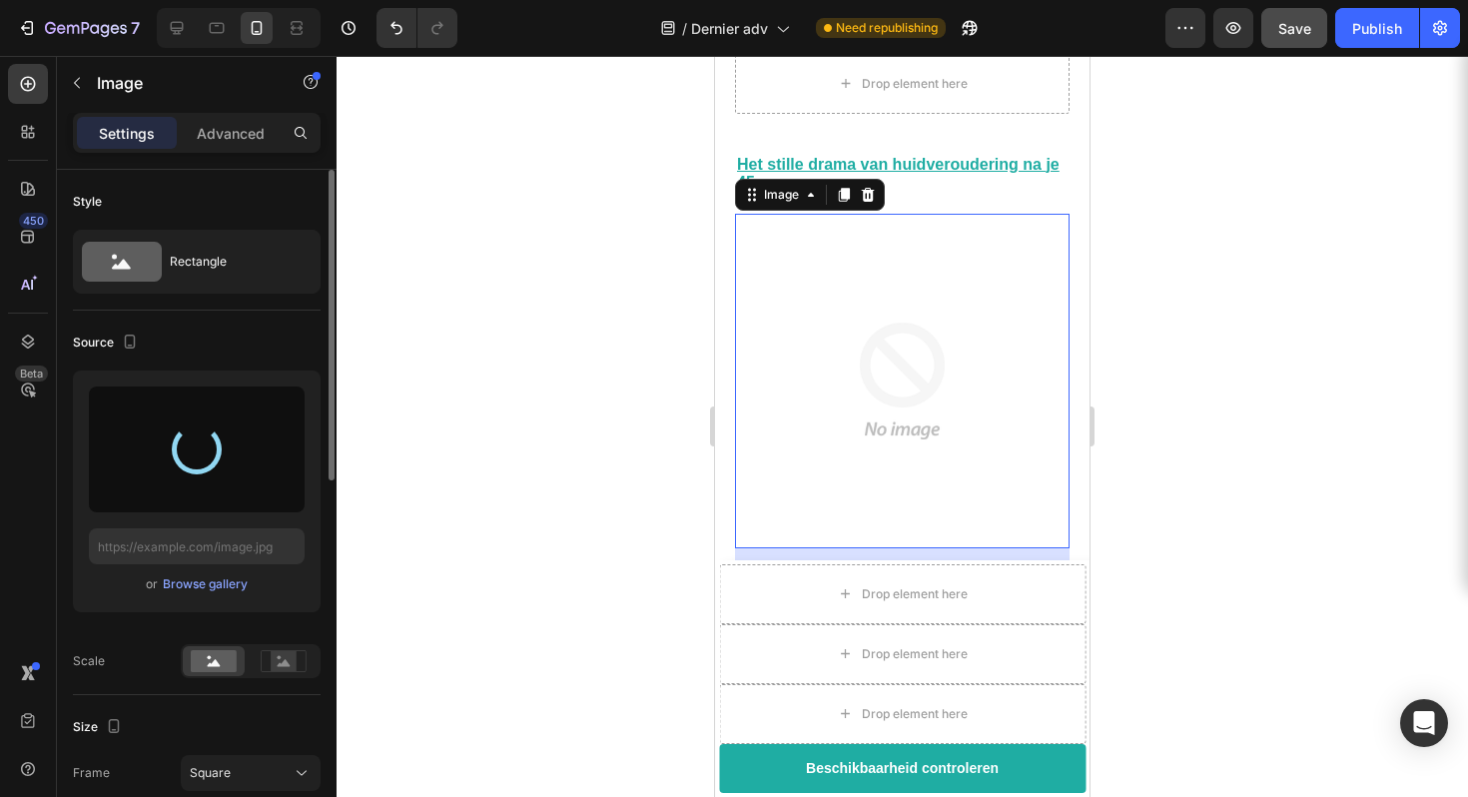
type input "[URL][DOMAIN_NAME]"
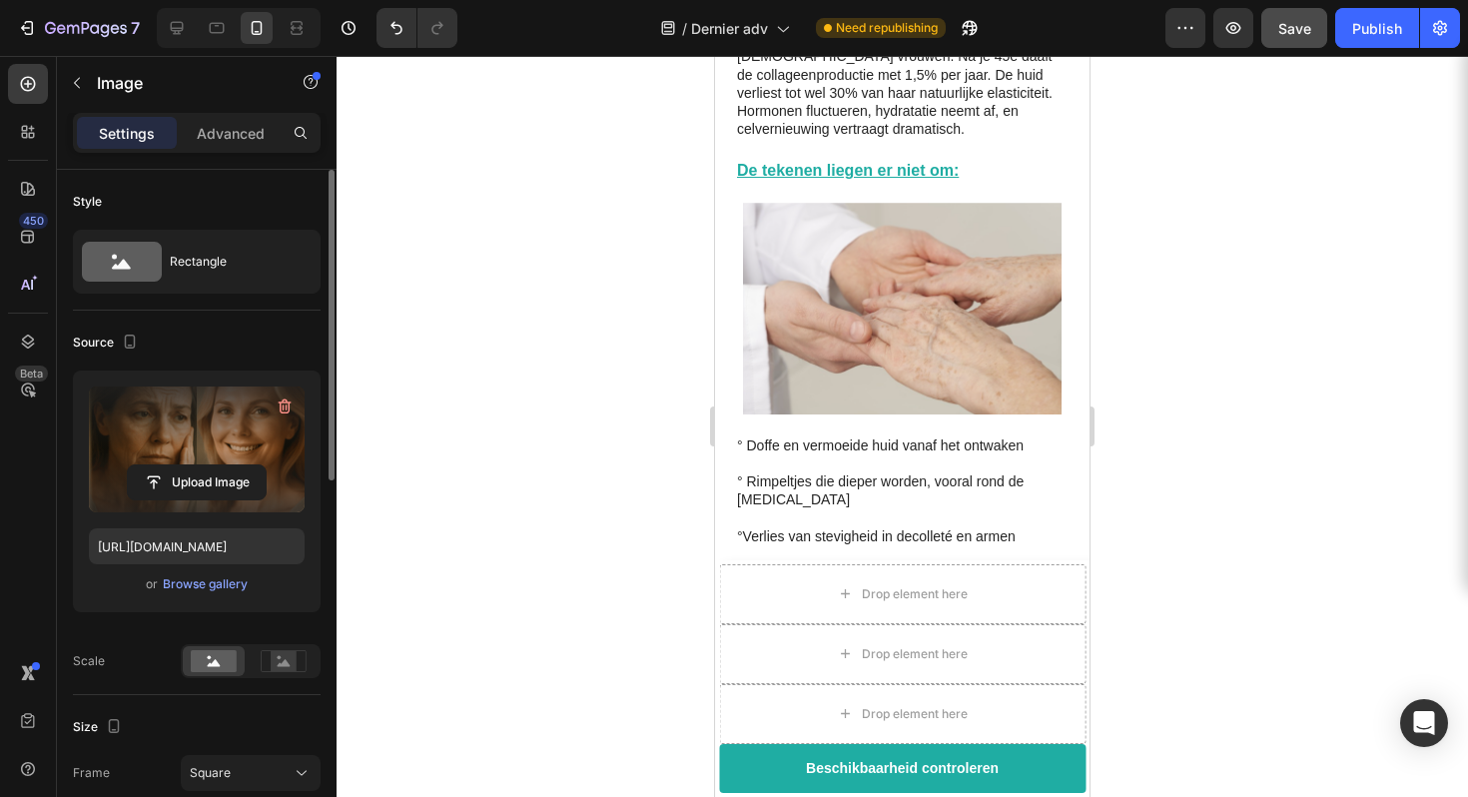
scroll to position [1212, 0]
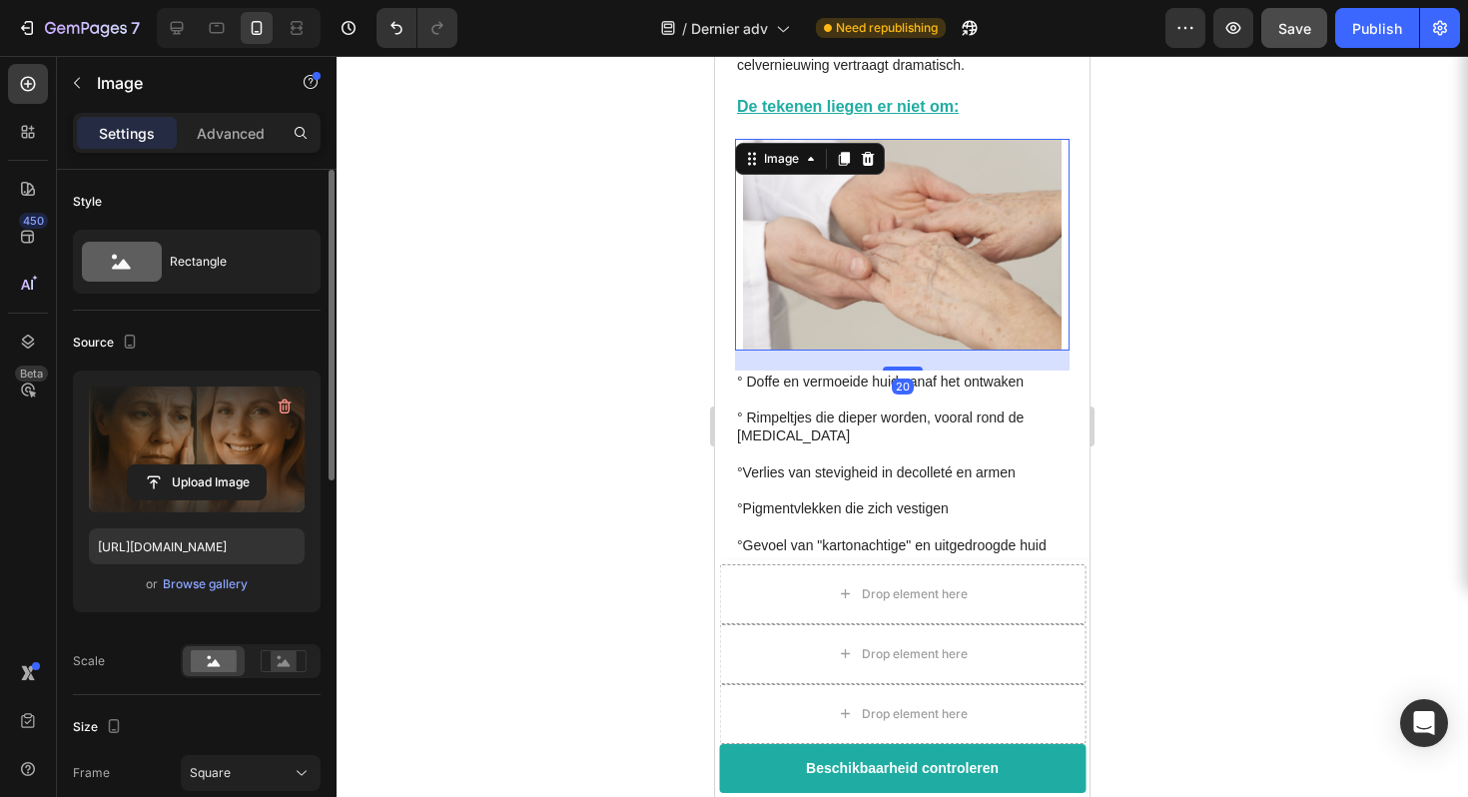
click at [949, 285] on img at bounding box center [902, 245] width 334 height 212
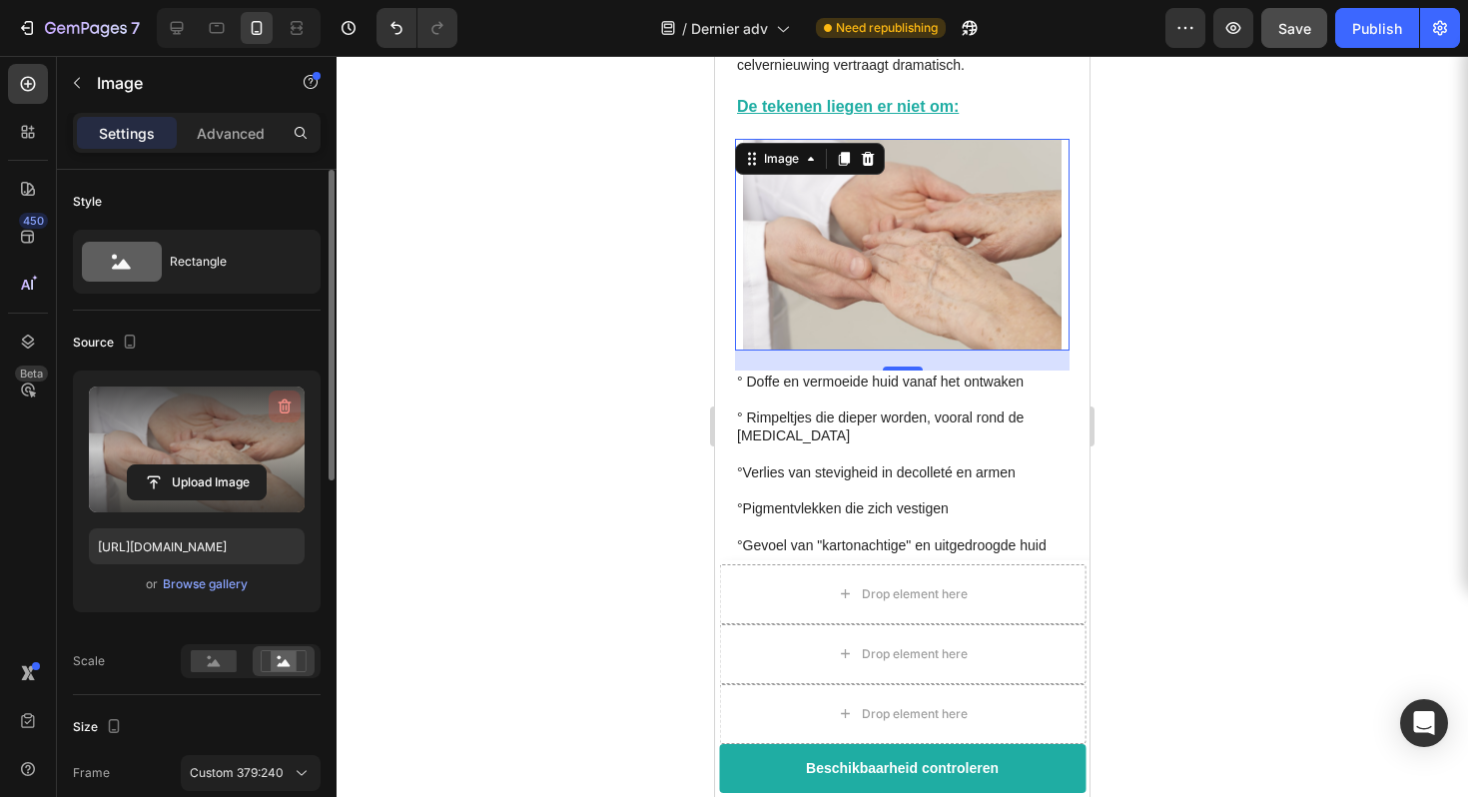
click at [288, 409] on icon "button" at bounding box center [285, 406] width 20 height 20
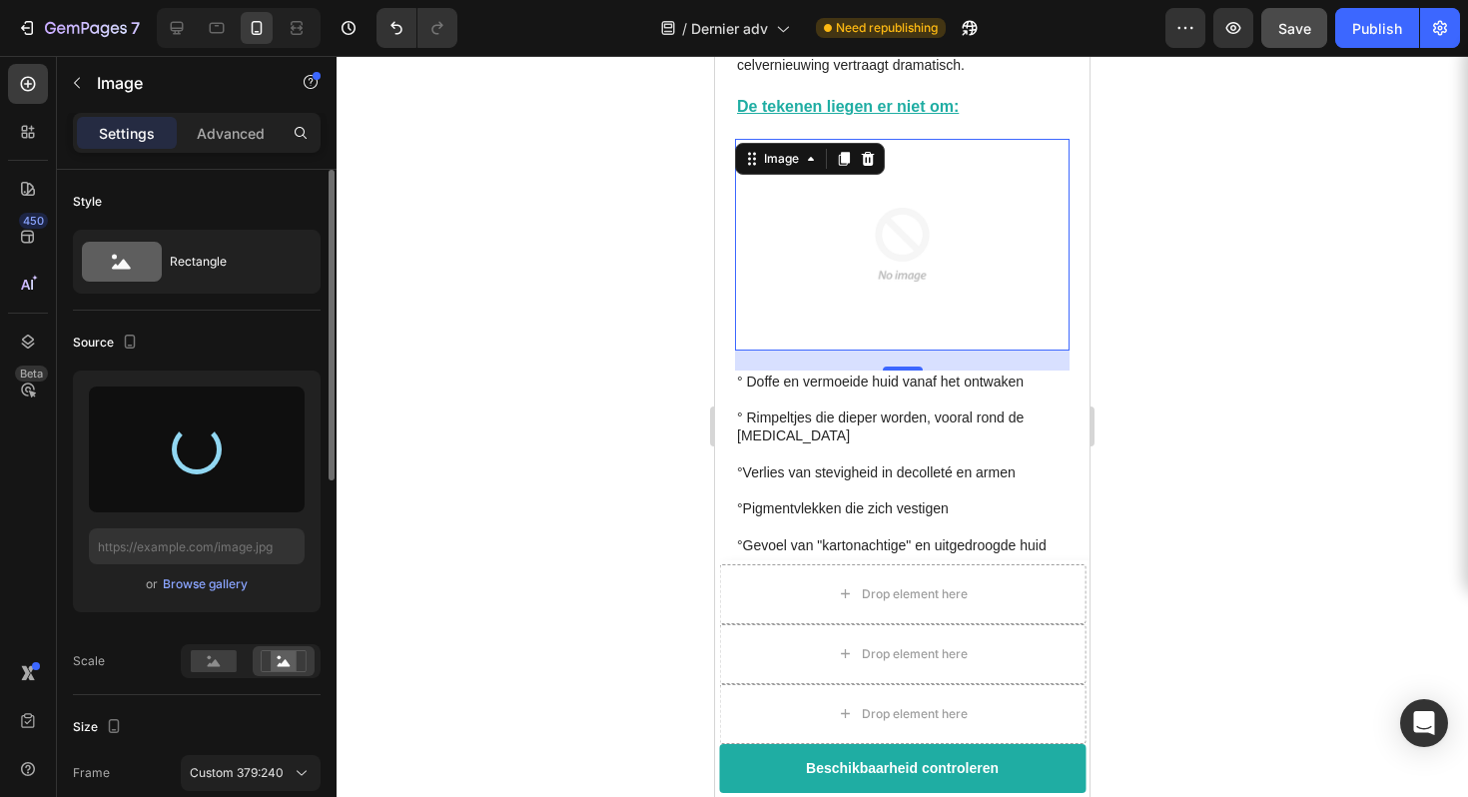
type input "[URL][DOMAIN_NAME]"
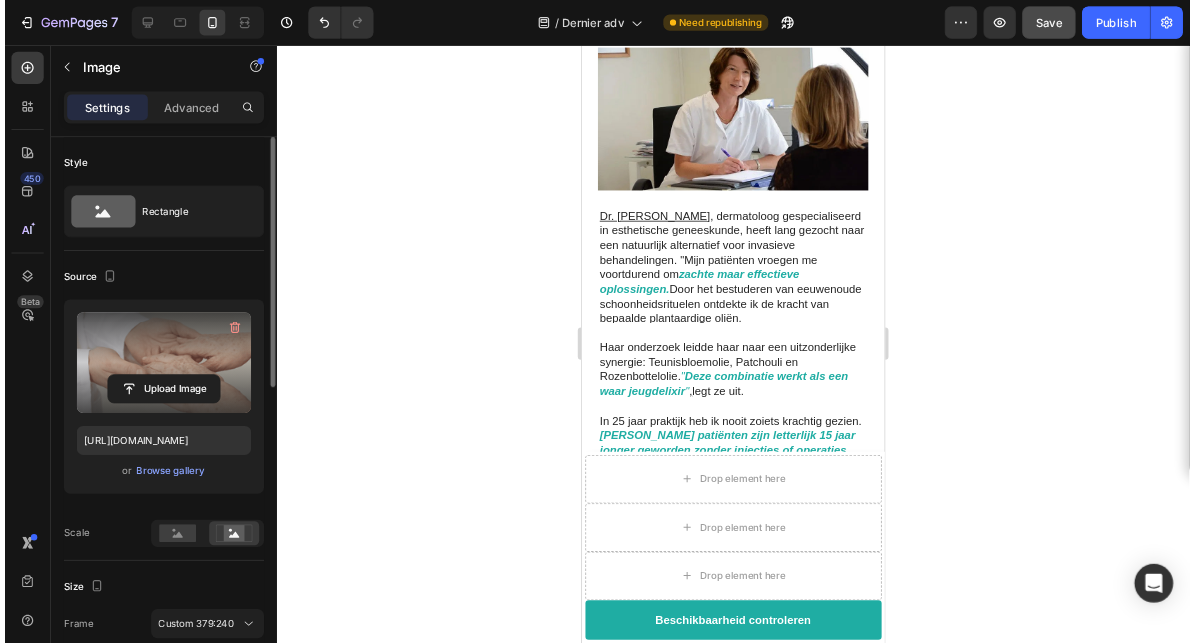
scroll to position [1682, 0]
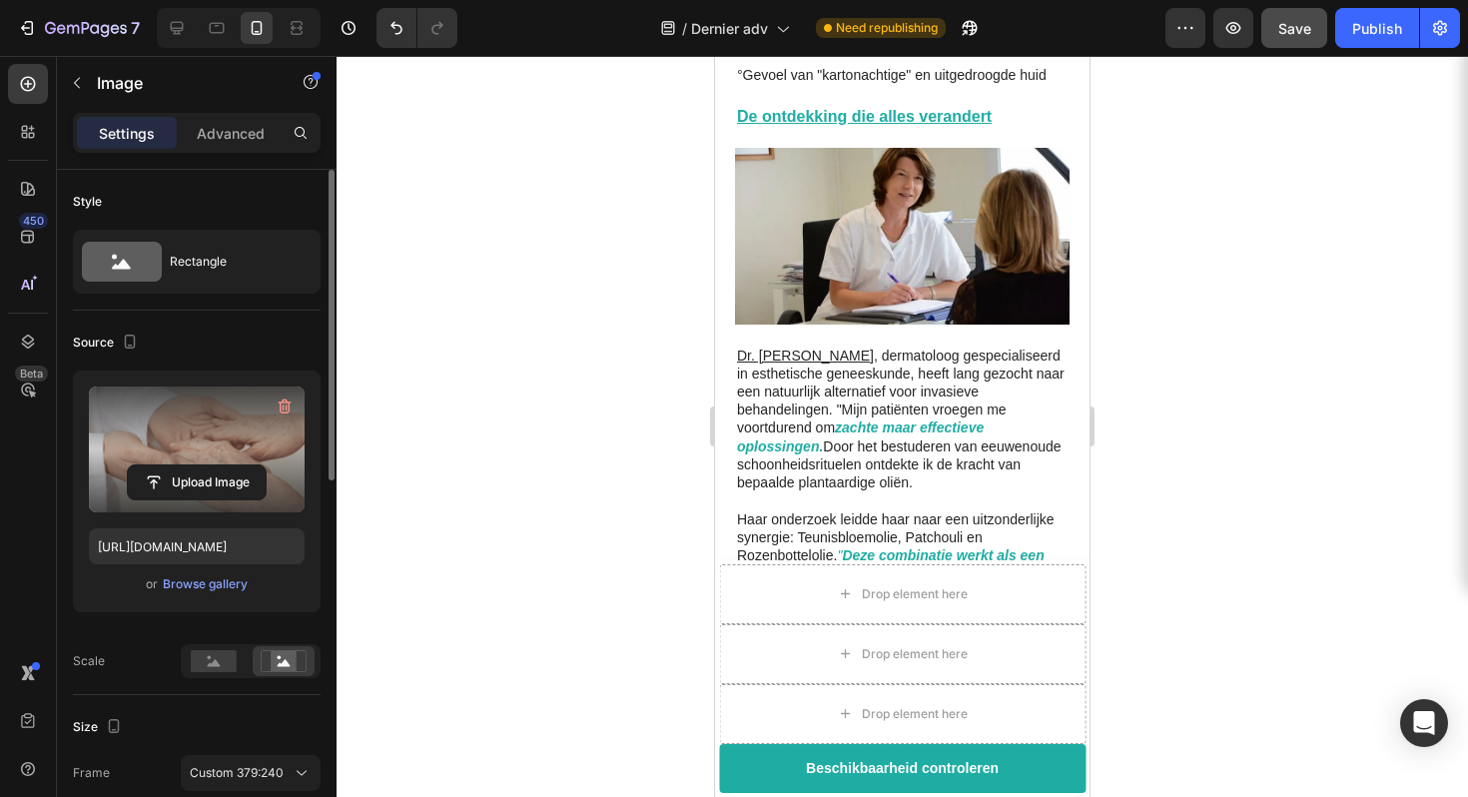
click at [216, 451] on label at bounding box center [197, 449] width 216 height 126
click at [216, 465] on input "file" at bounding box center [197, 482] width 138 height 34
click at [226, 491] on input "file" at bounding box center [197, 482] width 138 height 34
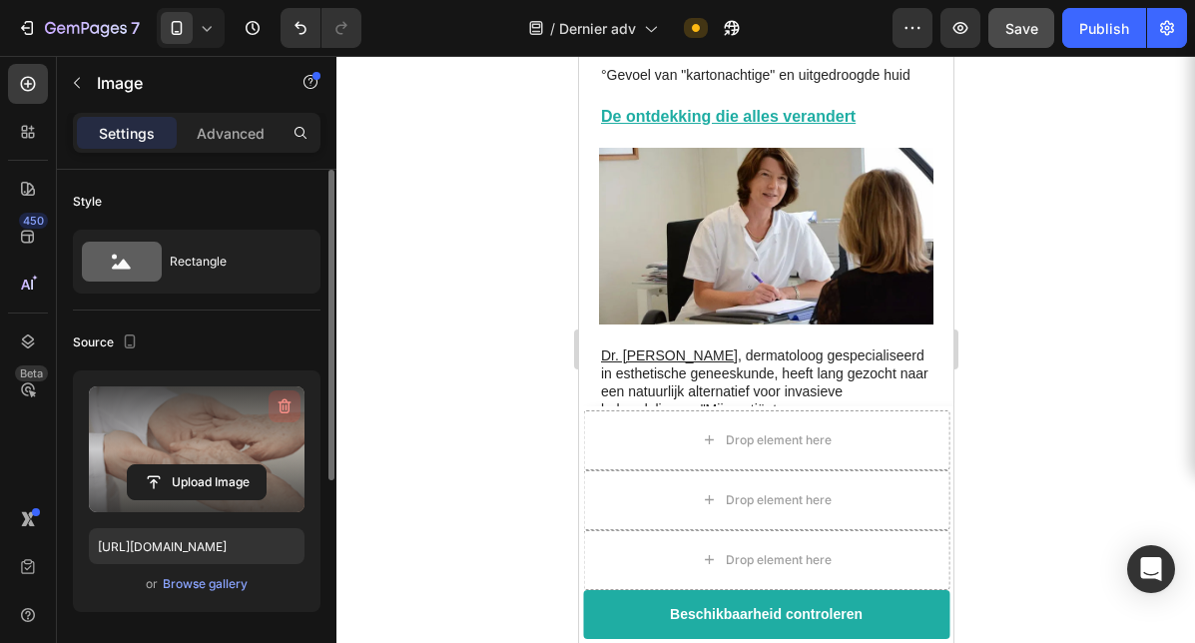
click at [284, 404] on icon "button" at bounding box center [285, 406] width 20 height 20
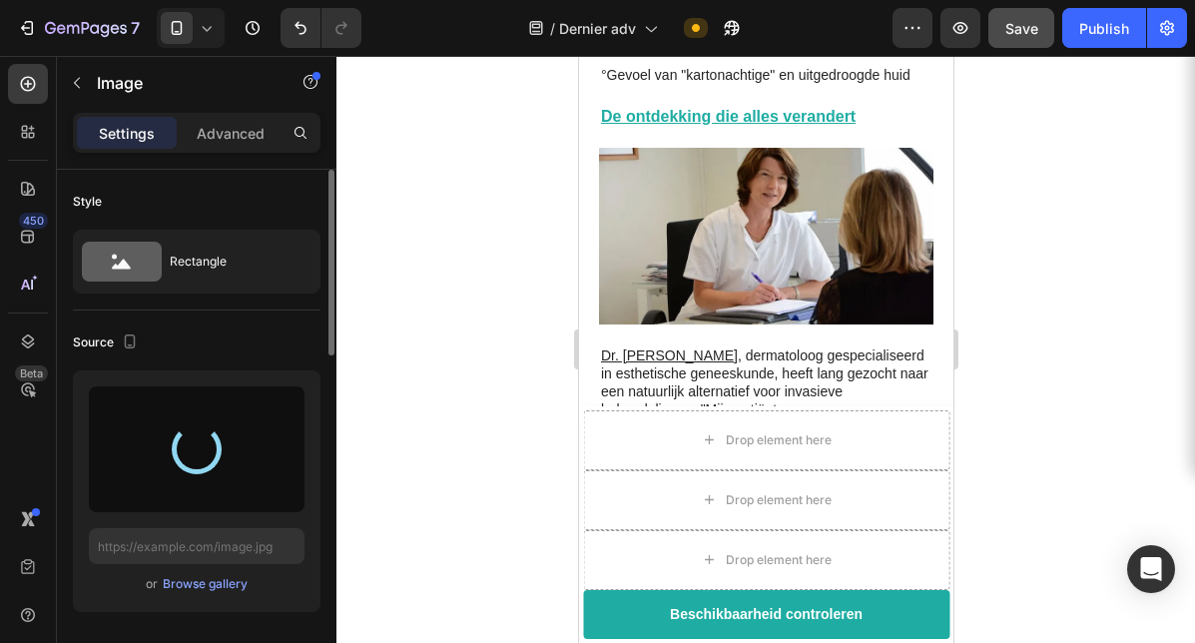
type input "[URL][DOMAIN_NAME]"
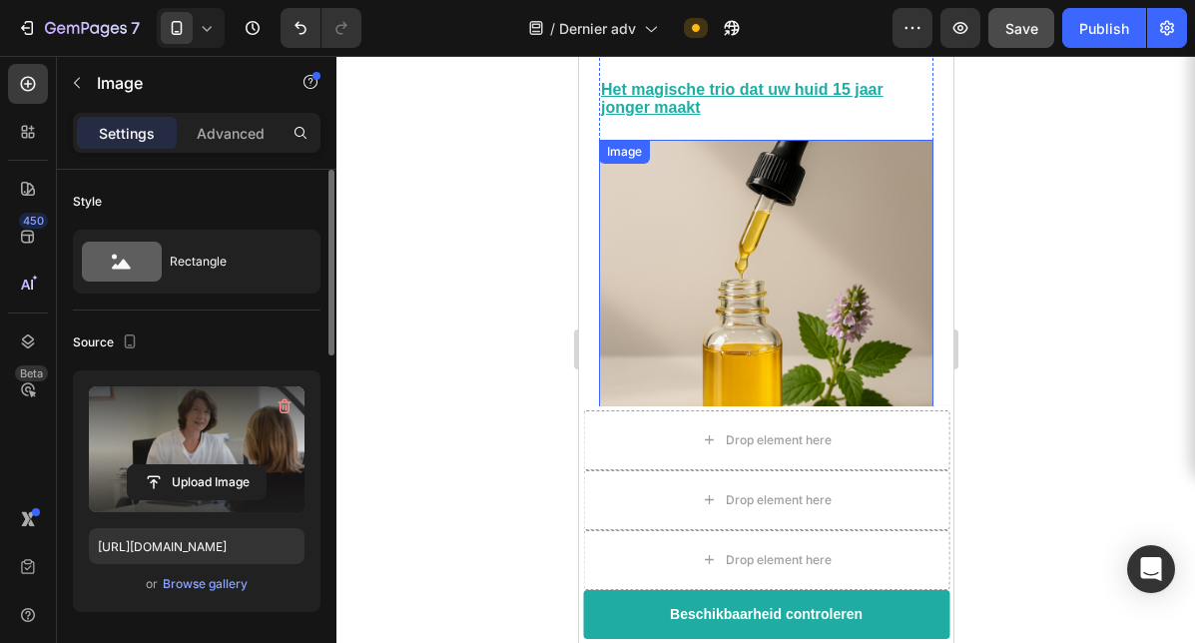
click at [783, 283] on img at bounding box center [765, 307] width 334 height 334
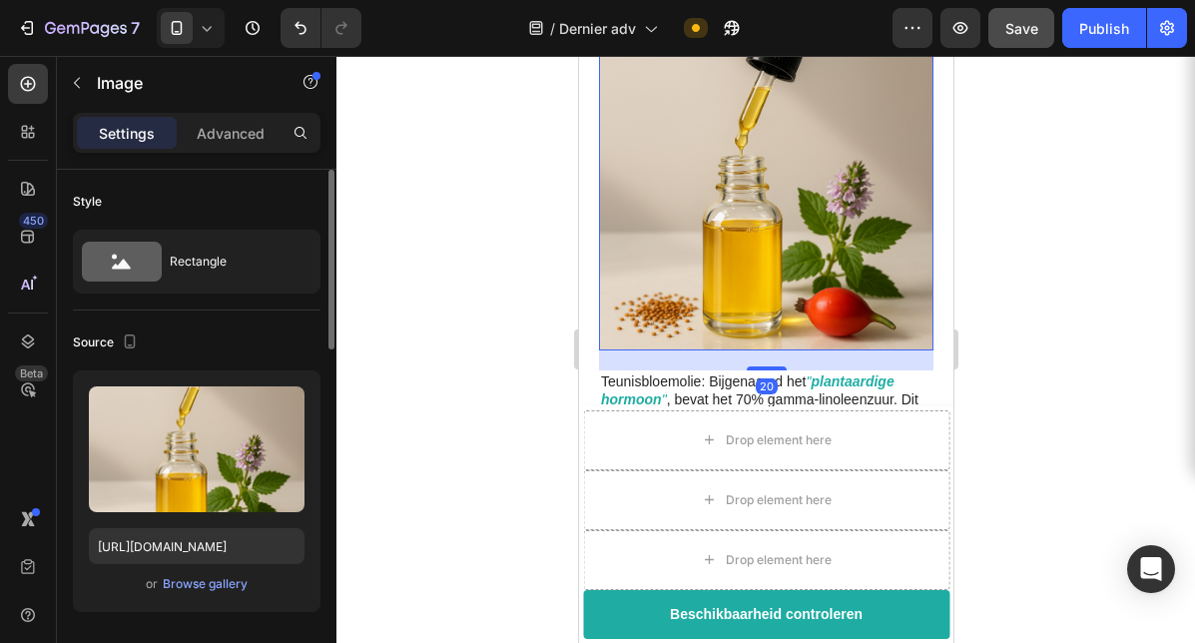
scroll to position [2424, 0]
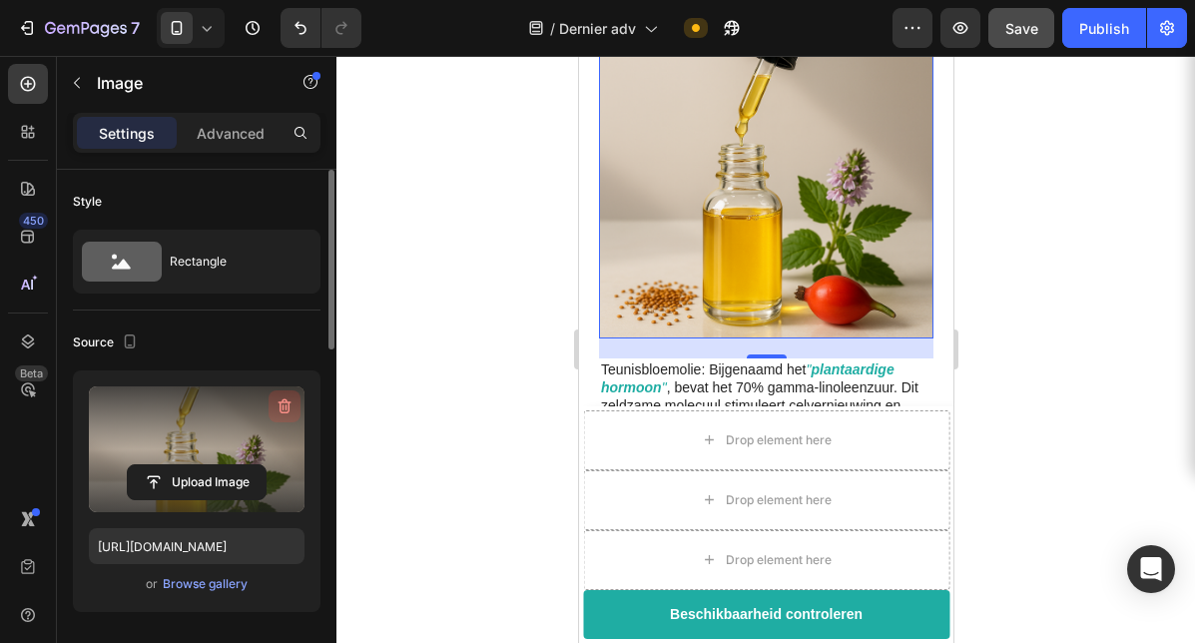
click at [278, 406] on icon "button" at bounding box center [285, 406] width 20 height 20
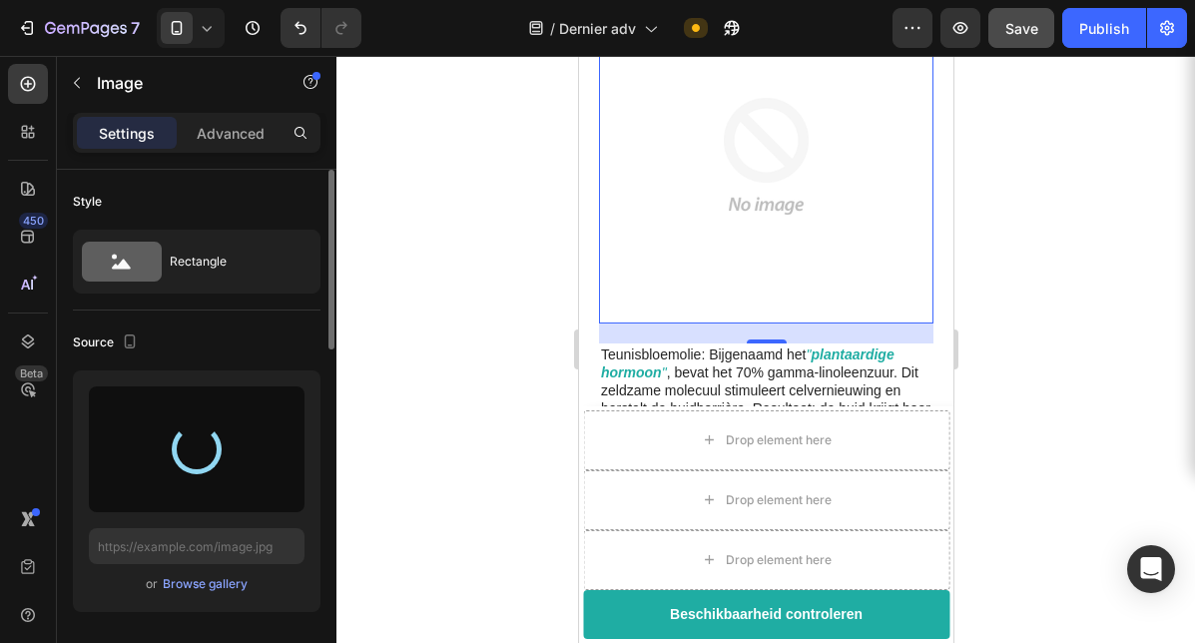
scroll to position [2441, 0]
type input "[URL][DOMAIN_NAME]"
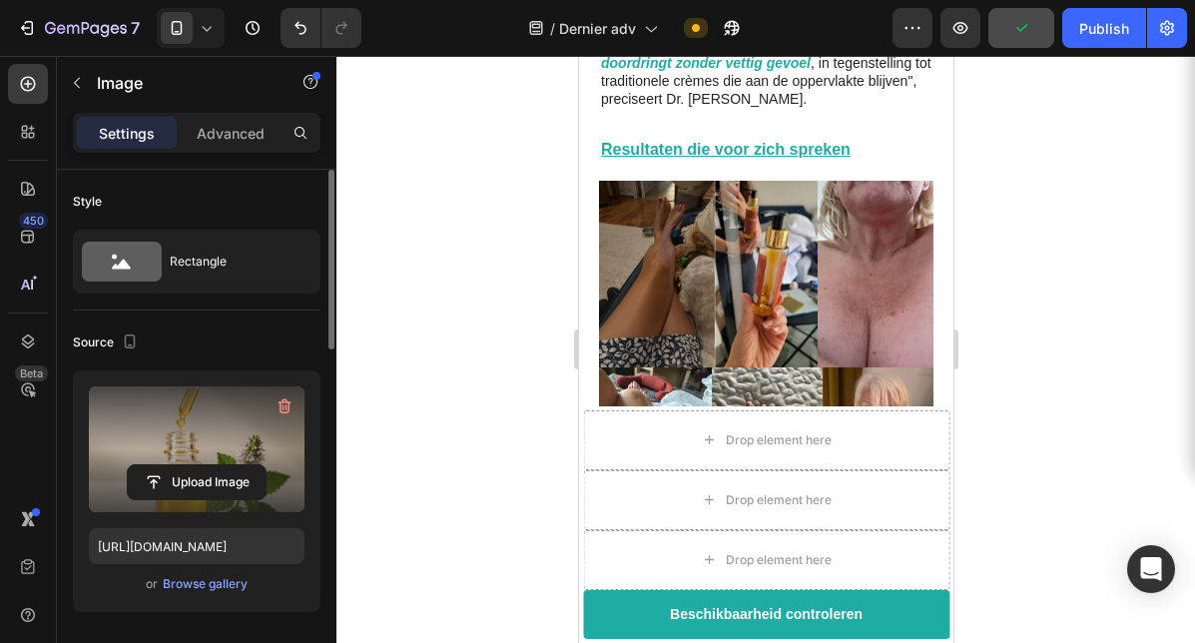
scroll to position [3042, 0]
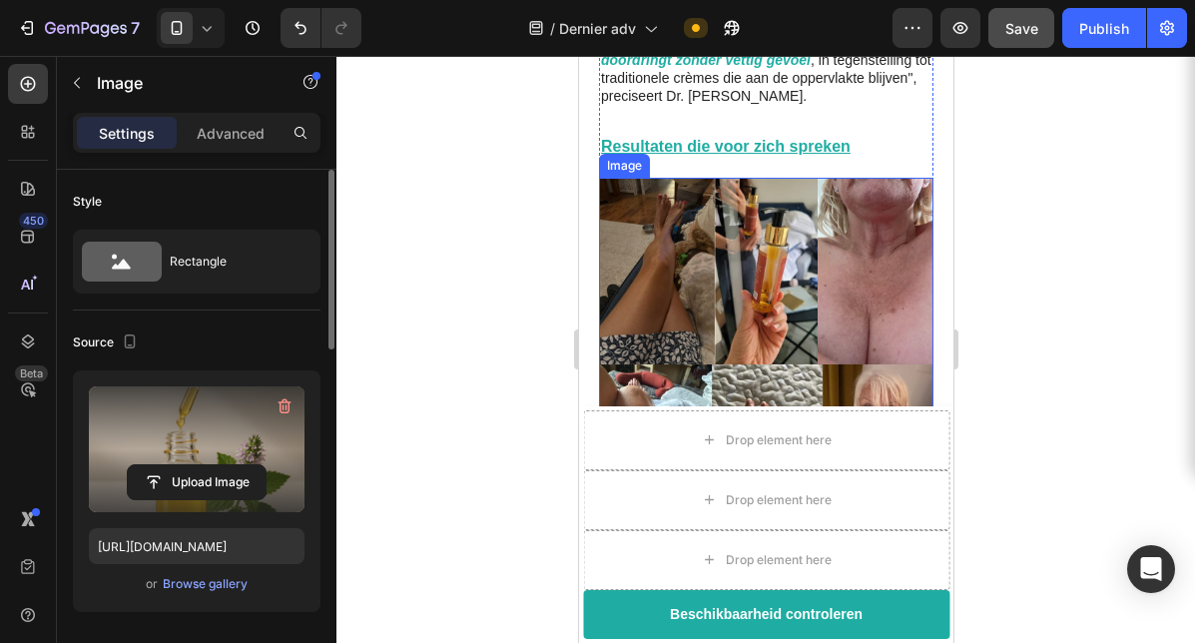
click at [825, 270] on img at bounding box center [765, 345] width 334 height 334
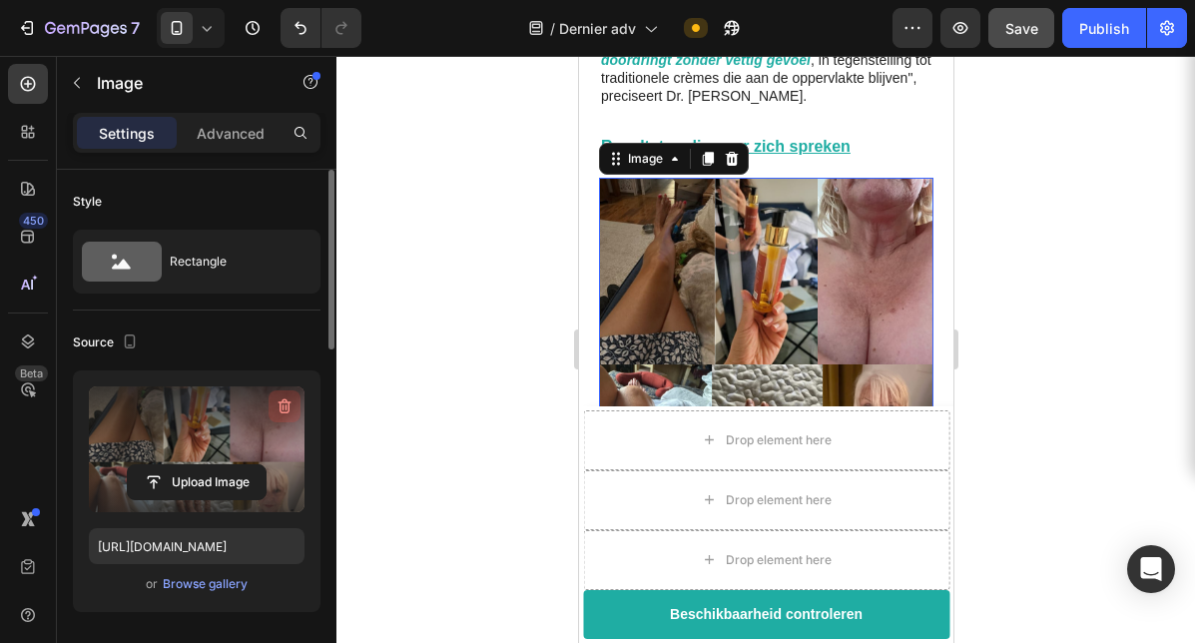
click at [271, 402] on button "button" at bounding box center [285, 406] width 32 height 32
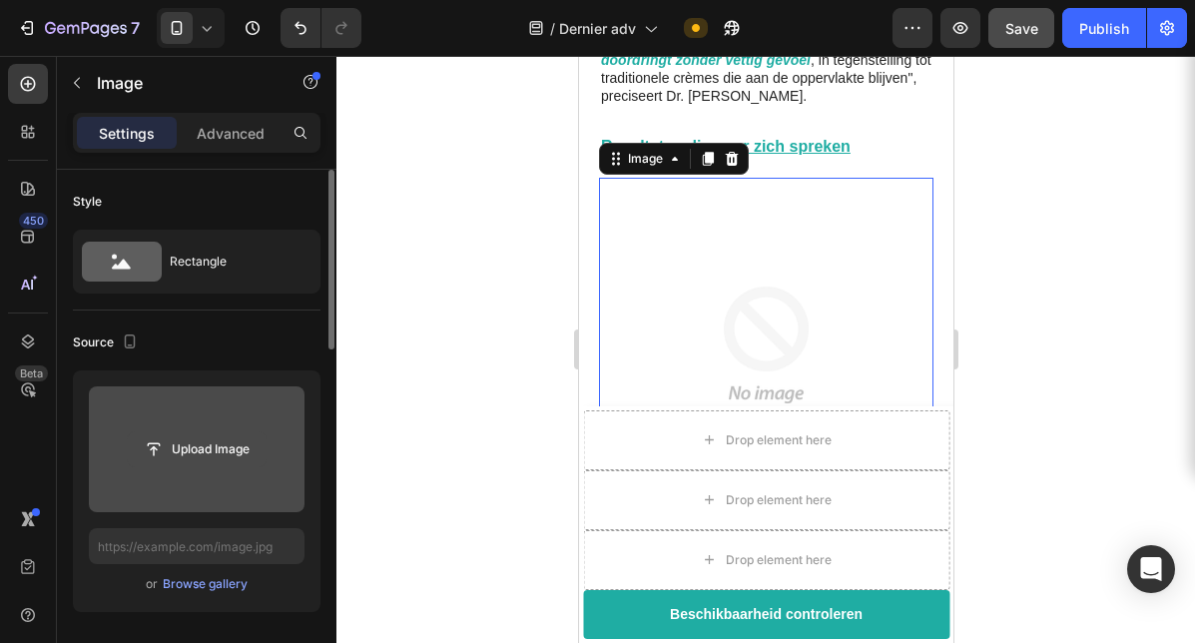
click at [255, 432] on input "file" at bounding box center [197, 449] width 138 height 34
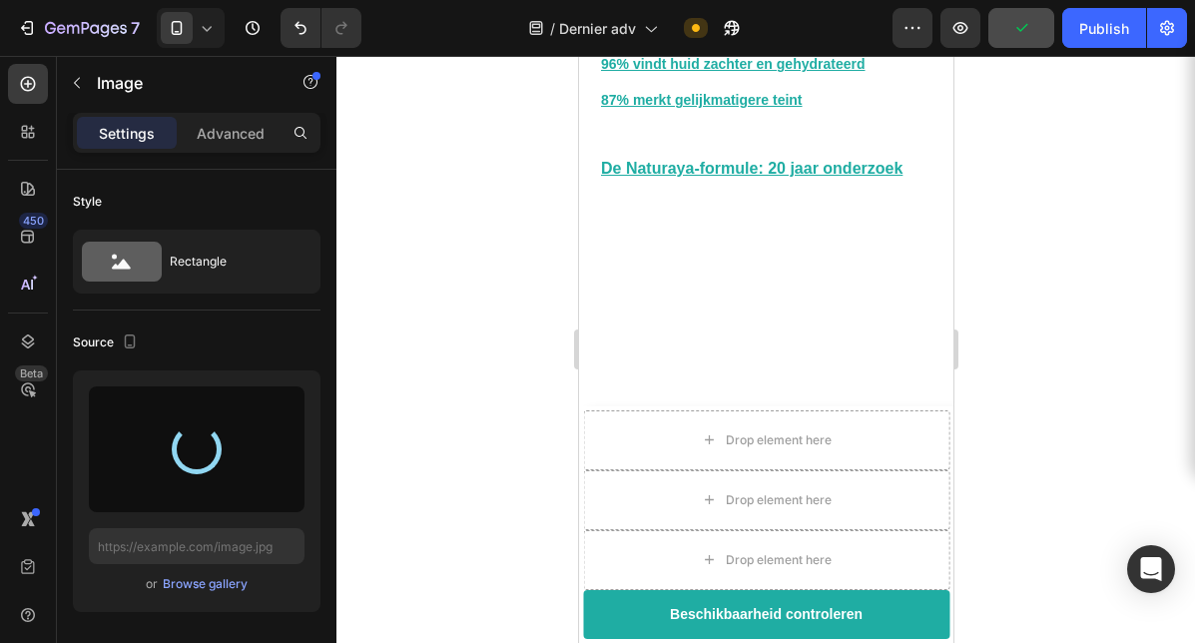
scroll to position [4008, 0]
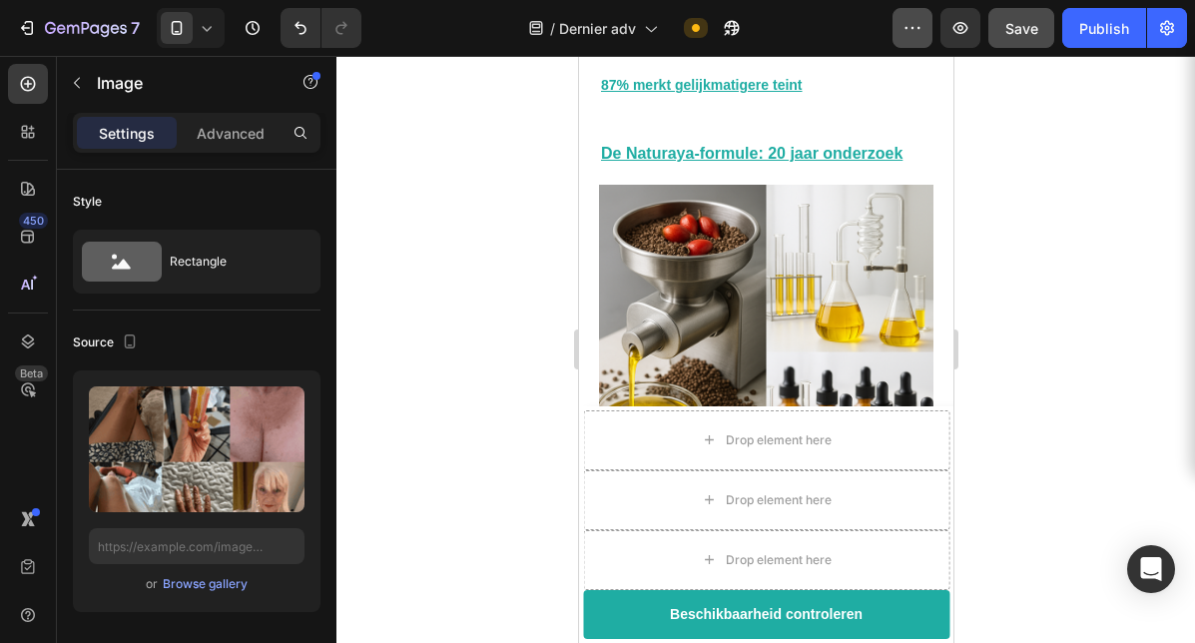
type input "[URL][DOMAIN_NAME]"
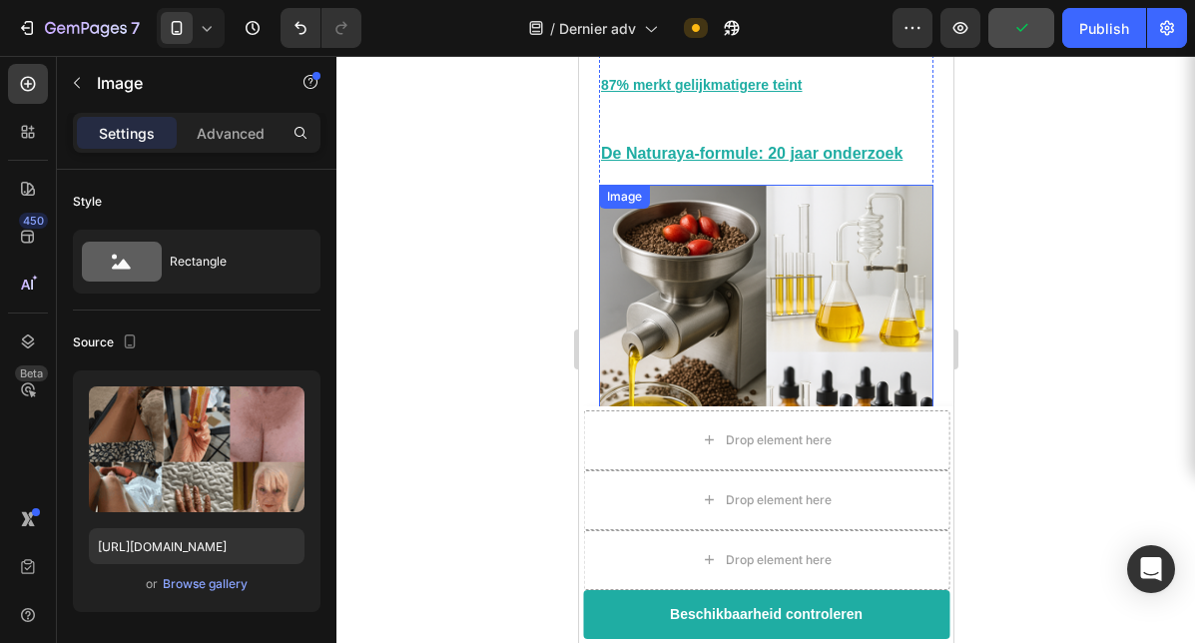
click at [688, 339] on img at bounding box center [765, 352] width 334 height 334
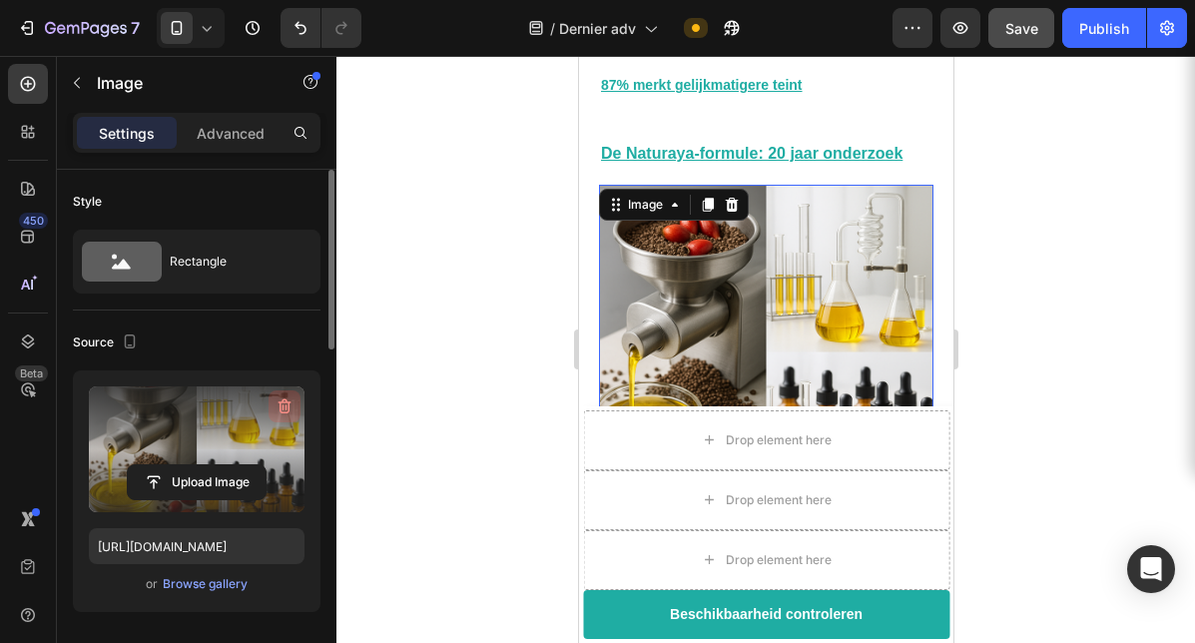
click at [292, 402] on icon "button" at bounding box center [285, 406] width 20 height 20
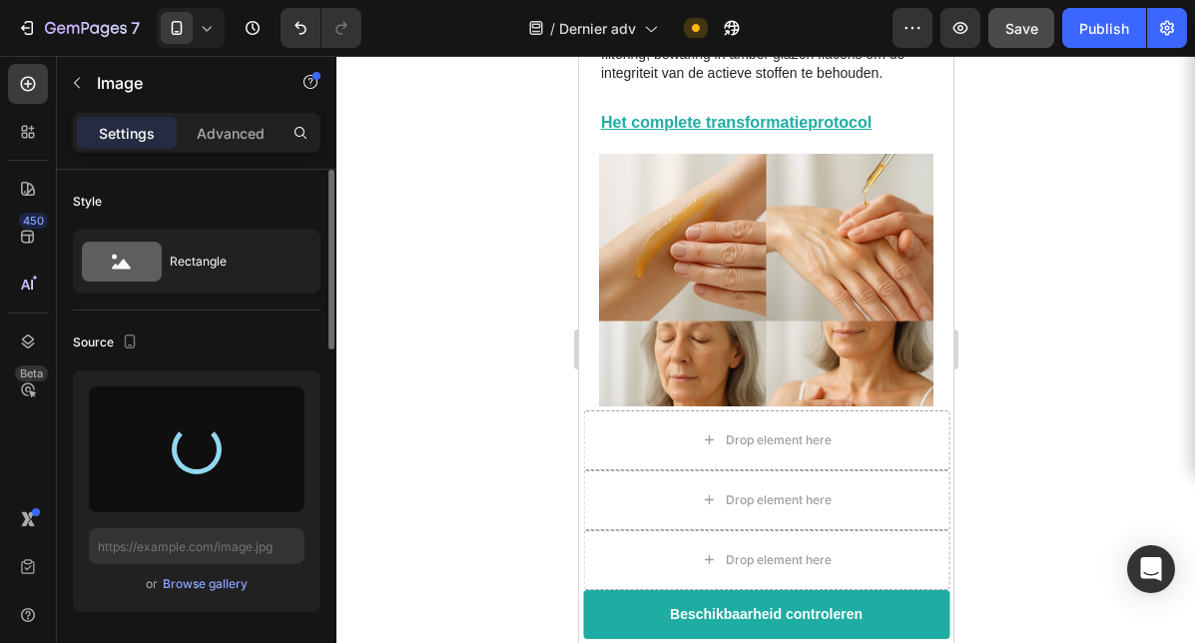
scroll to position [4816, 0]
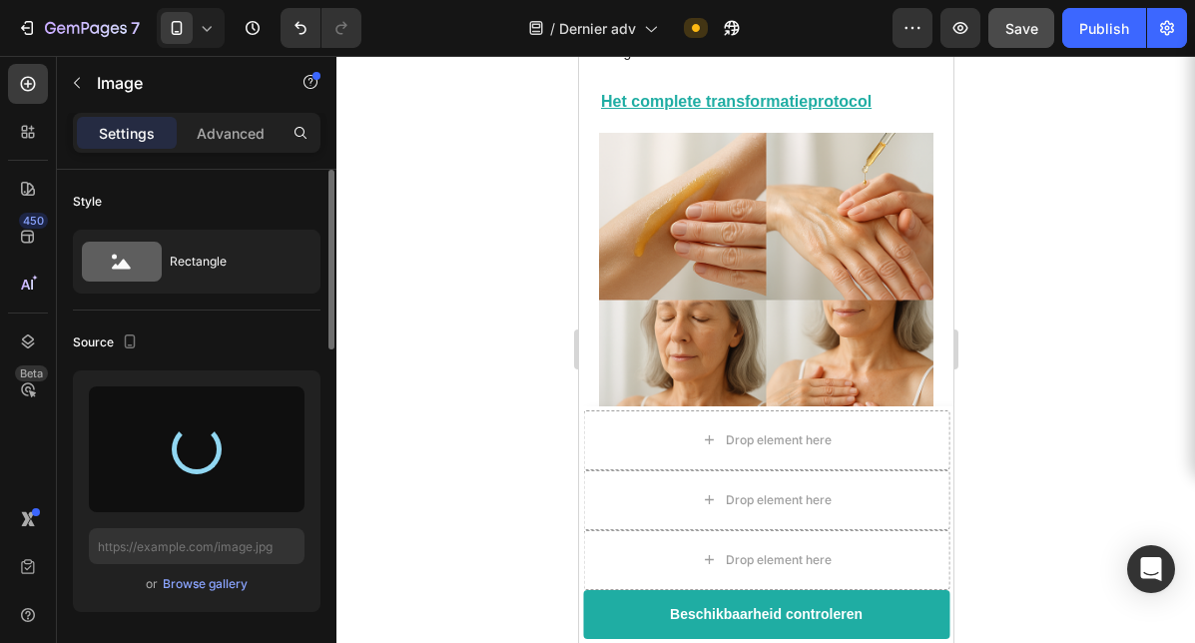
type input "[URL][DOMAIN_NAME]"
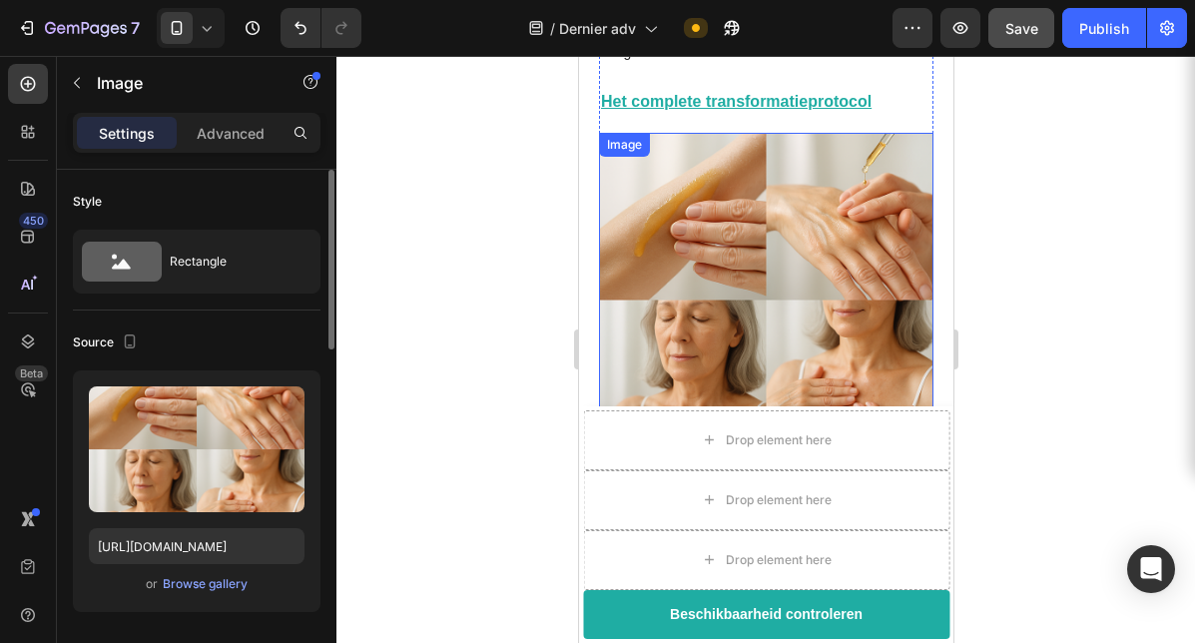
click at [758, 195] on img at bounding box center [765, 300] width 334 height 334
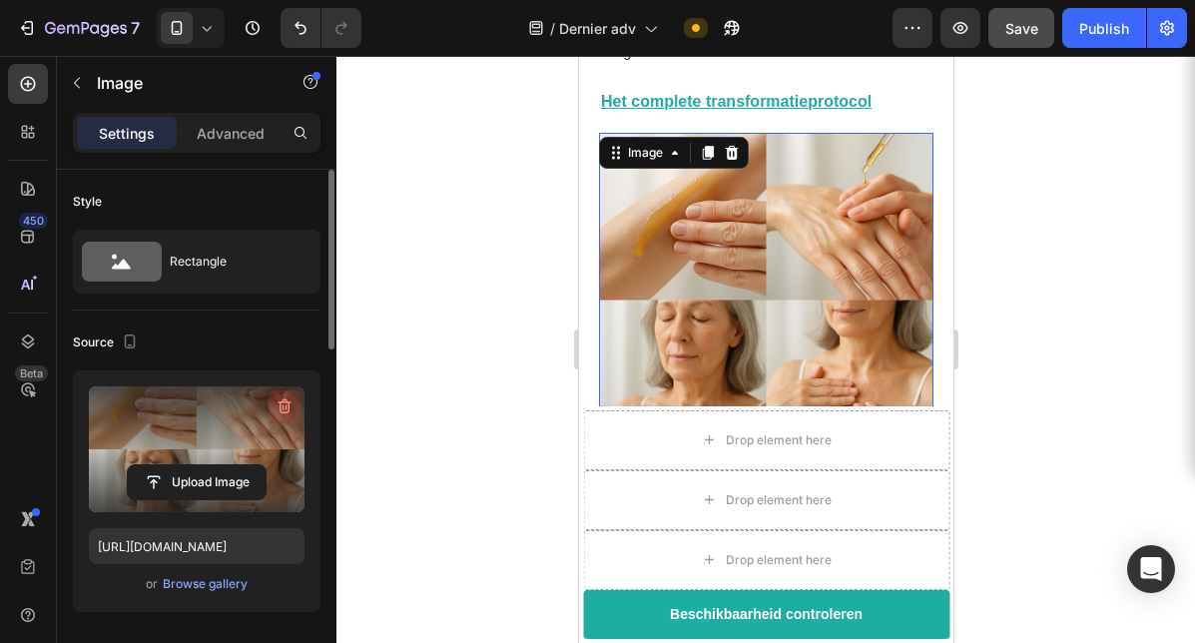
click at [292, 398] on icon "button" at bounding box center [285, 406] width 20 height 20
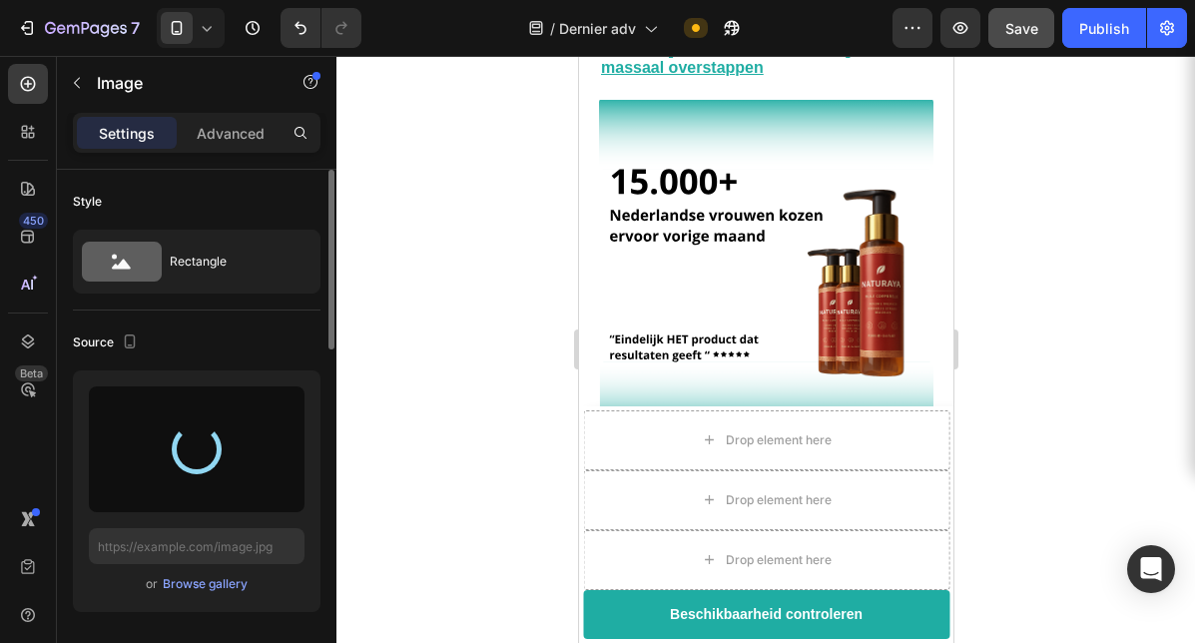
scroll to position [5595, 0]
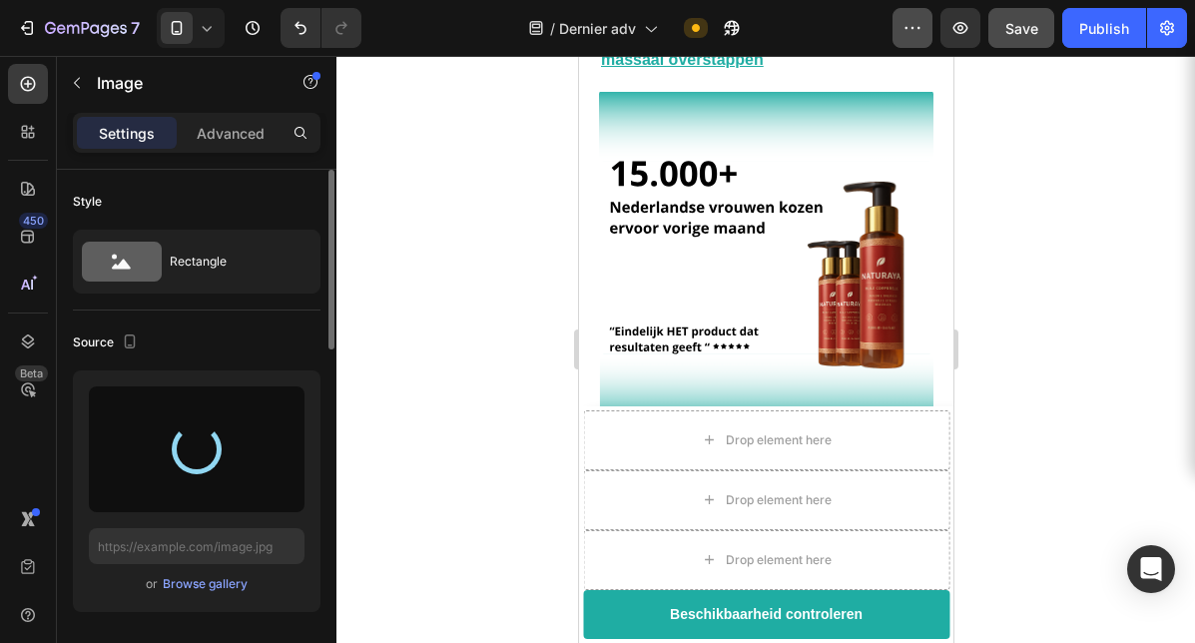
type input "[URL][DOMAIN_NAME]"
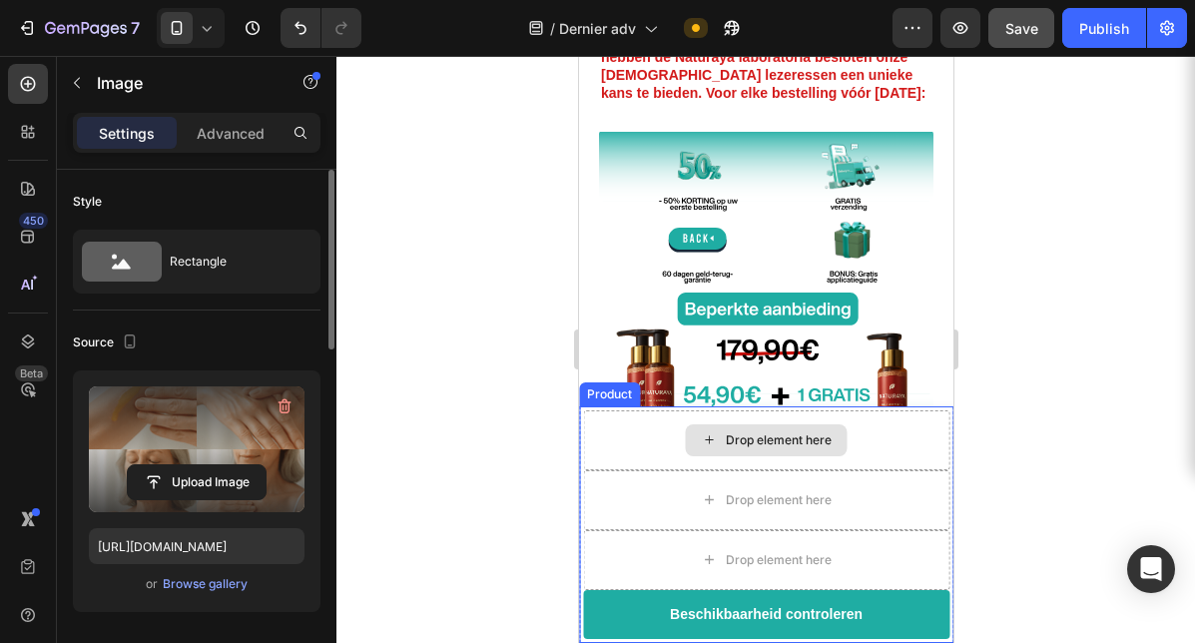
scroll to position [6597, 0]
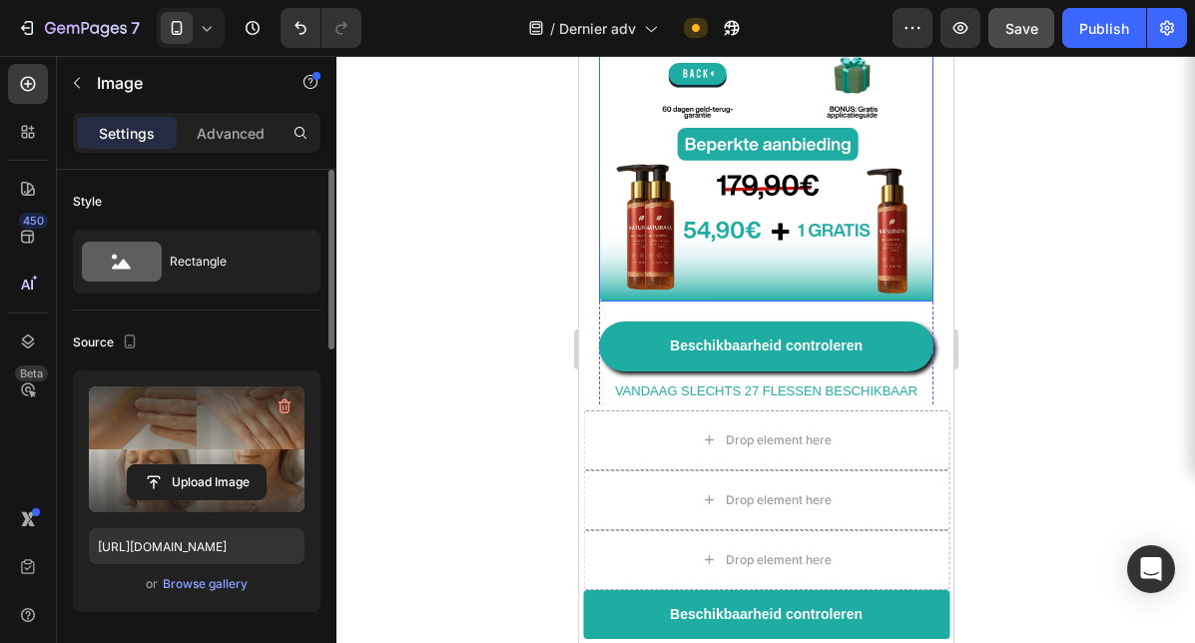
click at [700, 187] on img at bounding box center [765, 134] width 334 height 334
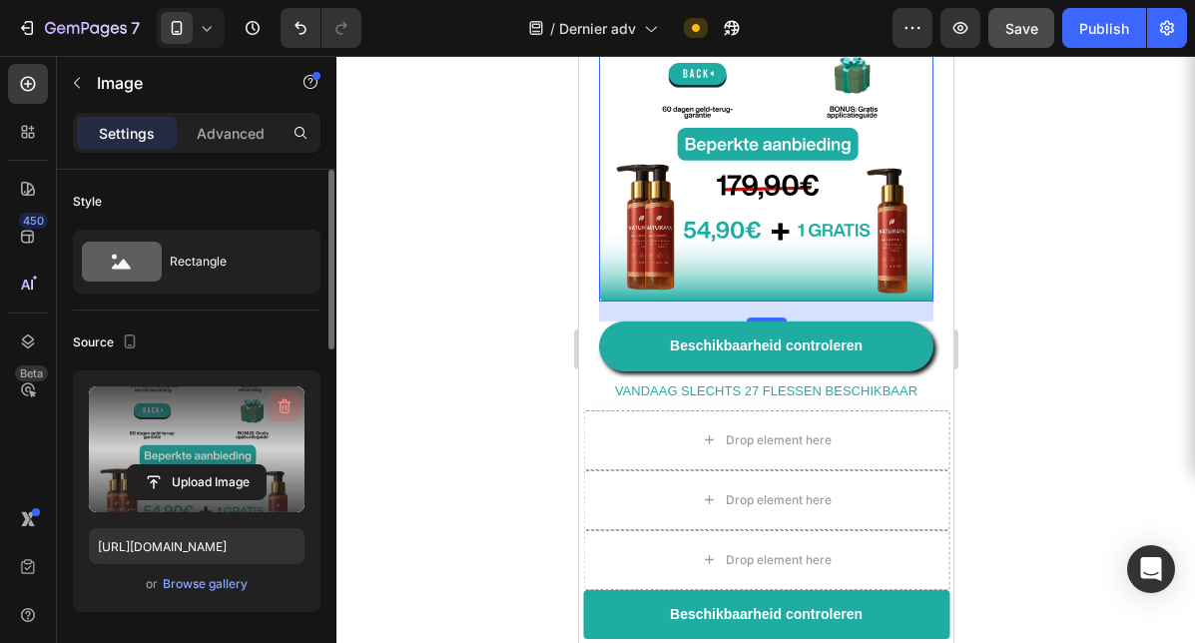
click at [286, 404] on icon "button" at bounding box center [285, 406] width 20 height 20
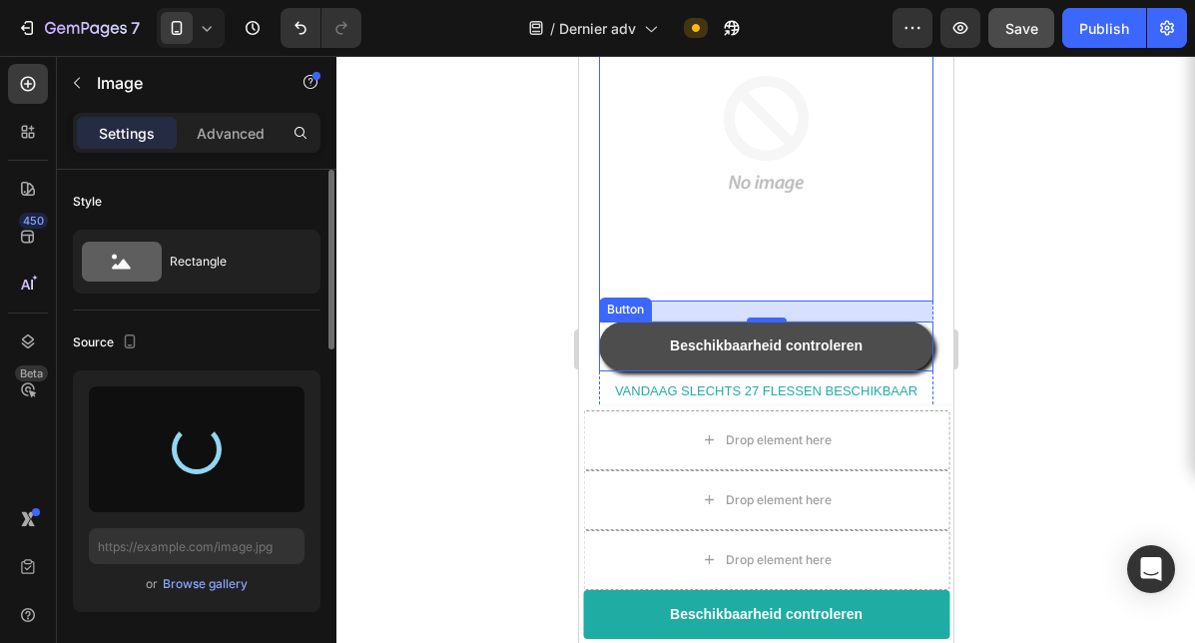
type input "[URL][DOMAIN_NAME]"
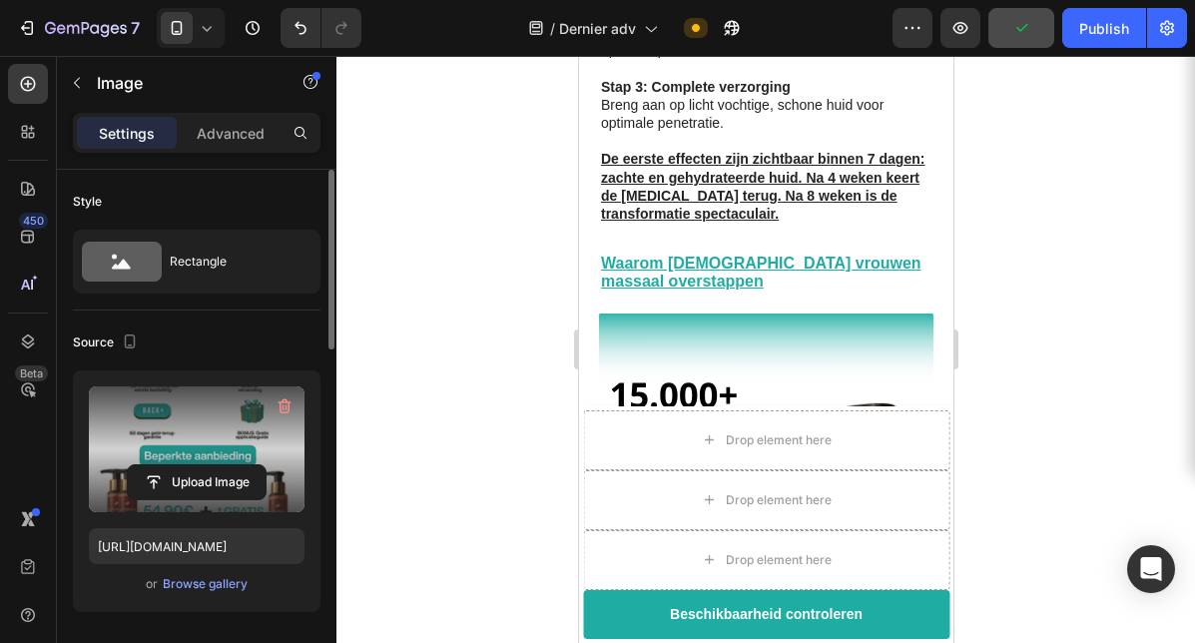
scroll to position [5377, 0]
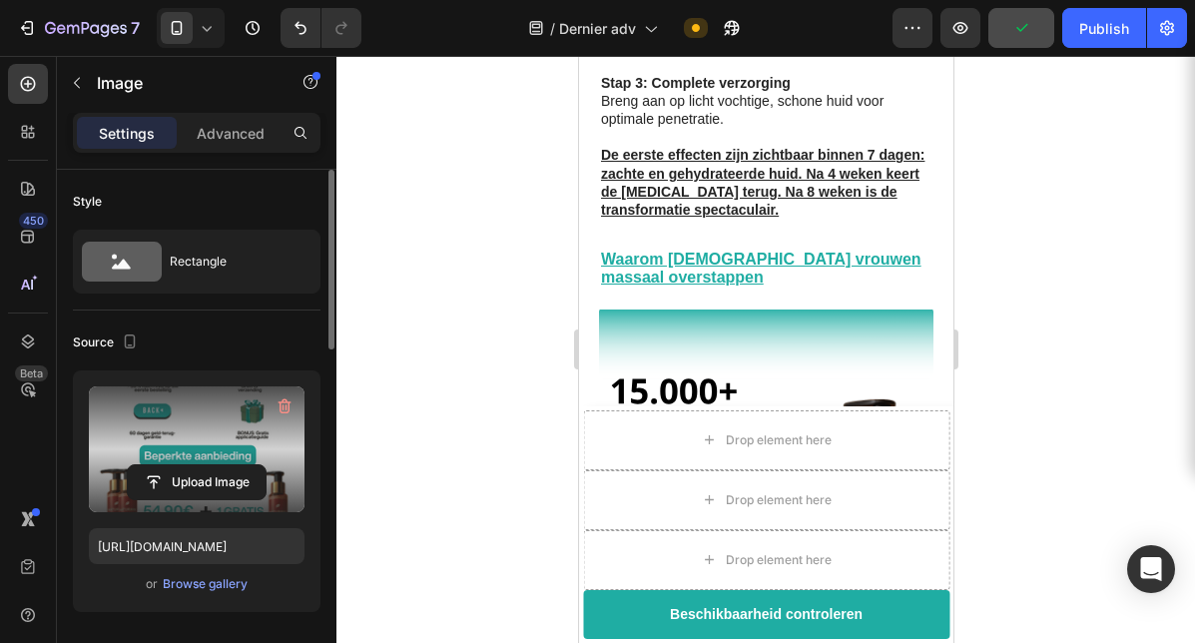
click at [827, 309] on img at bounding box center [765, 476] width 334 height 334
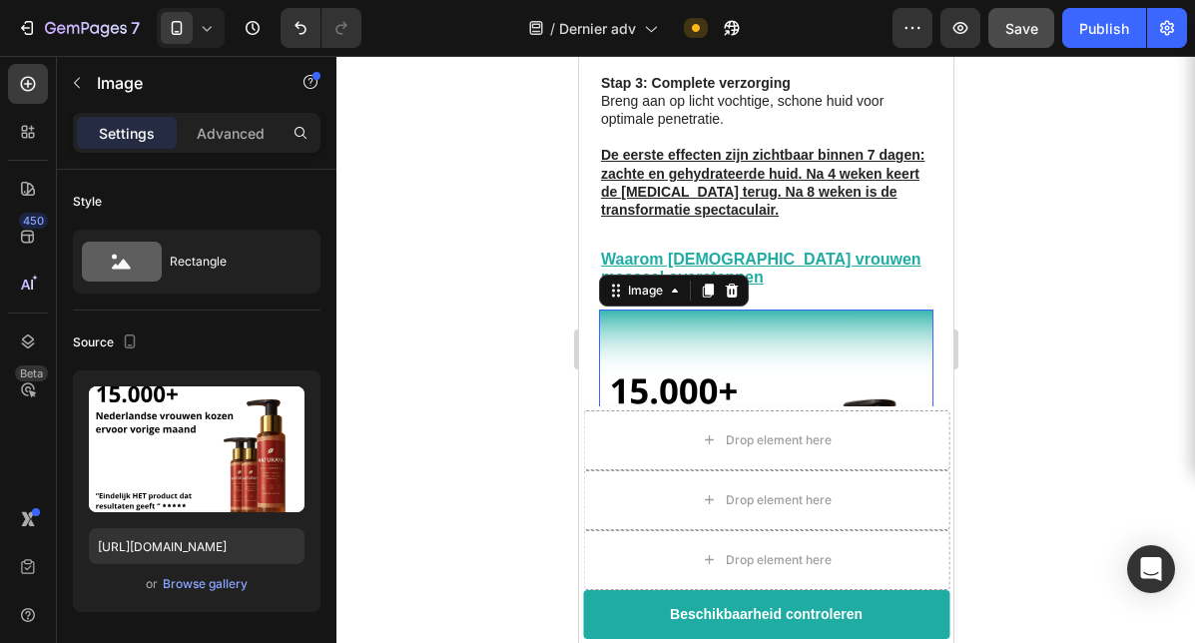
drag, startPoint x: 277, startPoint y: 406, endPoint x: 1074, endPoint y: 6, distance: 892.5
click at [277, 406] on icon "button" at bounding box center [285, 406] width 20 height 20
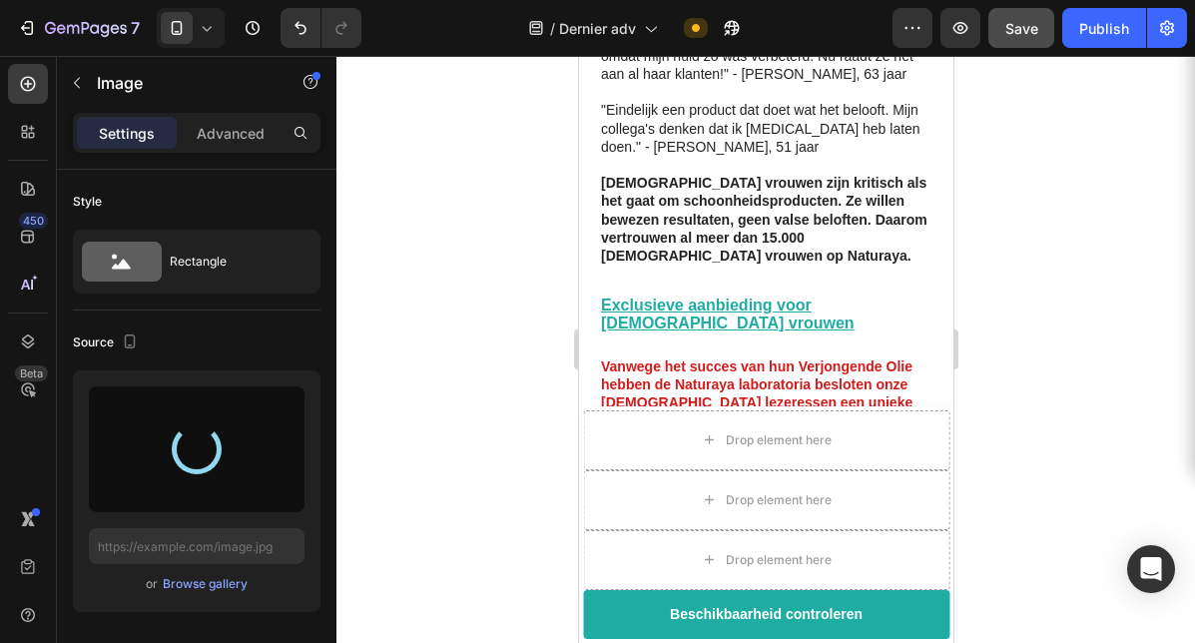
type input "[URL][DOMAIN_NAME]"
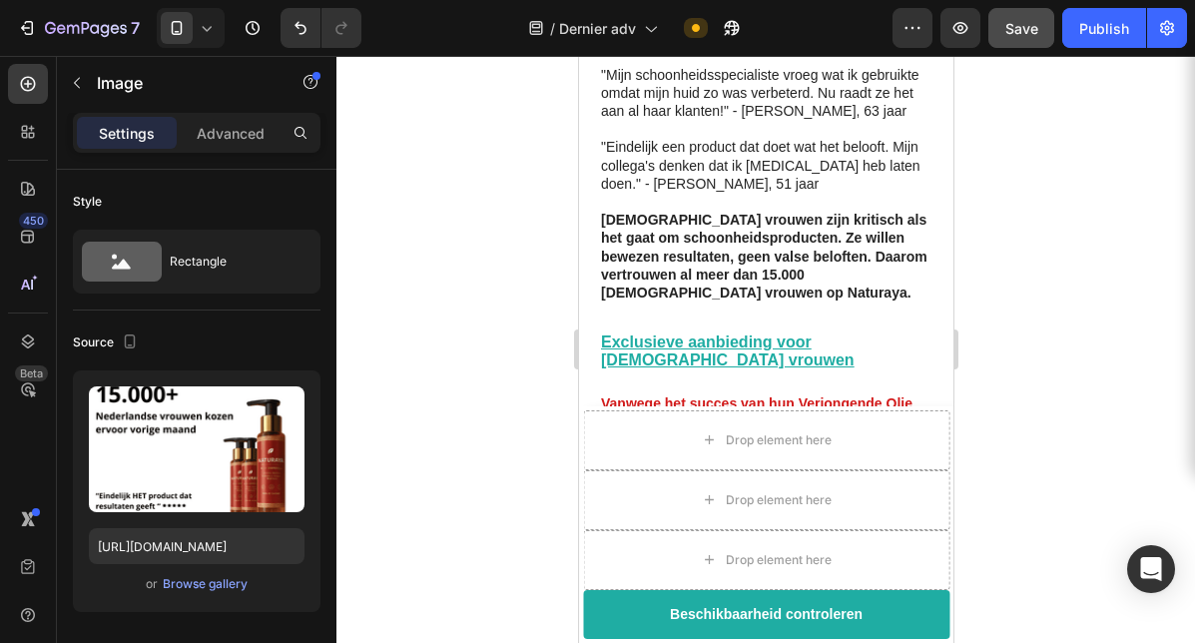
scroll to position [5872, 0]
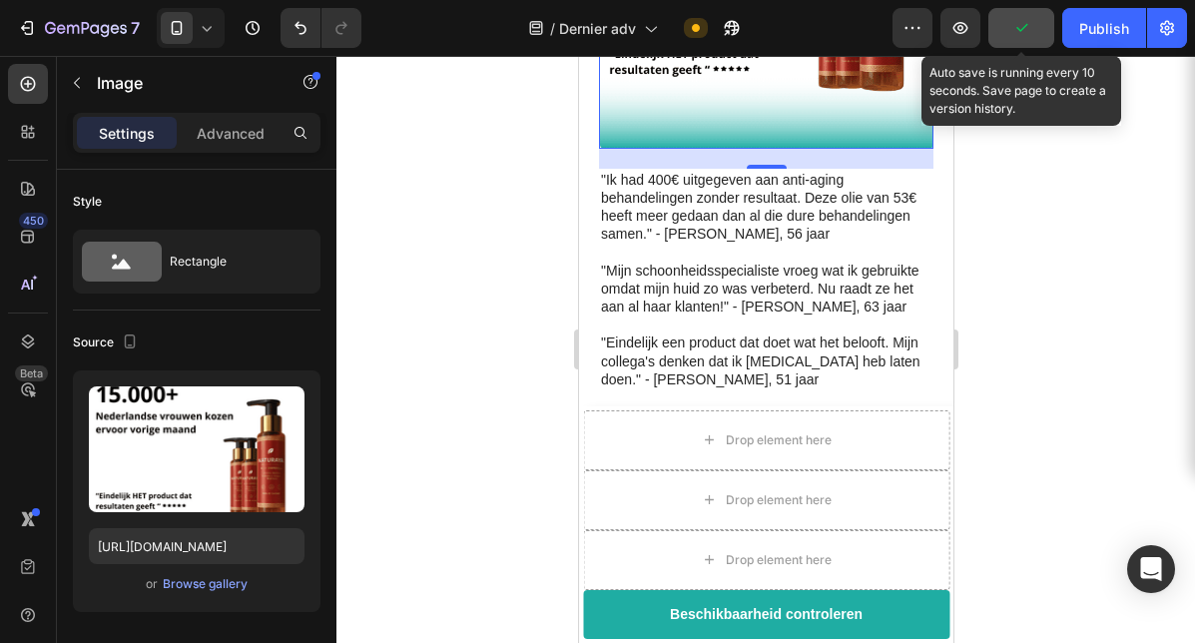
click at [1006, 35] on button "button" at bounding box center [1021, 28] width 66 height 40
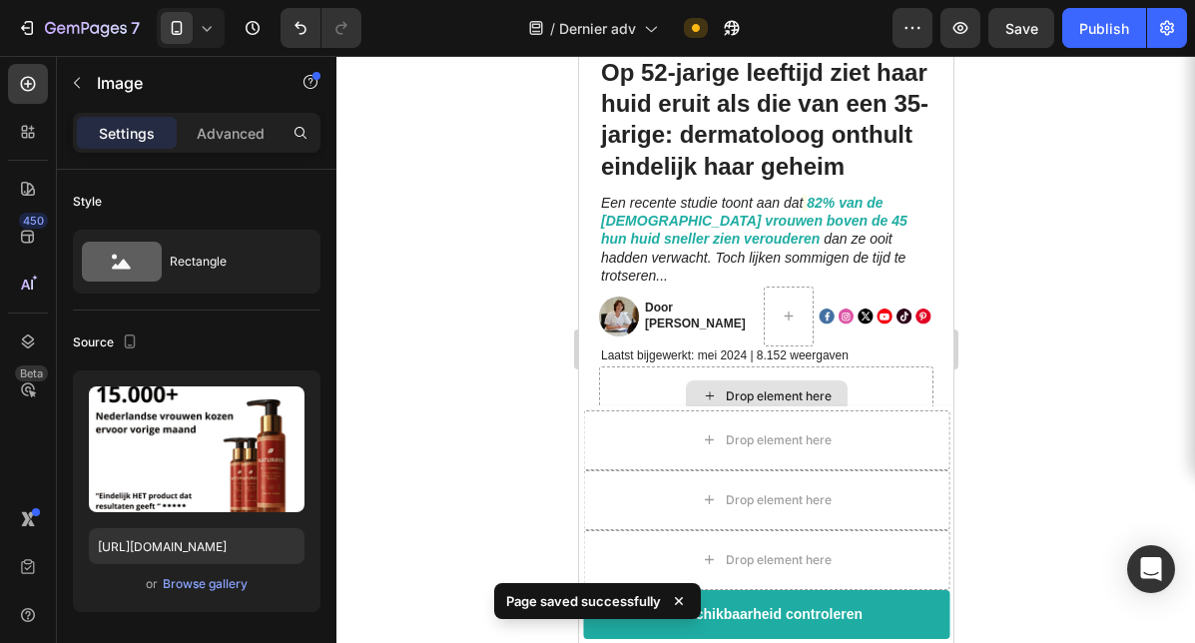
scroll to position [0, 0]
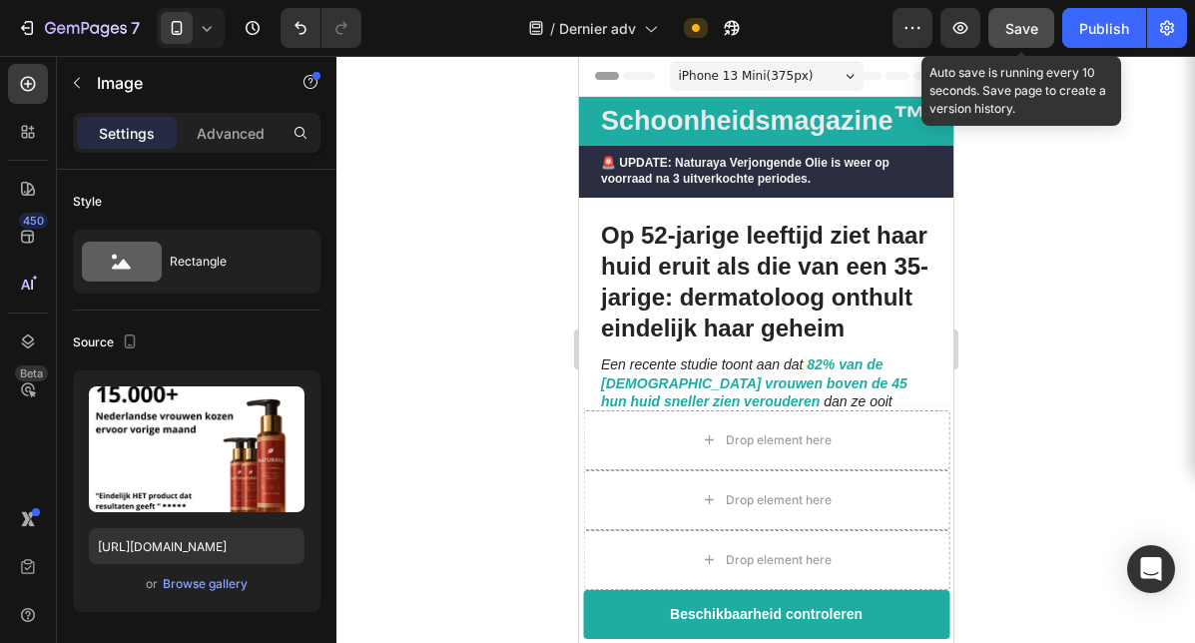
click at [1027, 16] on button "Save" at bounding box center [1021, 28] width 66 height 40
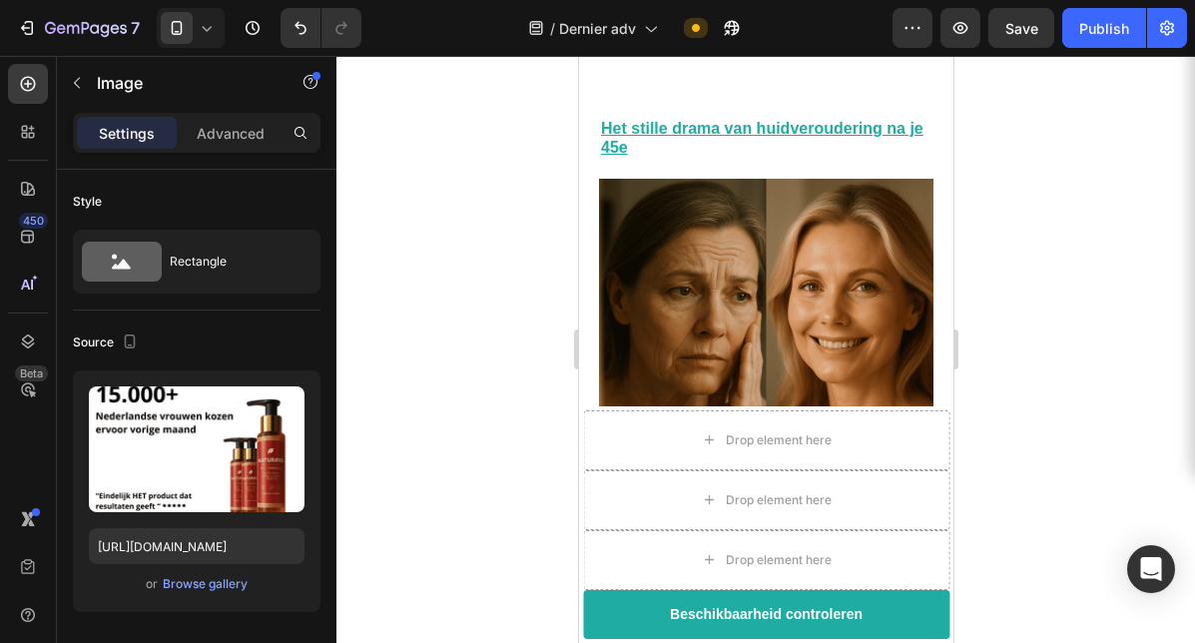
scroll to position [961, 0]
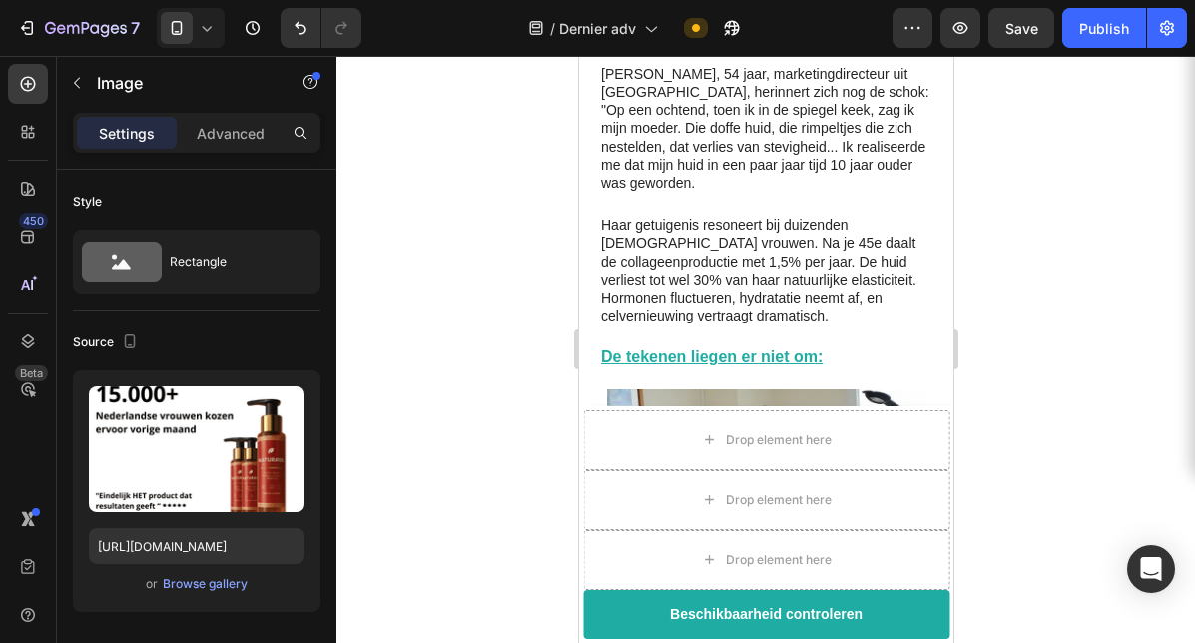
click at [474, 303] on div at bounding box center [765, 349] width 859 height 587
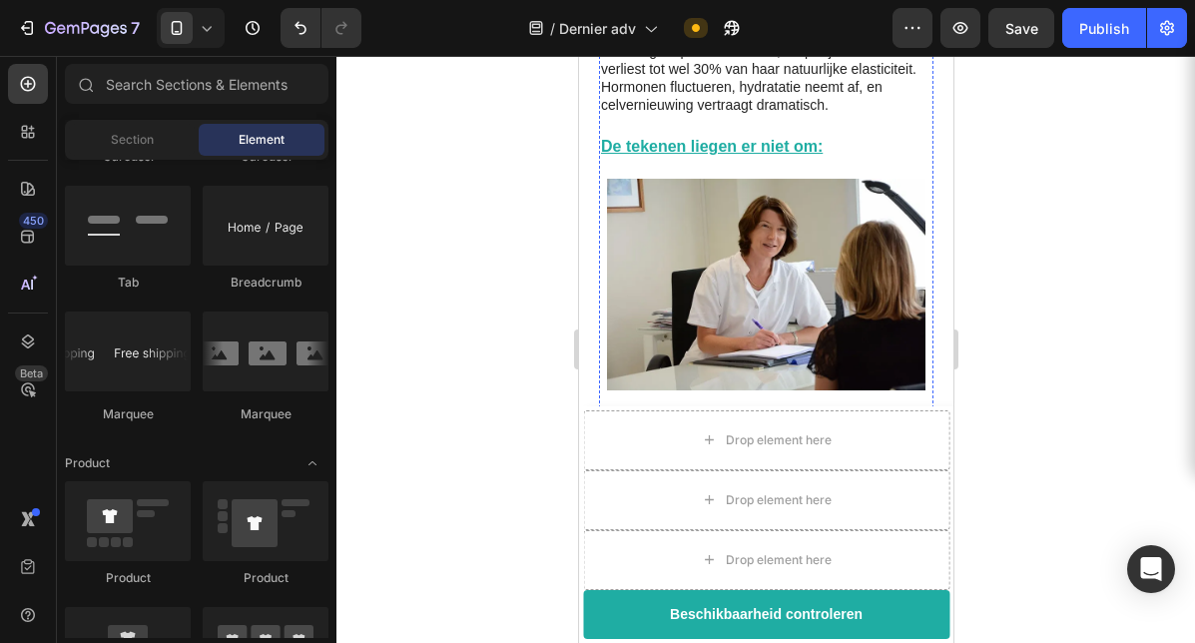
scroll to position [1411, 0]
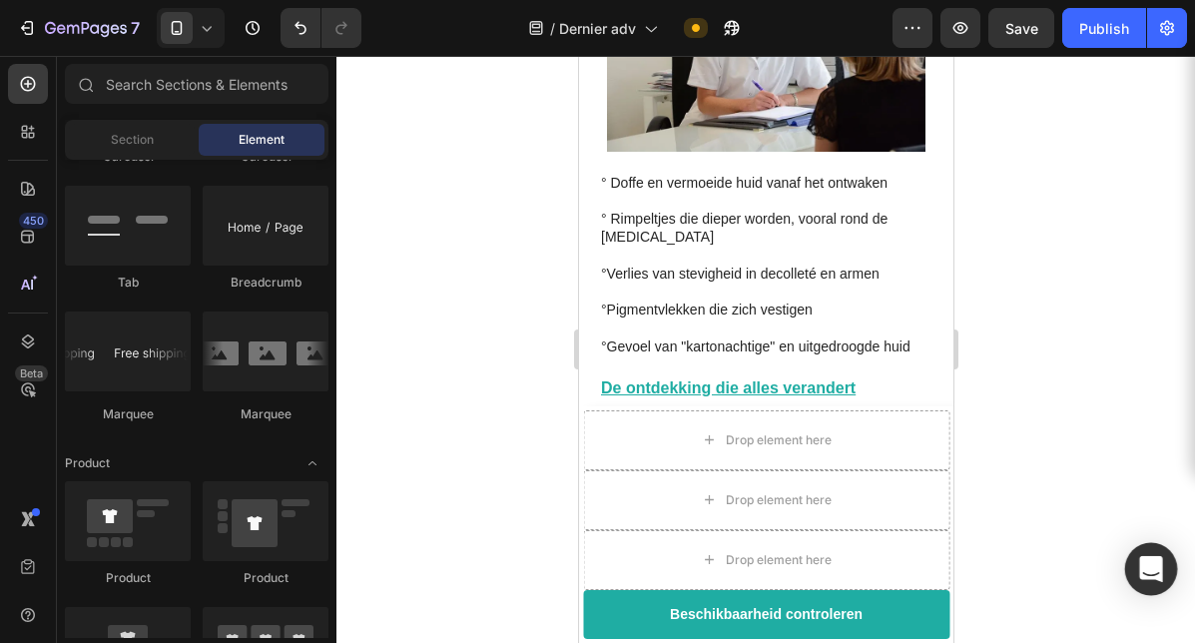
click at [1144, 556] on div "Open Intercom Messenger" at bounding box center [1151, 569] width 53 height 53
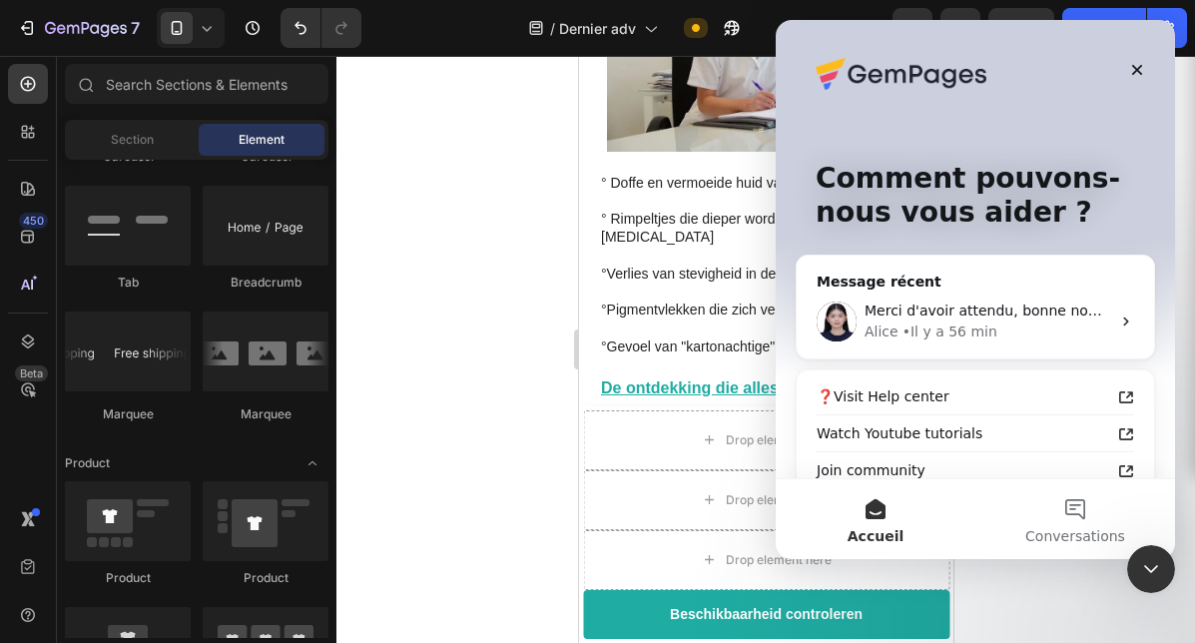
scroll to position [0, 0]
click at [1005, 321] on div "Alice • Il y a 56 min" at bounding box center [988, 331] width 246 height 21
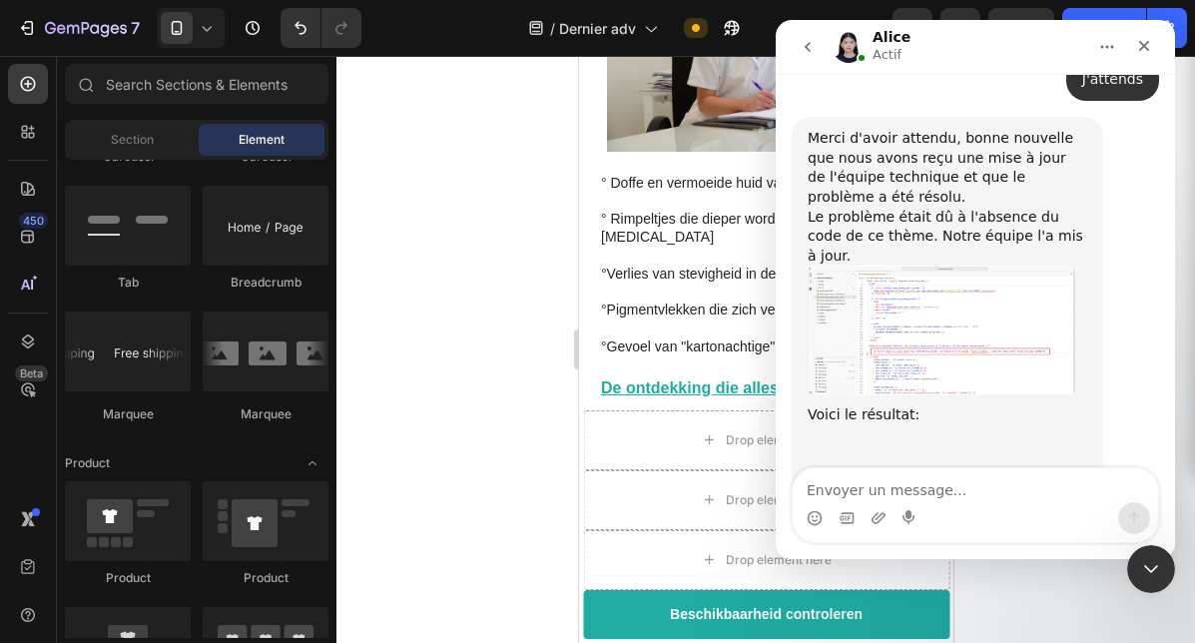
click at [927, 492] on textarea "Envoyer un message..." at bounding box center [975, 485] width 365 height 34
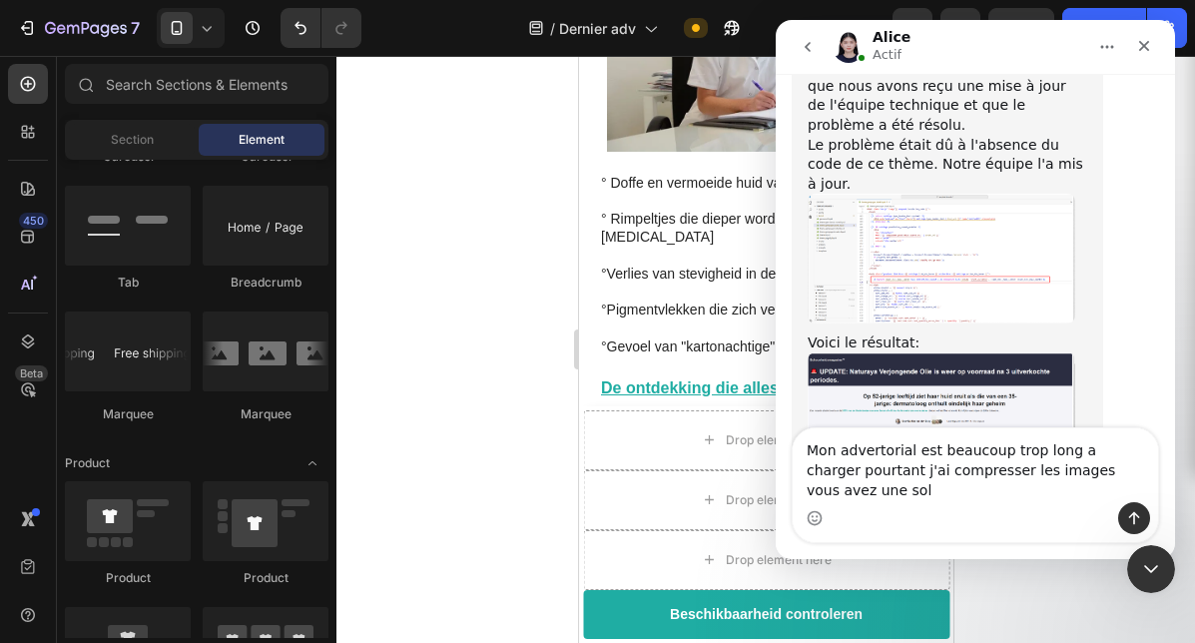
scroll to position [3893, 0]
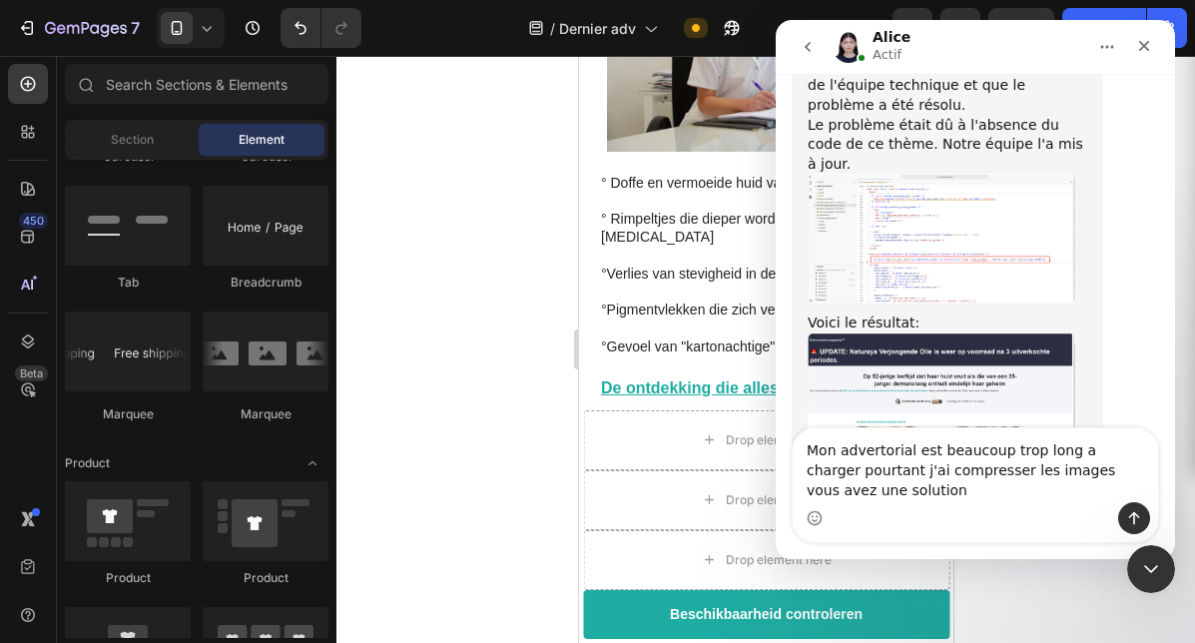
type textarea "Mon advertorial est beaucoup trop long a charger pourtant j'ai compresser les i…"
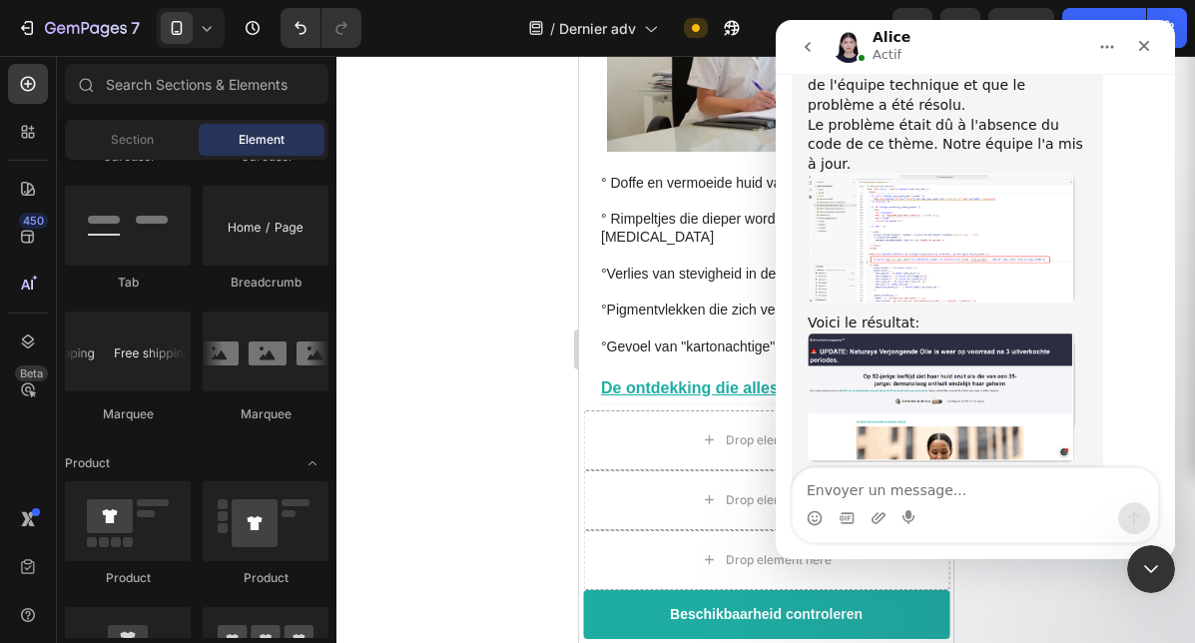
scroll to position [3951, 0]
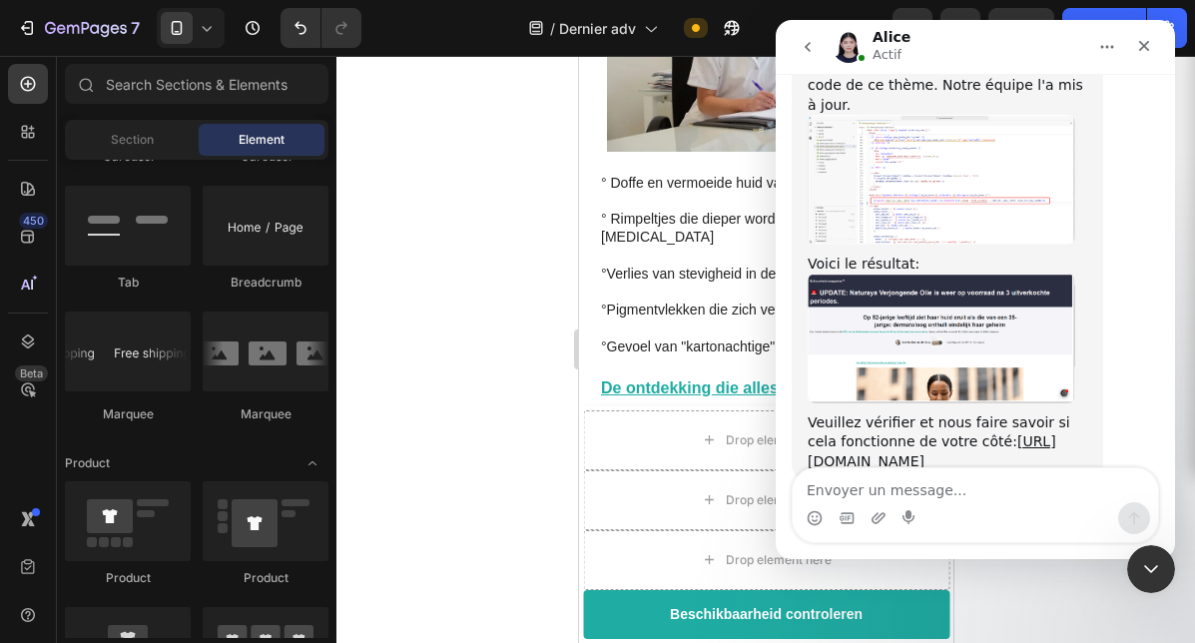
click at [534, 444] on div at bounding box center [765, 349] width 859 height 587
click at [802, 45] on icon "go back" at bounding box center [808, 47] width 16 height 16
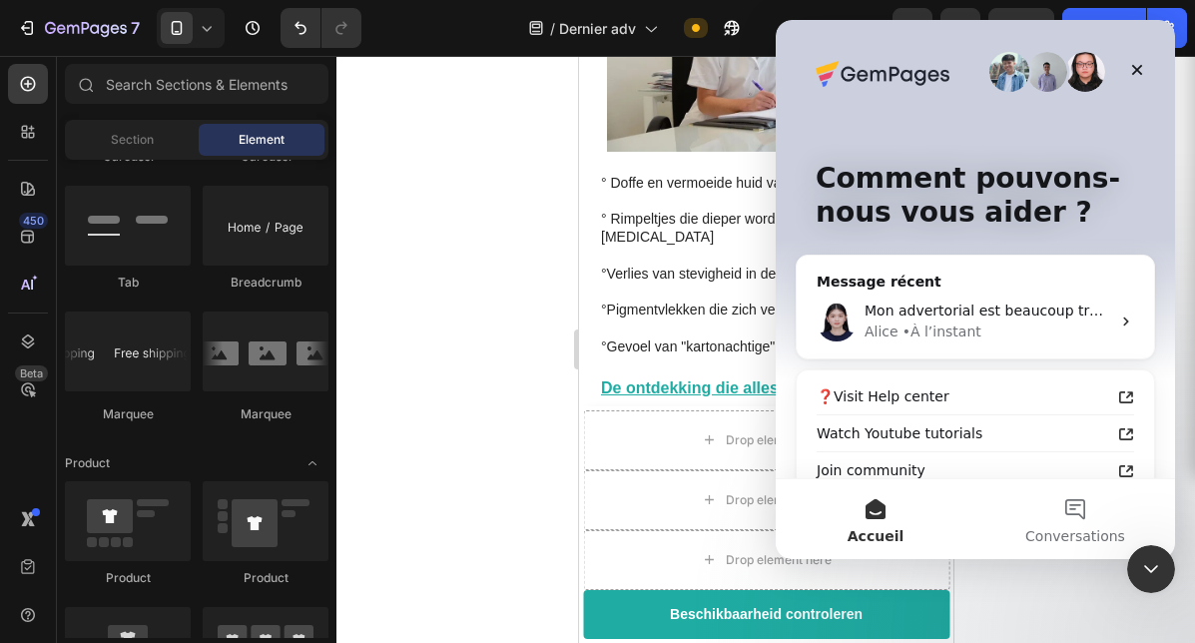
scroll to position [0, 0]
click at [1137, 68] on icon "Fermer" at bounding box center [1137, 70] width 11 height 11
